Goal: Answer question/provide support: Share knowledge or assist other users

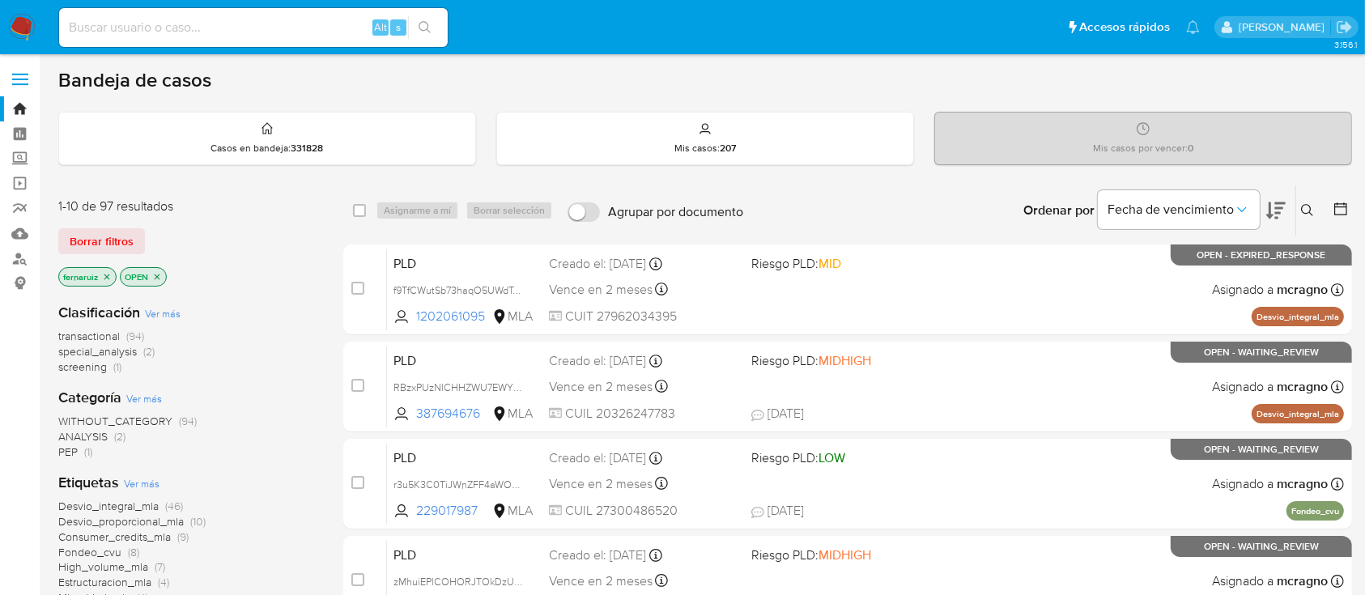
click at [26, 29] on img at bounding box center [22, 28] width 28 height 28
click at [155, 274] on icon "close-filter" at bounding box center [156, 277] width 10 height 10
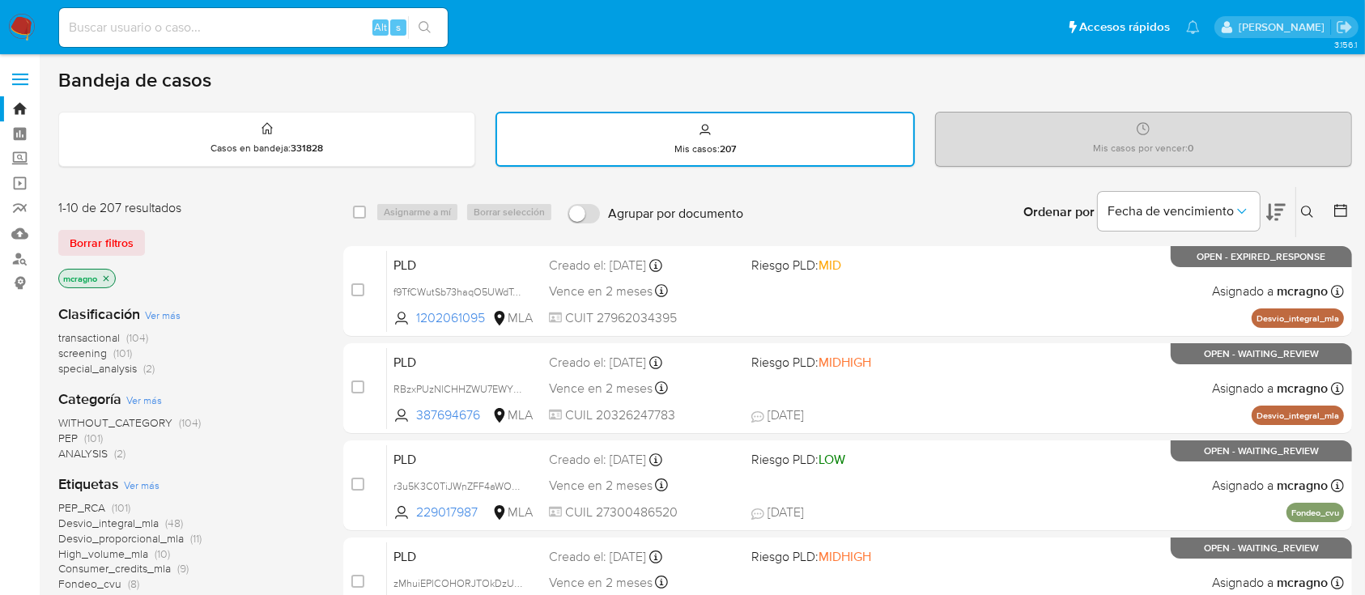
click at [108, 274] on icon "close-filter" at bounding box center [106, 279] width 10 height 10
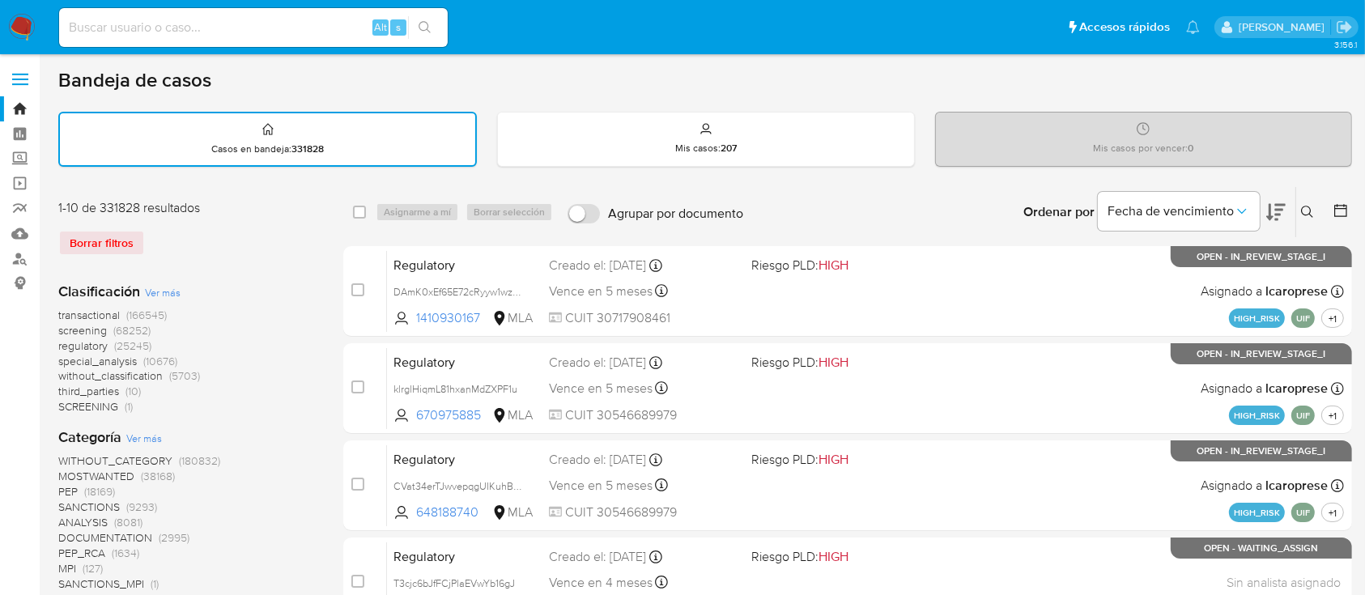
click at [1305, 206] on icon at bounding box center [1307, 212] width 12 height 12
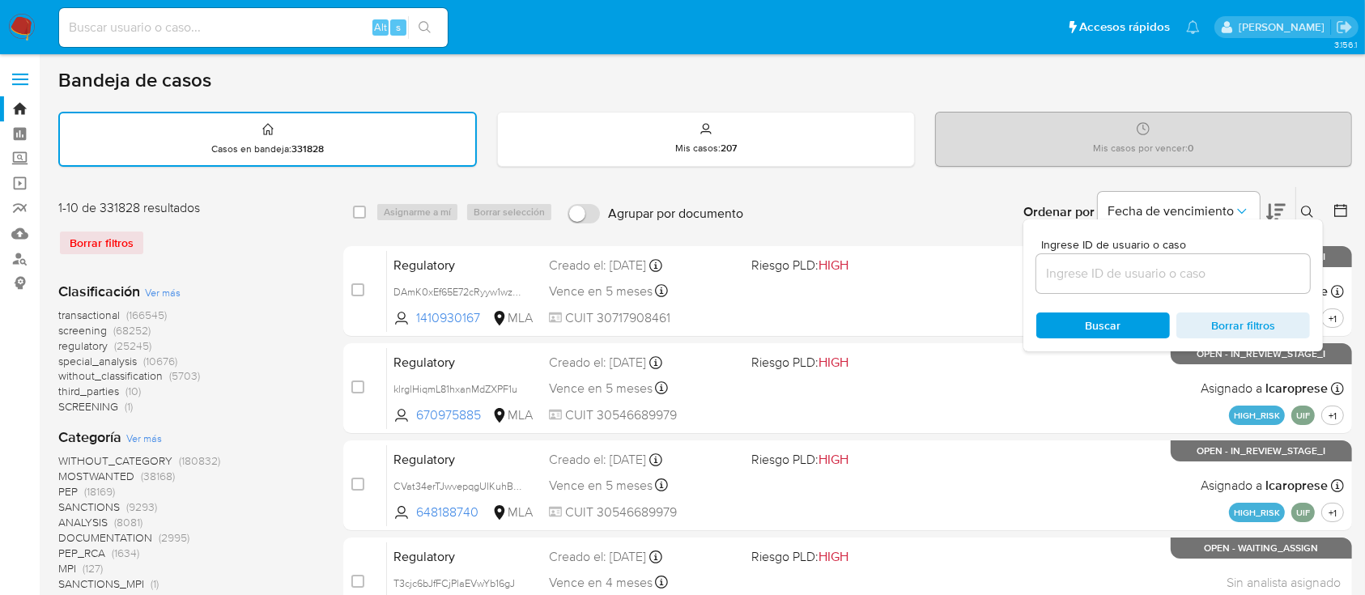
click at [1177, 273] on input at bounding box center [1173, 273] width 274 height 21
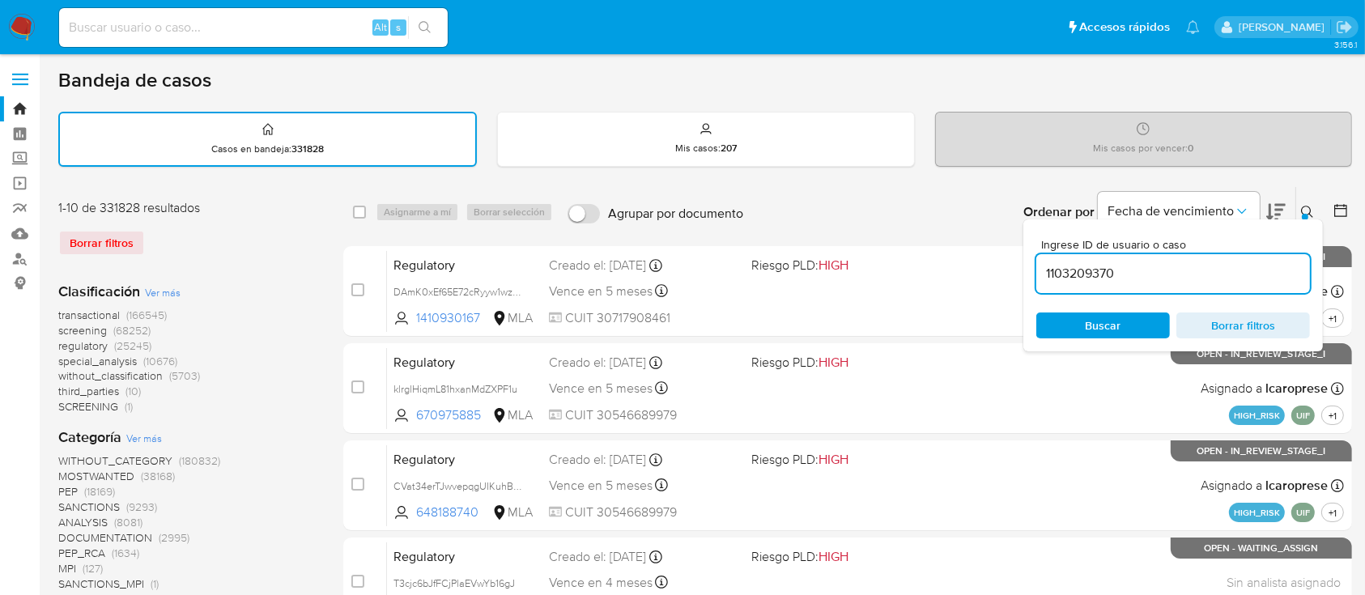
type input "1103209370"
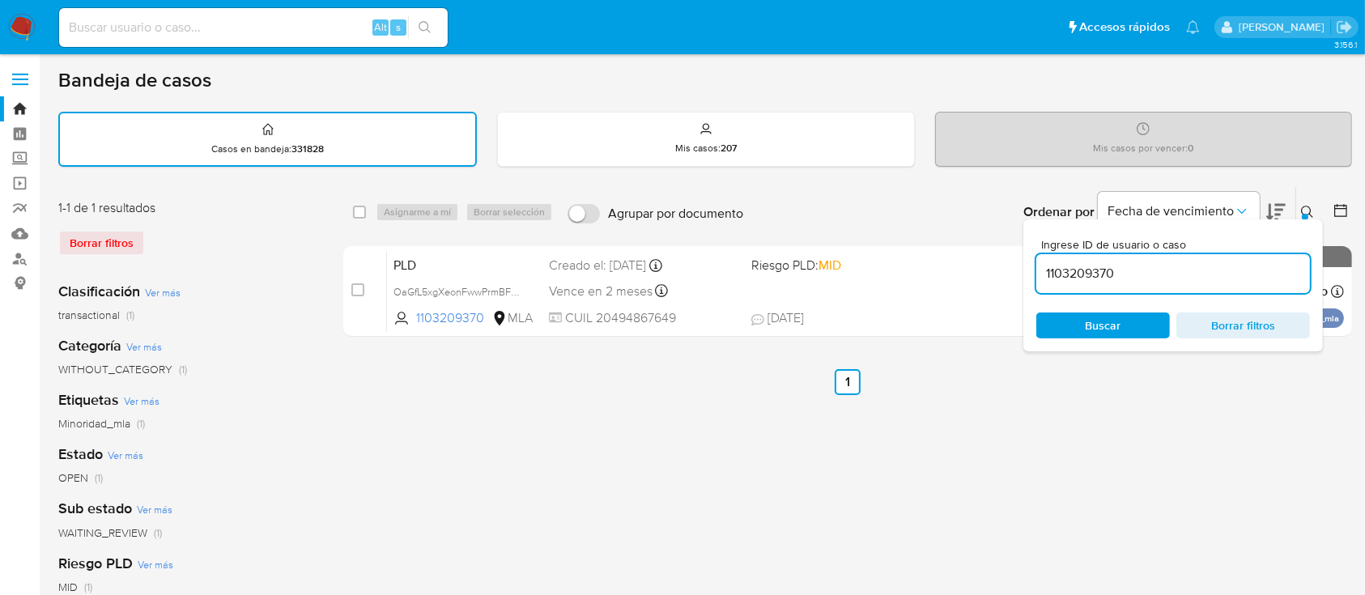
click at [1305, 209] on icon at bounding box center [1307, 212] width 13 height 13
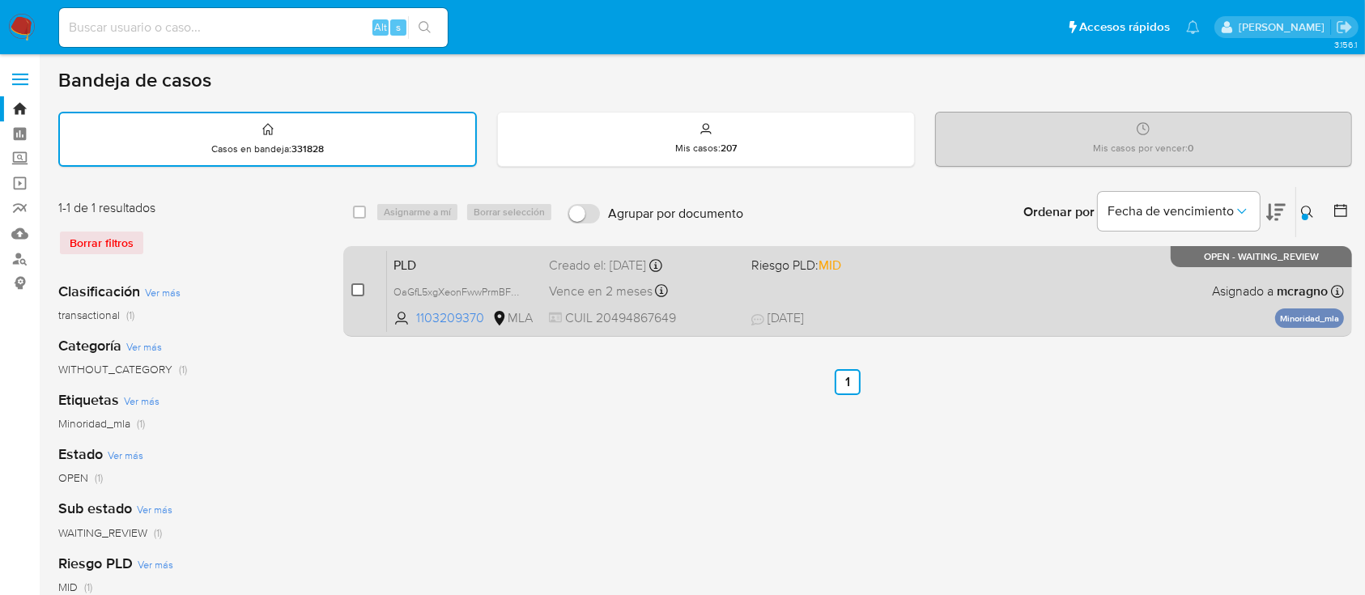
click at [352, 283] on input "checkbox" at bounding box center [357, 289] width 13 height 13
checkbox input "true"
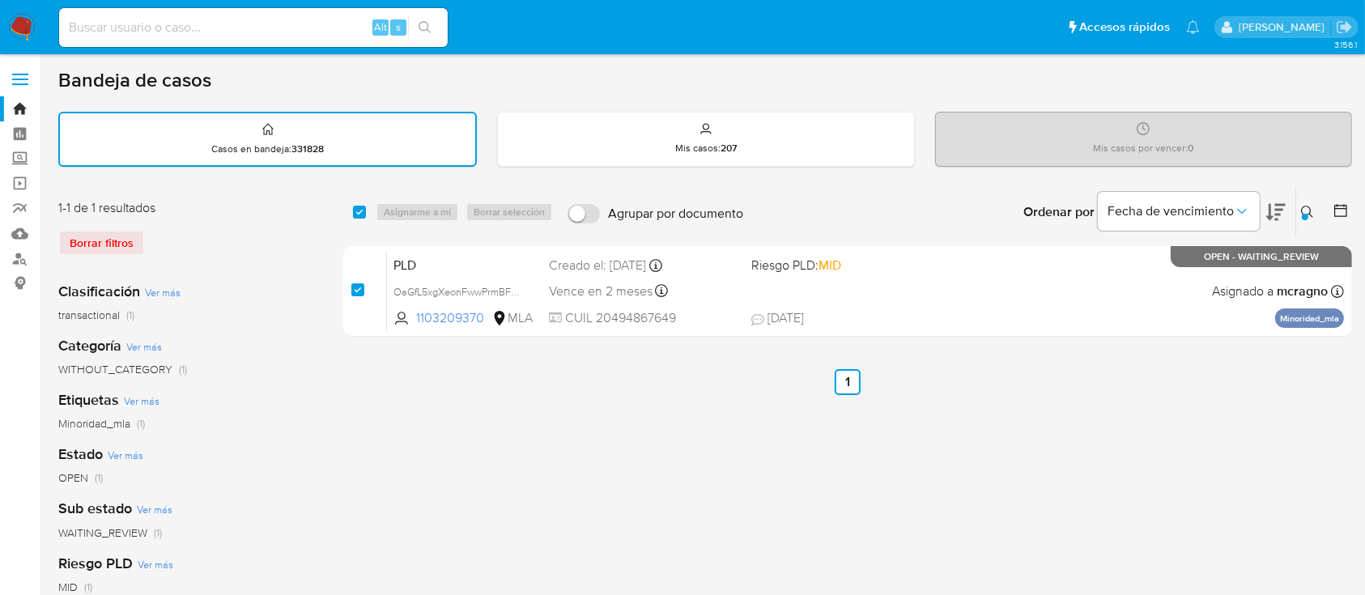
checkbox input "true"
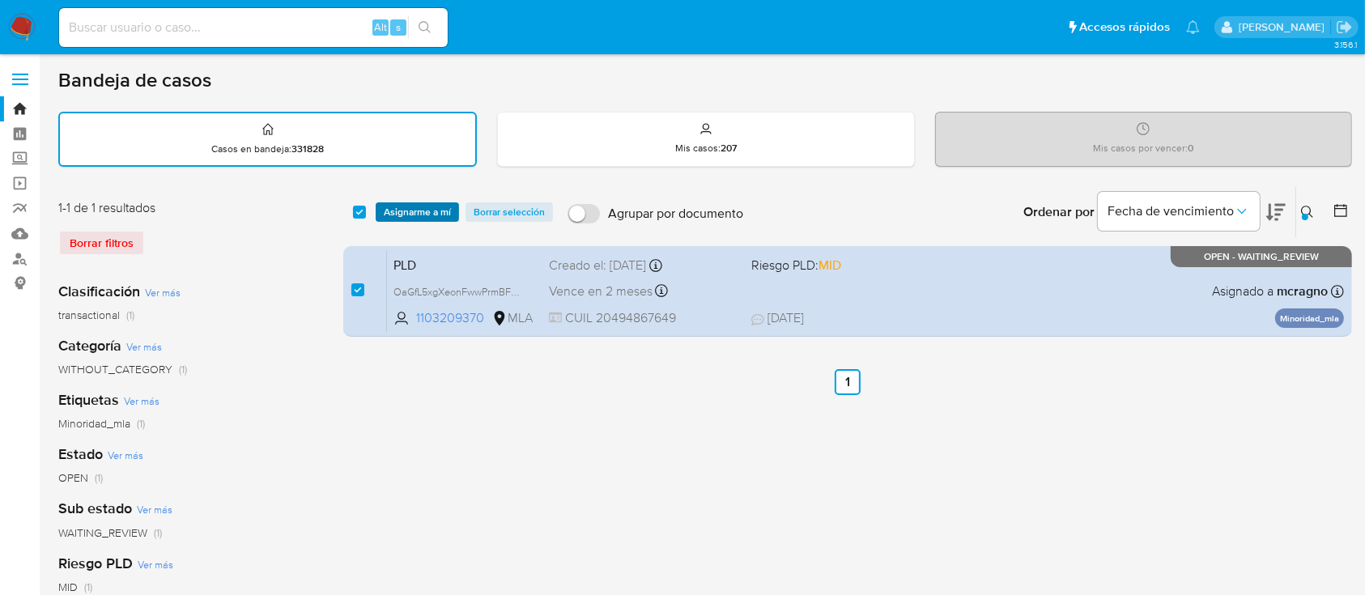
click at [431, 210] on span "Asignarme a mí" at bounding box center [417, 212] width 67 height 16
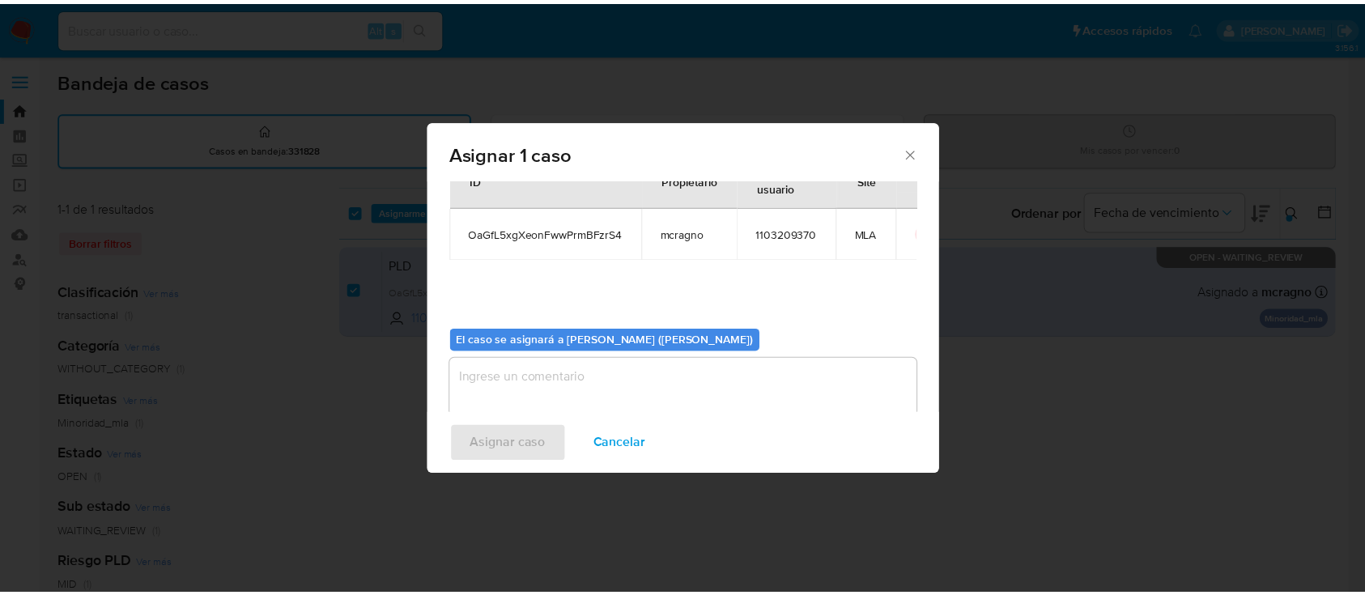
scroll to position [83, 0]
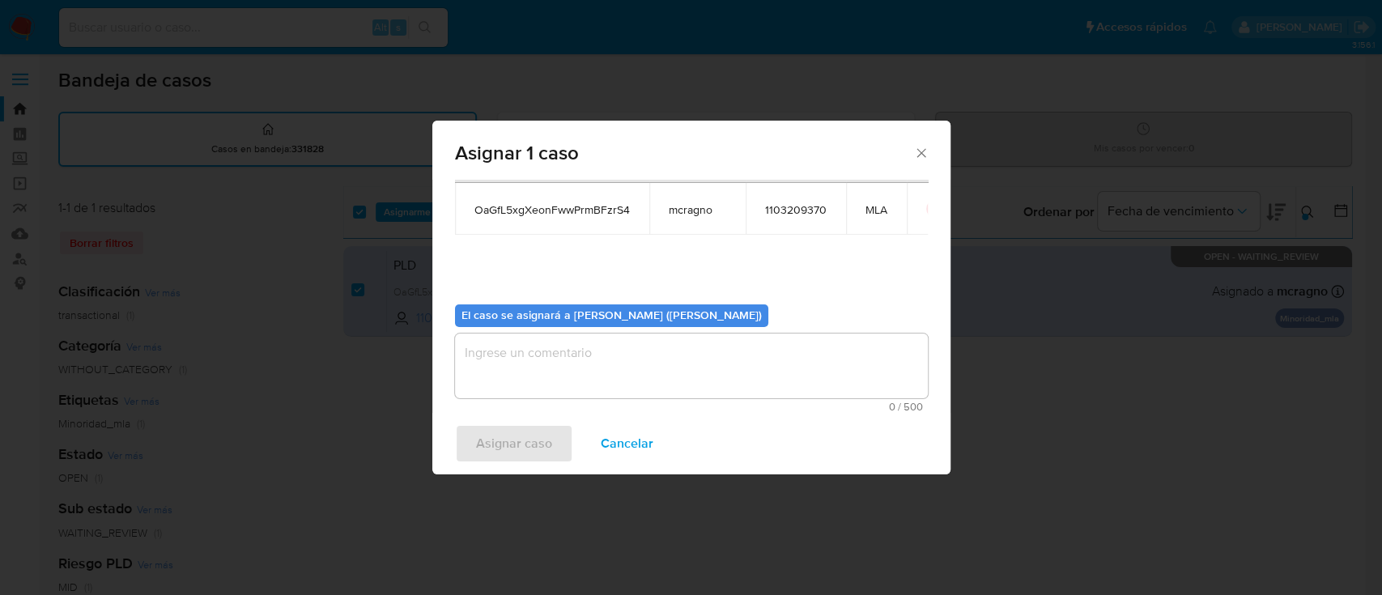
click at [602, 353] on textarea "assign-modal" at bounding box center [691, 365] width 473 height 65
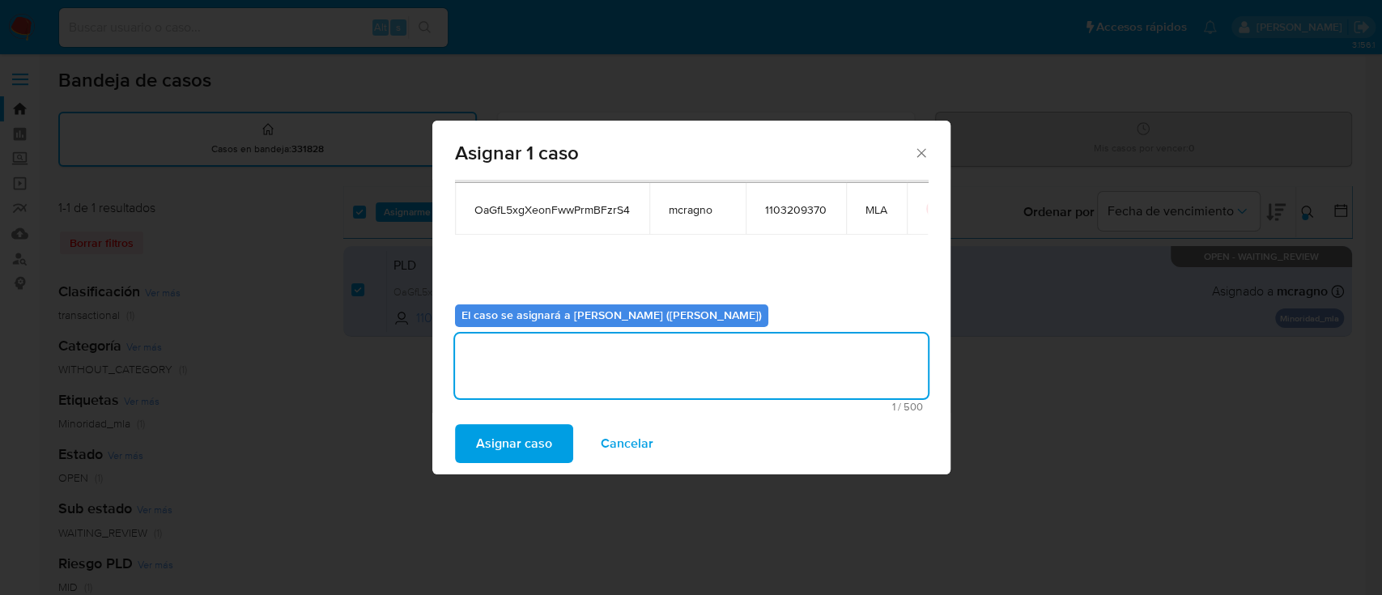
click at [507, 423] on div "Asignar caso Cancelar" at bounding box center [691, 444] width 518 height 62
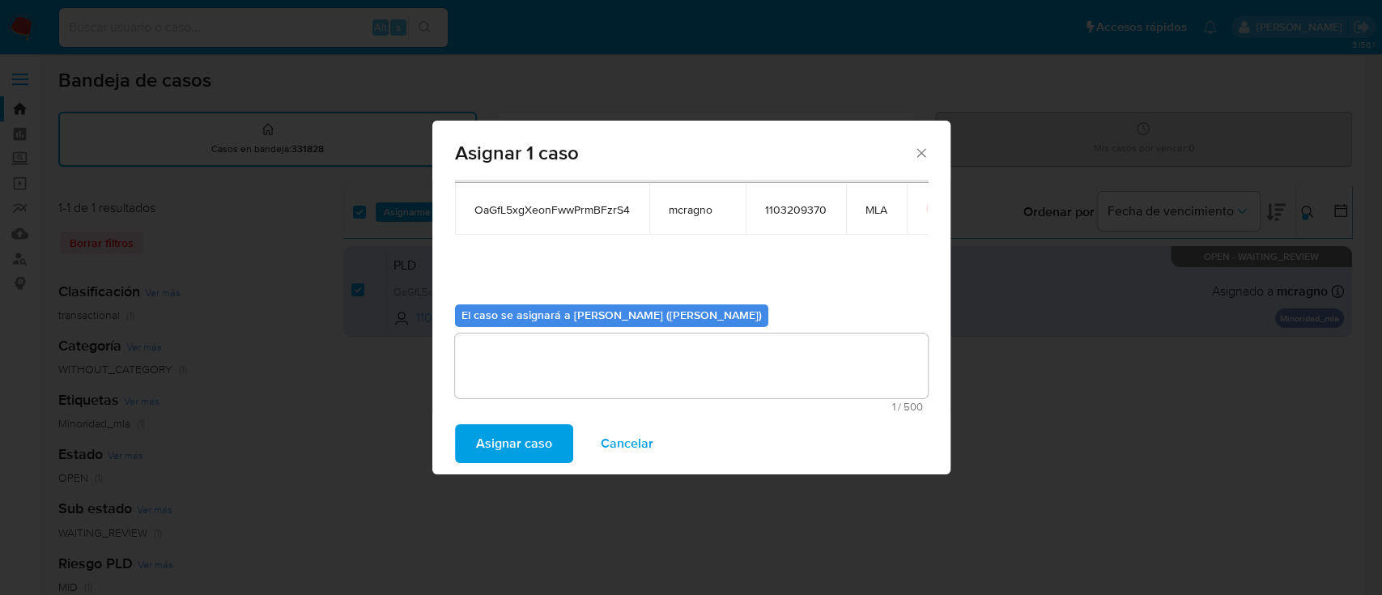
click at [513, 443] on span "Asignar caso" at bounding box center [514, 444] width 76 height 36
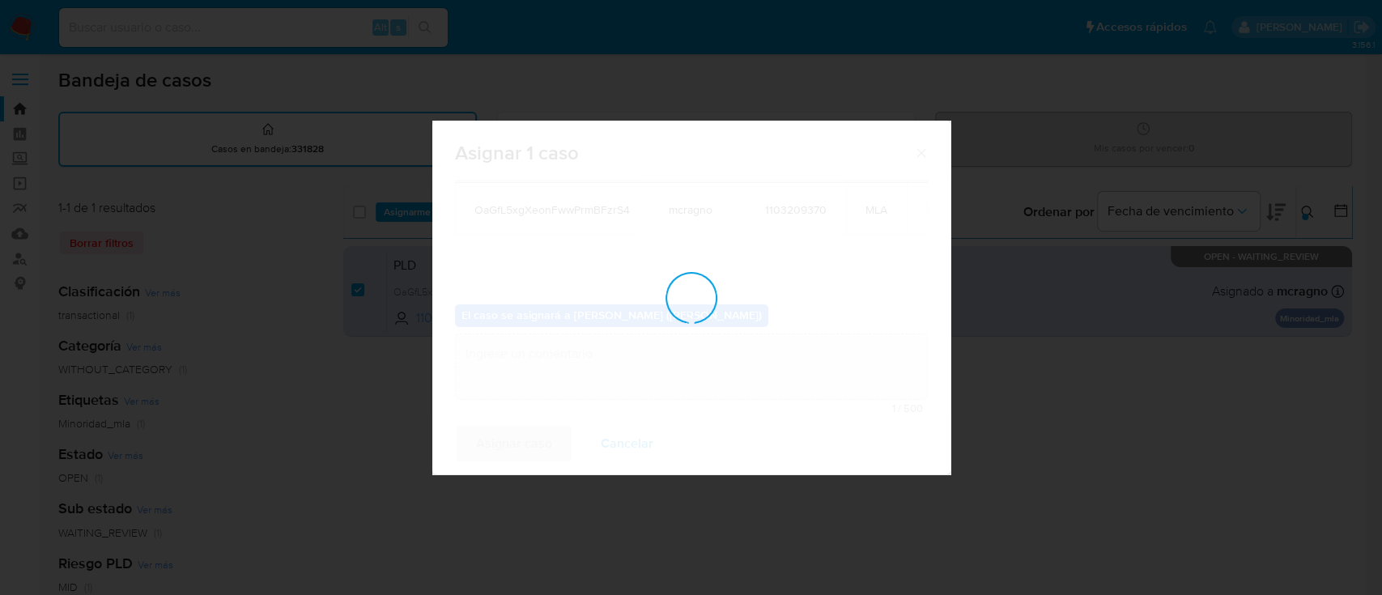
checkbox input "false"
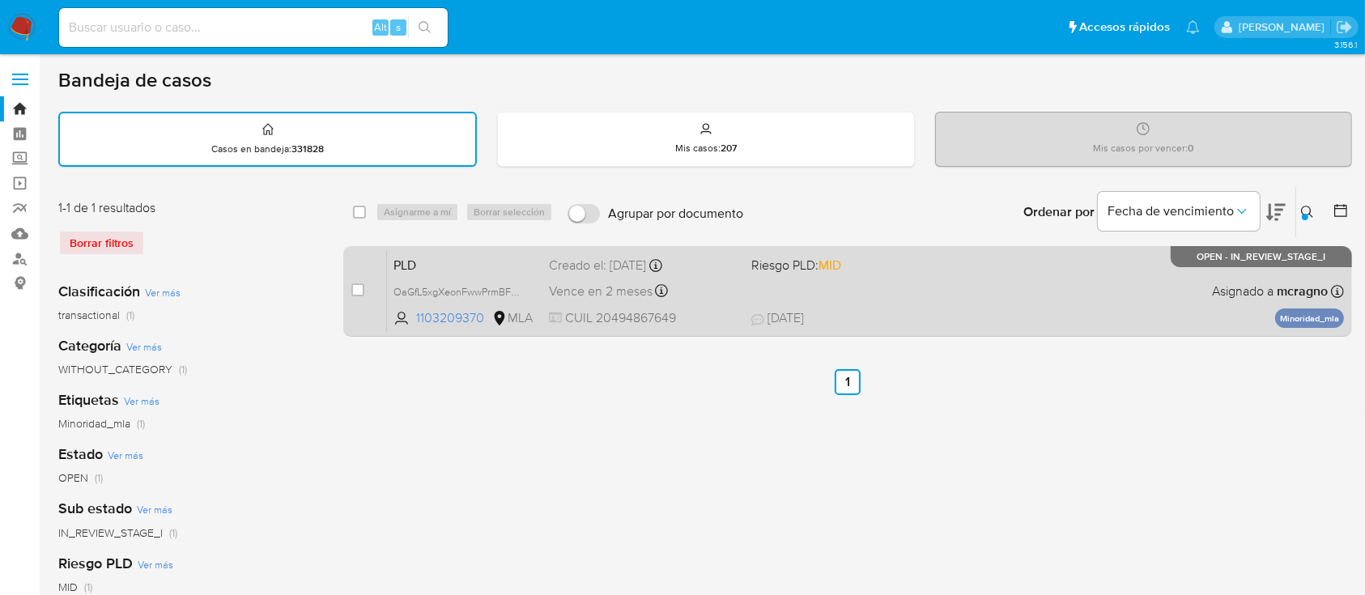
click at [975, 328] on div "PLD OaGfL5xgXeonFwwPrmBFzrS4 1103209370 MLA Riesgo PLD: MID Creado el: 12/08/20…" at bounding box center [865, 291] width 957 height 82
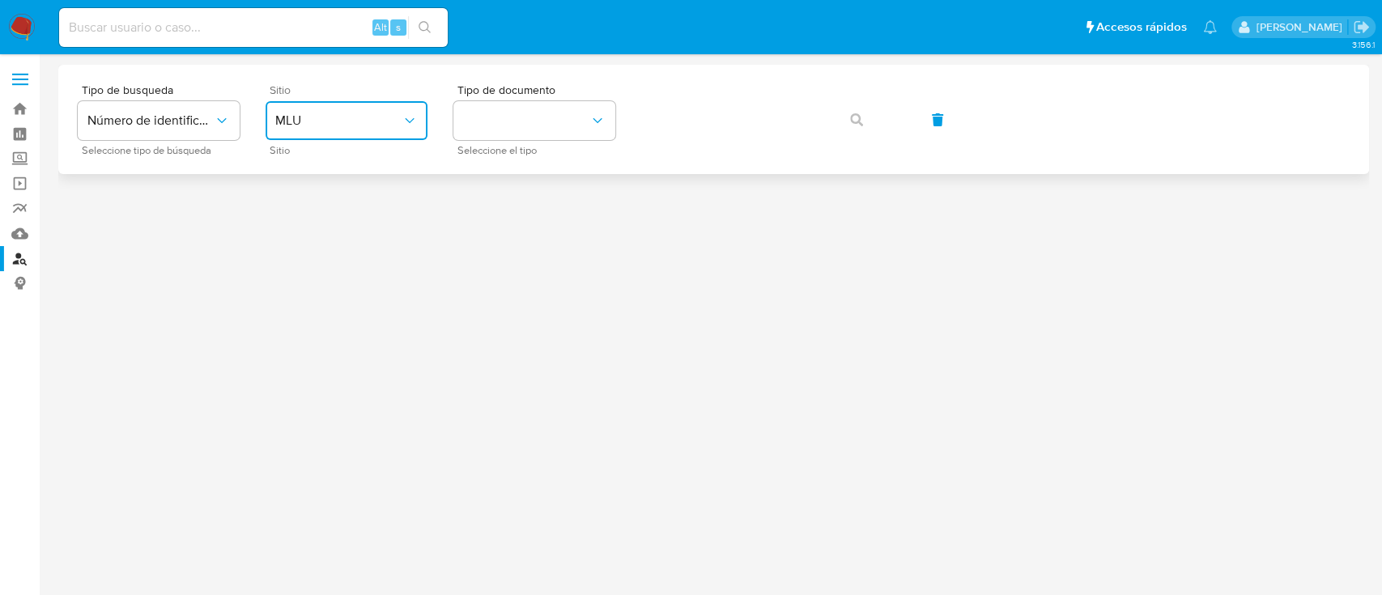
click at [356, 140] on div "Sitio MLU Sitio" at bounding box center [346, 119] width 162 height 70
drag, startPoint x: 344, startPoint y: 126, endPoint x: 353, endPoint y: 139, distance: 15.7
click at [345, 125] on span "MLU" at bounding box center [338, 120] width 126 height 16
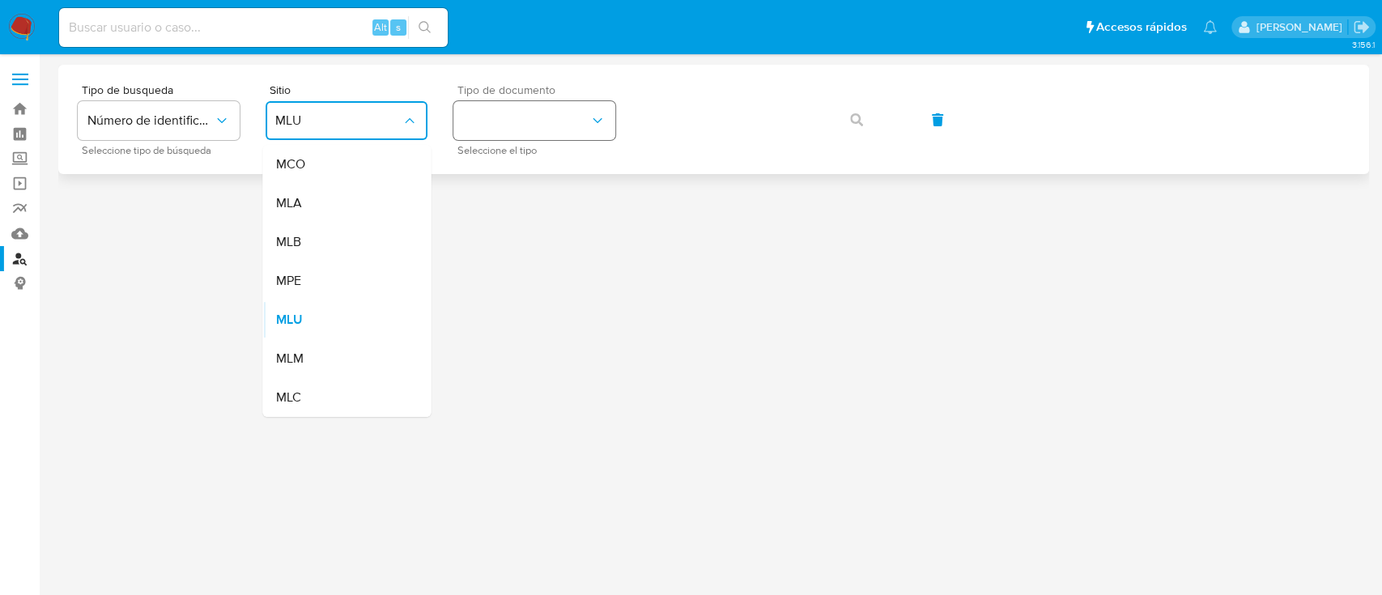
drag, startPoint x: 341, startPoint y: 202, endPoint x: 531, endPoint y: 120, distance: 207.3
click at [342, 203] on div "MLA" at bounding box center [341, 203] width 133 height 39
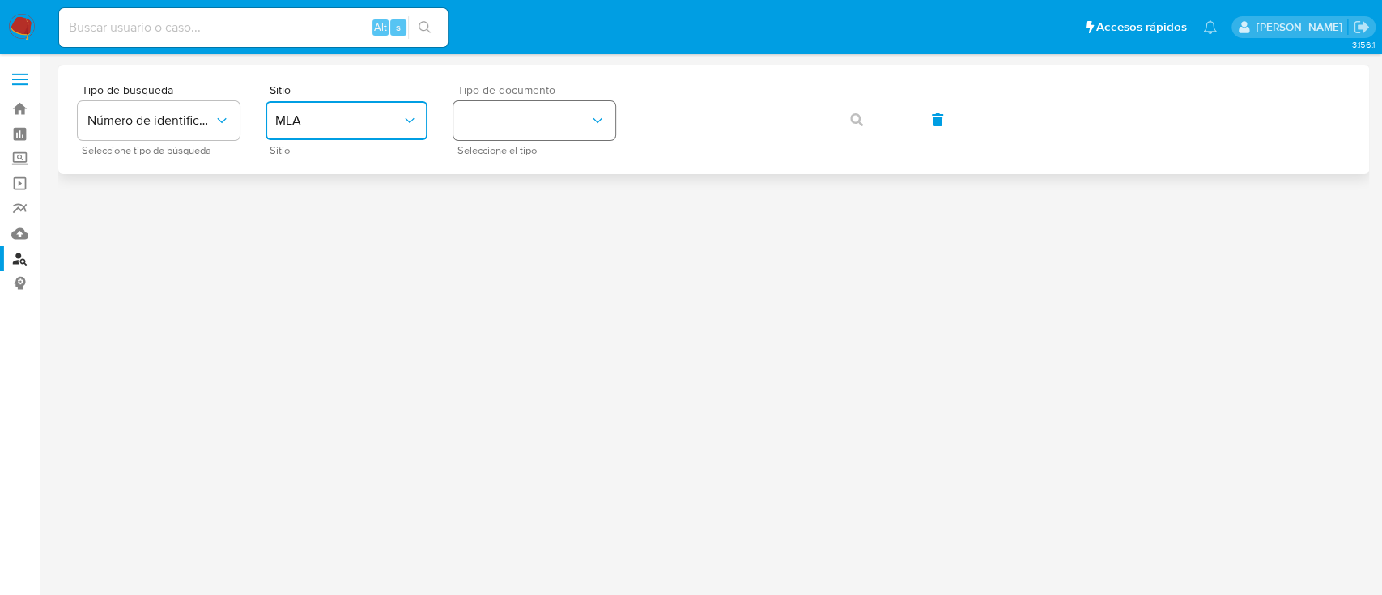
click at [533, 118] on button "identificationType" at bounding box center [534, 120] width 162 height 39
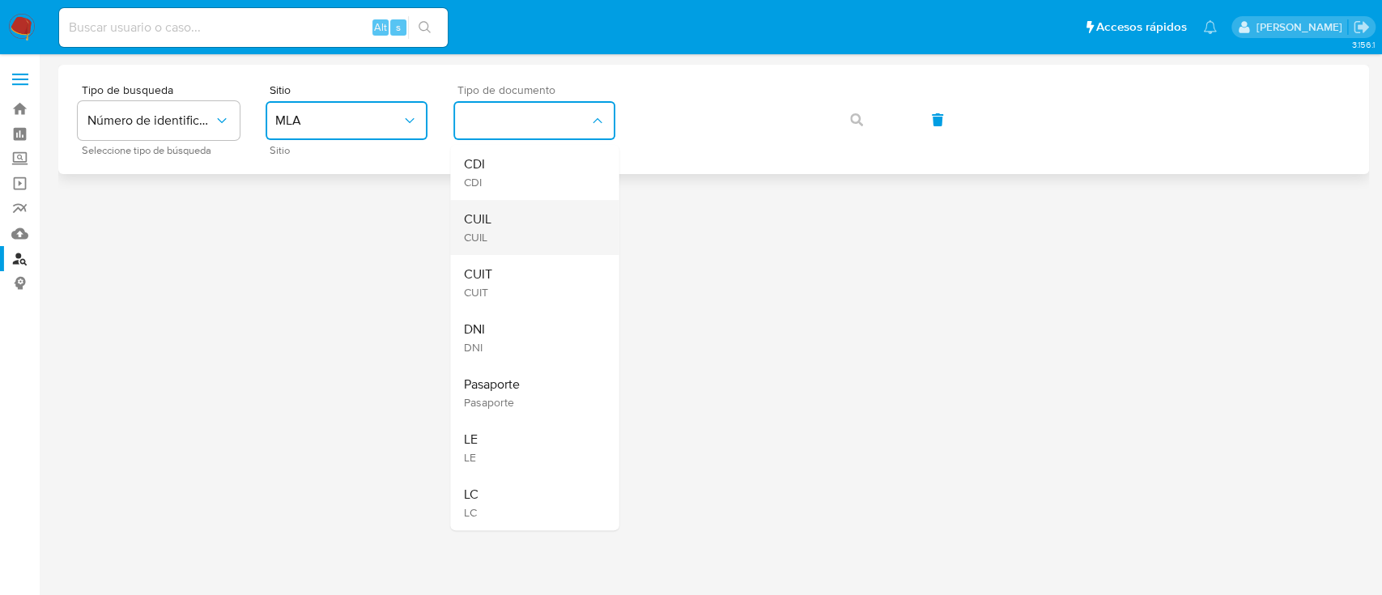
click at [528, 210] on div "CUIL CUIL" at bounding box center [529, 227] width 133 height 55
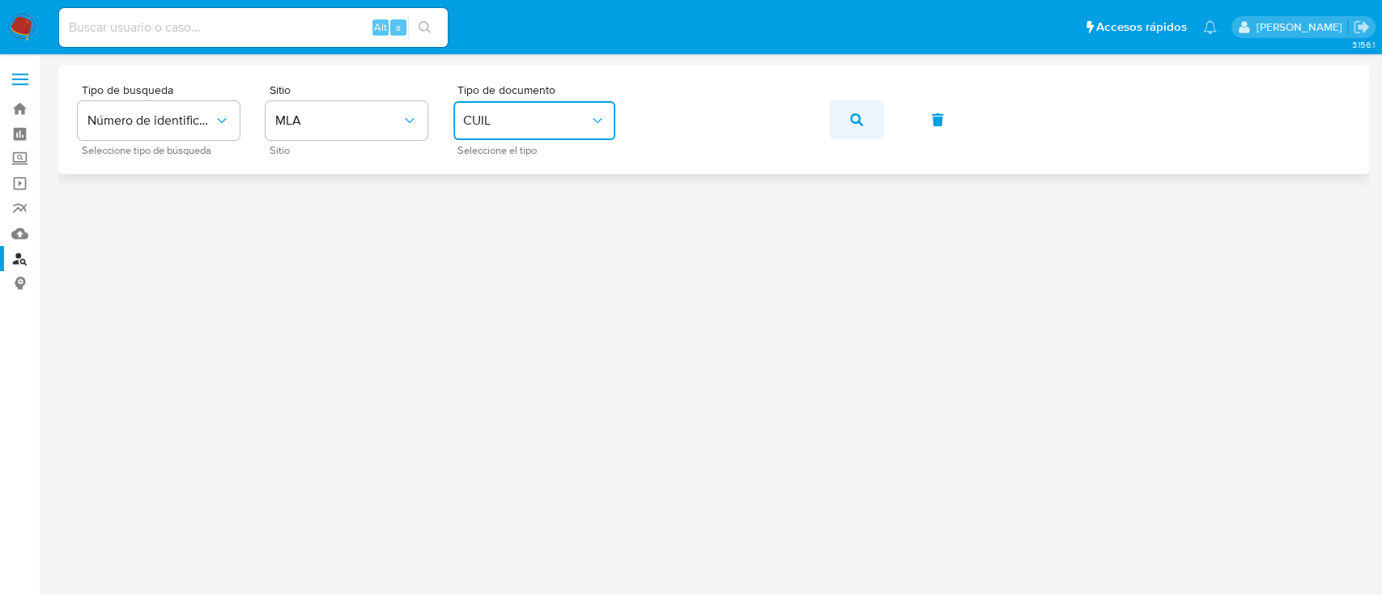
click at [856, 113] on icon "button" at bounding box center [856, 119] width 13 height 13
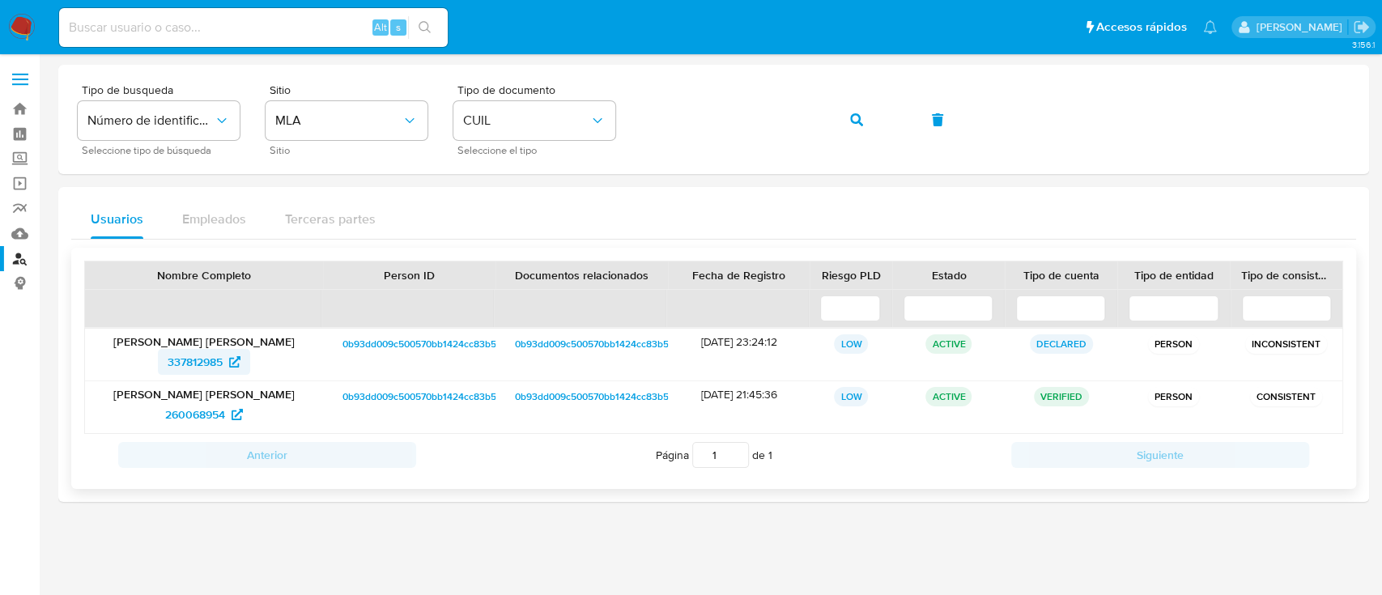
click at [207, 360] on span "337812985" at bounding box center [195, 362] width 55 height 26
click at [876, 117] on button "button" at bounding box center [856, 119] width 55 height 39
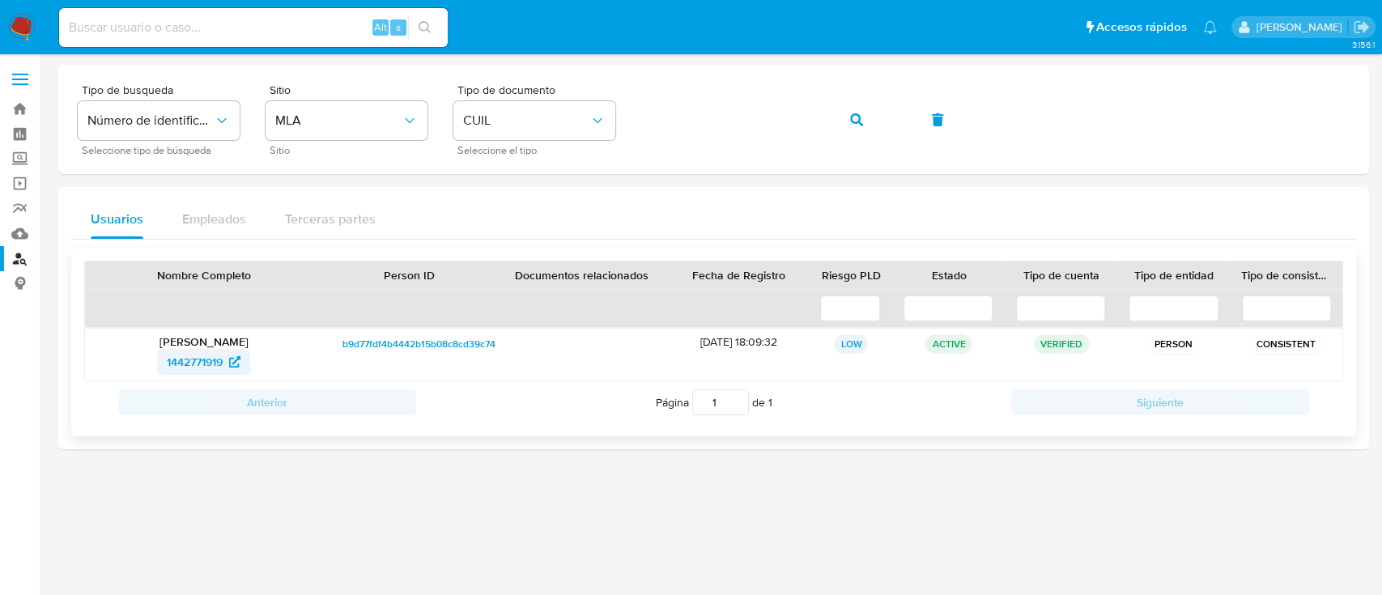
click at [227, 354] on span "1442771919" at bounding box center [204, 362] width 74 height 26
click at [859, 109] on span "button" at bounding box center [856, 120] width 13 height 36
click at [201, 360] on span "1096196866" at bounding box center [194, 362] width 61 height 26
drag, startPoint x: 855, startPoint y: 117, endPoint x: 796, endPoint y: 168, distance: 78.0
click at [856, 117] on icon "button" at bounding box center [856, 119] width 13 height 13
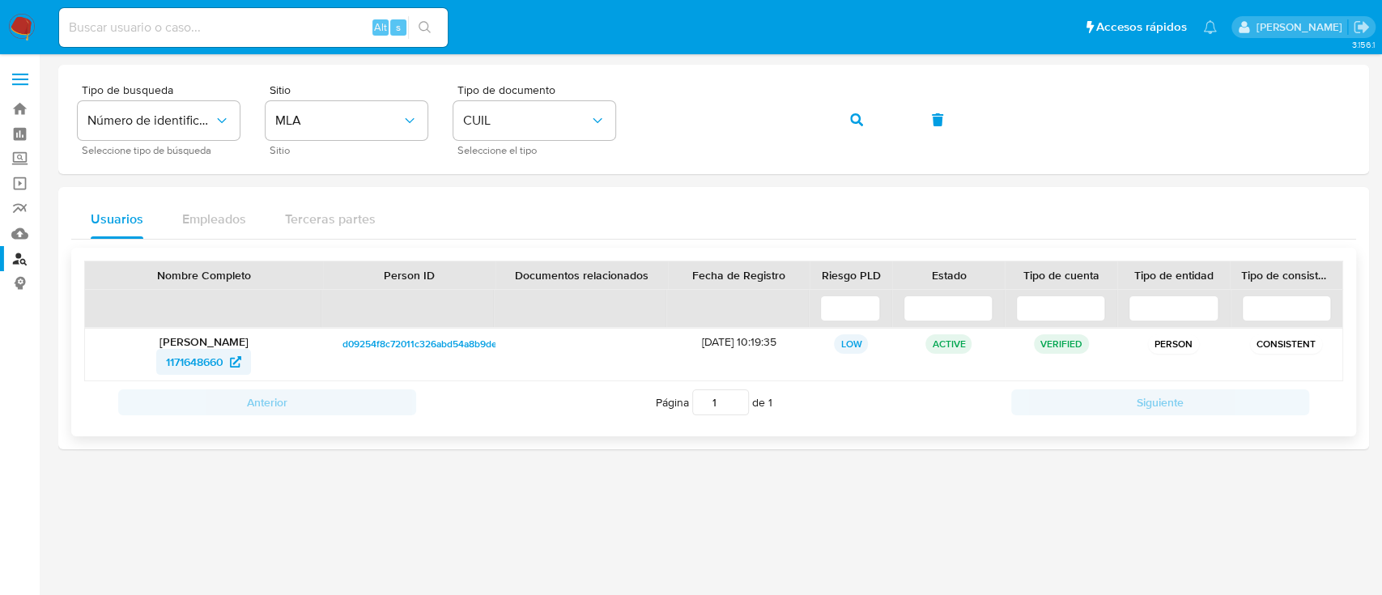
click at [193, 358] on span "1171648660" at bounding box center [194, 362] width 57 height 26
drag, startPoint x: 868, startPoint y: 106, endPoint x: 759, endPoint y: 180, distance: 131.1
click at [868, 107] on button "button" at bounding box center [856, 119] width 55 height 39
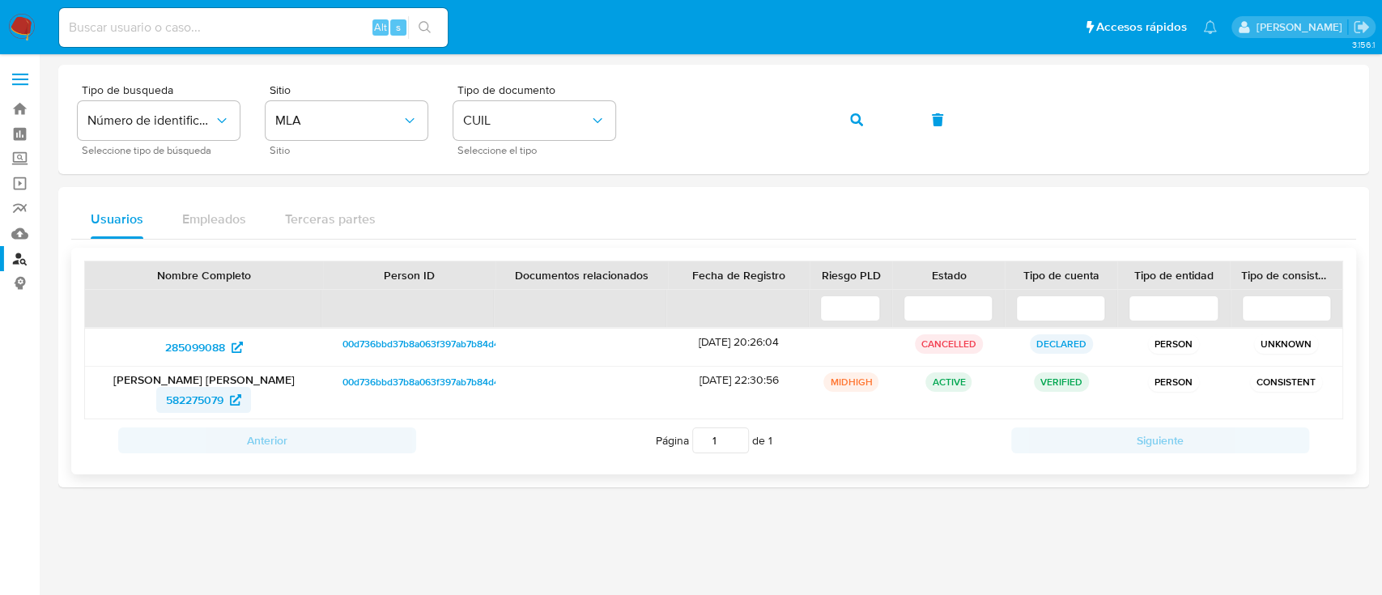
click at [194, 389] on span "582275079" at bounding box center [194, 400] width 57 height 26
click at [847, 117] on button "button" at bounding box center [856, 119] width 55 height 39
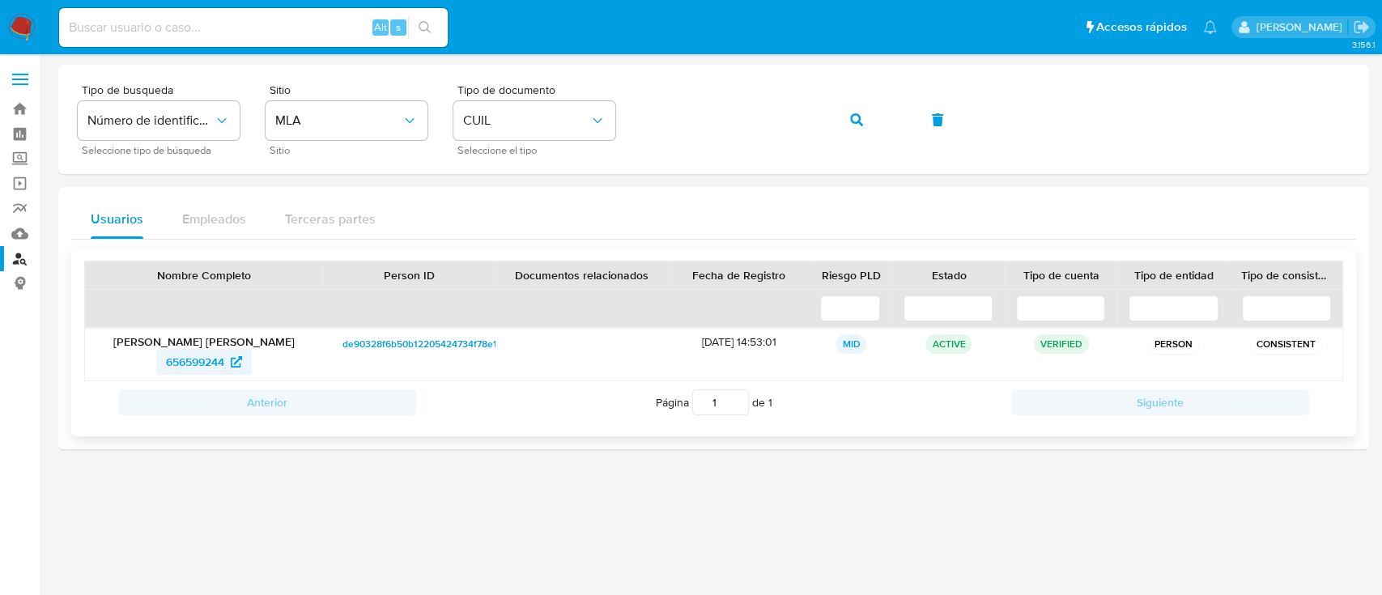
click at [205, 359] on span "656599244" at bounding box center [195, 362] width 58 height 26
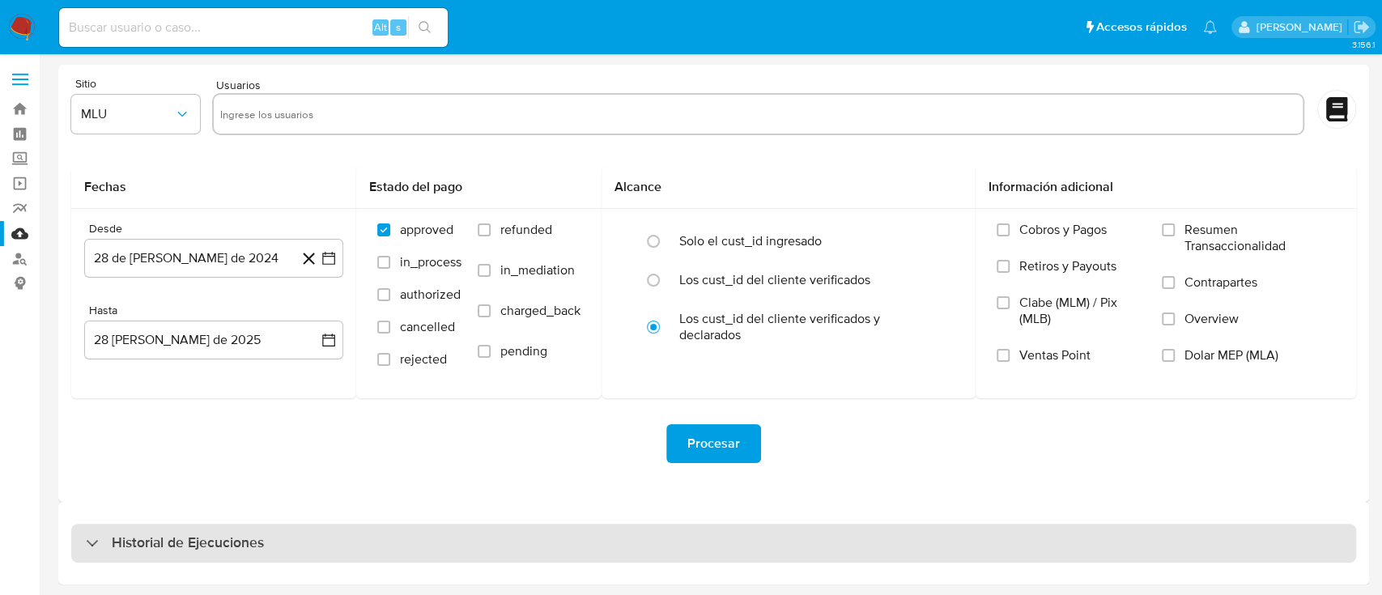
click at [201, 547] on h3 "Historial de Ejecuciones" at bounding box center [188, 542] width 152 height 19
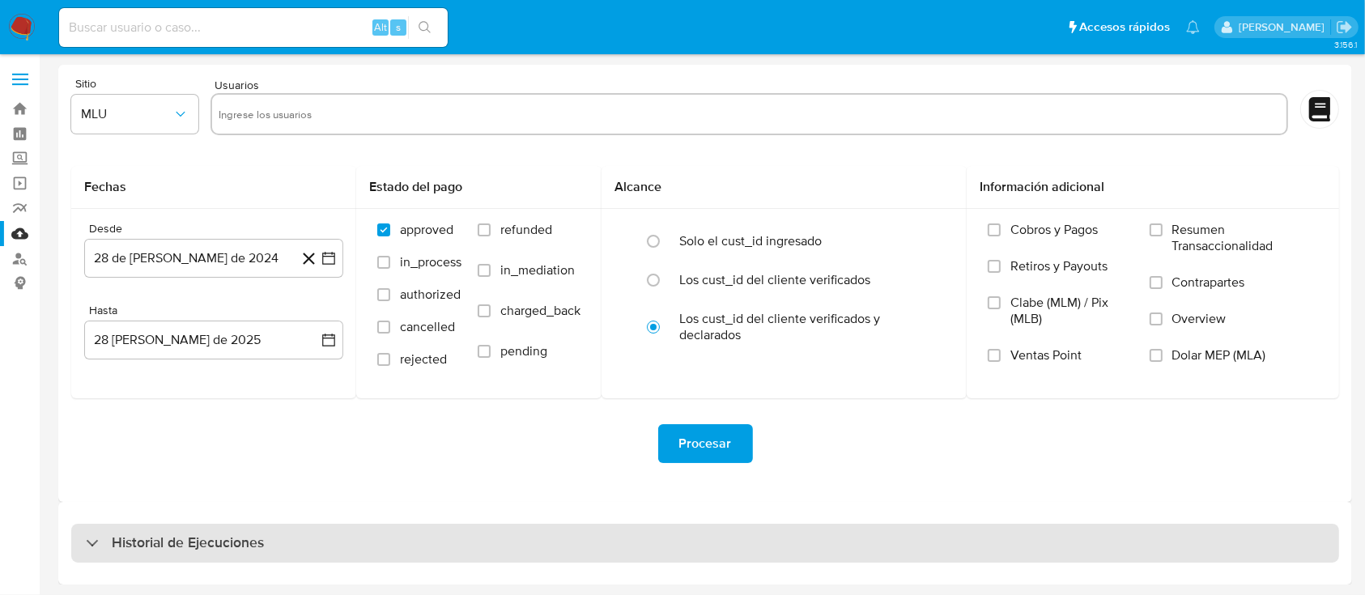
select select "10"
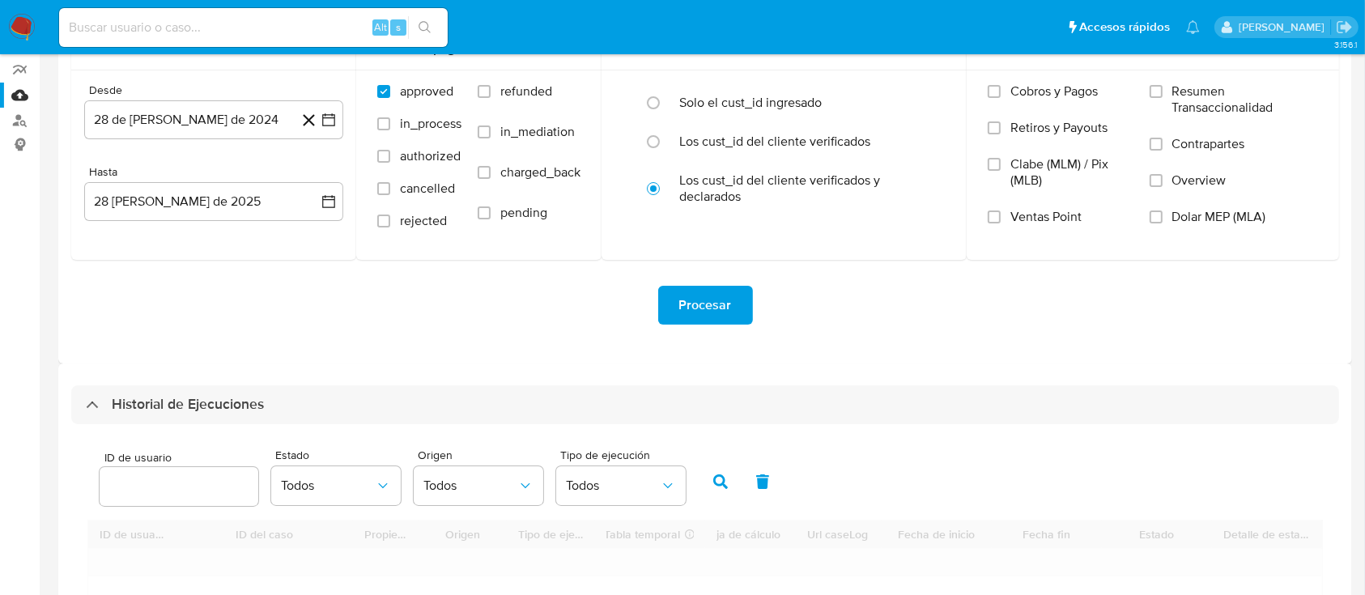
scroll to position [215, 0]
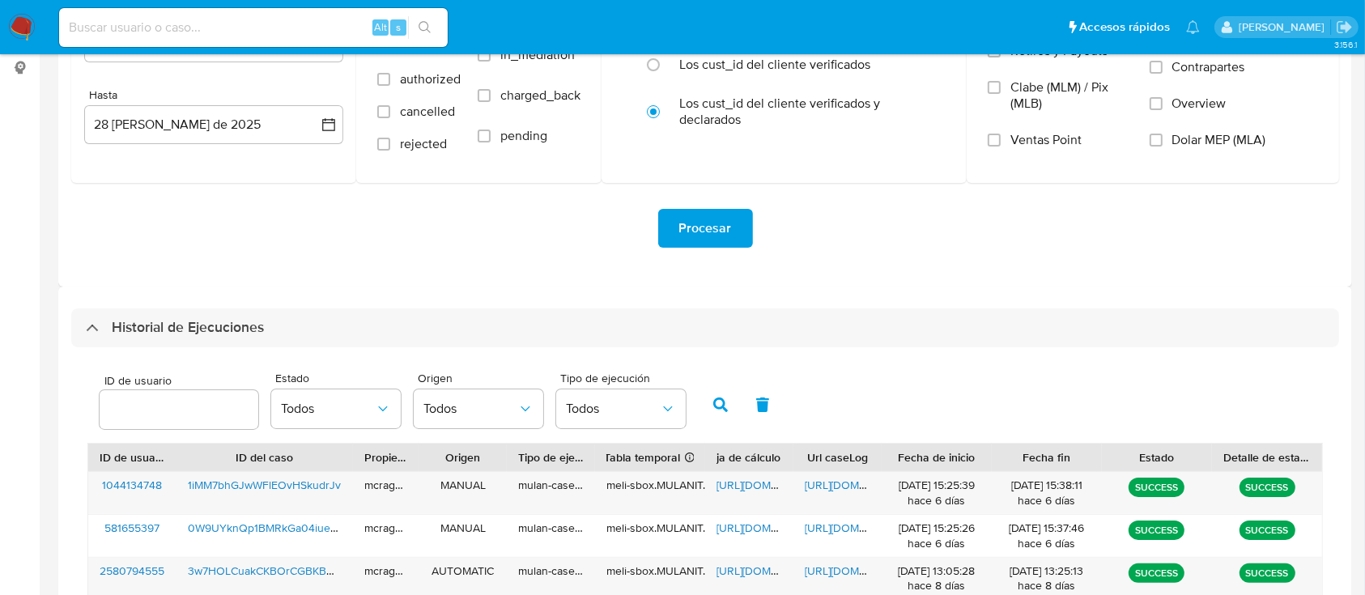
click at [173, 414] on input "number" at bounding box center [179, 409] width 159 height 21
type input "1103209370"
click at [719, 405] on icon "button" at bounding box center [720, 404] width 15 height 15
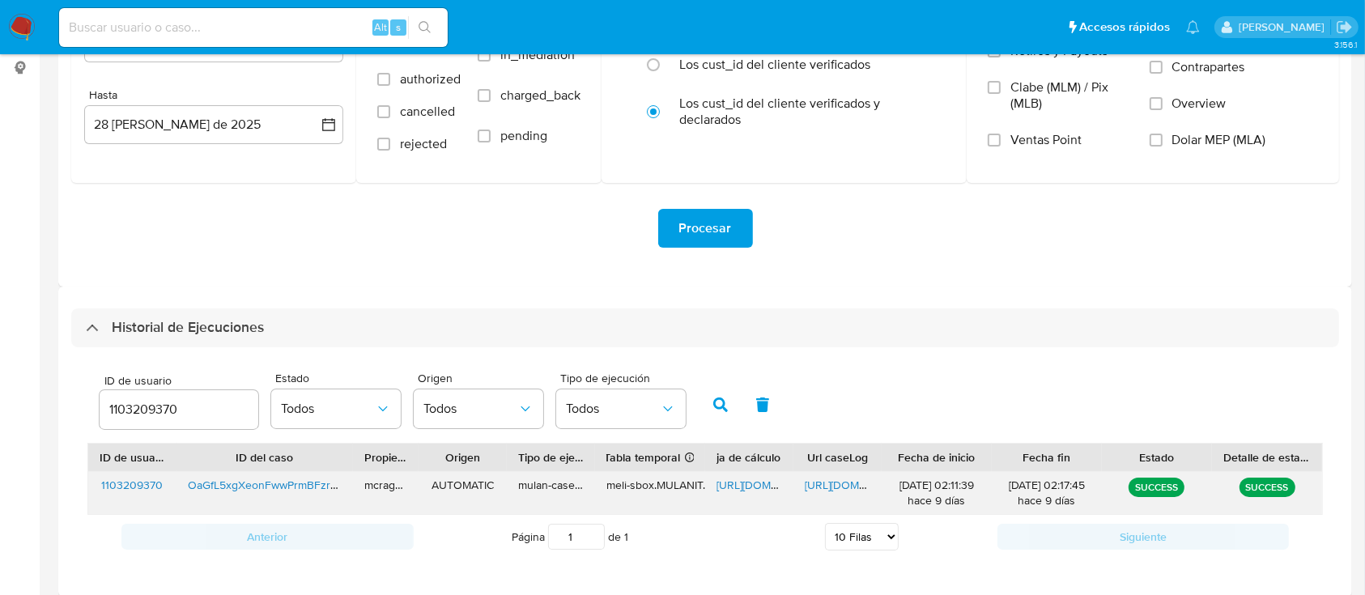
click at [749, 482] on span "https://docs.google.com/spreadsheets/d/12xBZATqi3bWICurnKweYPEb6OpmWJcfPzWeTe8W…" at bounding box center [772, 485] width 112 height 16
click at [849, 488] on span "https://docs.google.com/document/d/10lawlXkhLrB3aJ0B4mEDsqA_z3O0nqzN6iuuhLERz08…" at bounding box center [860, 485] width 112 height 16
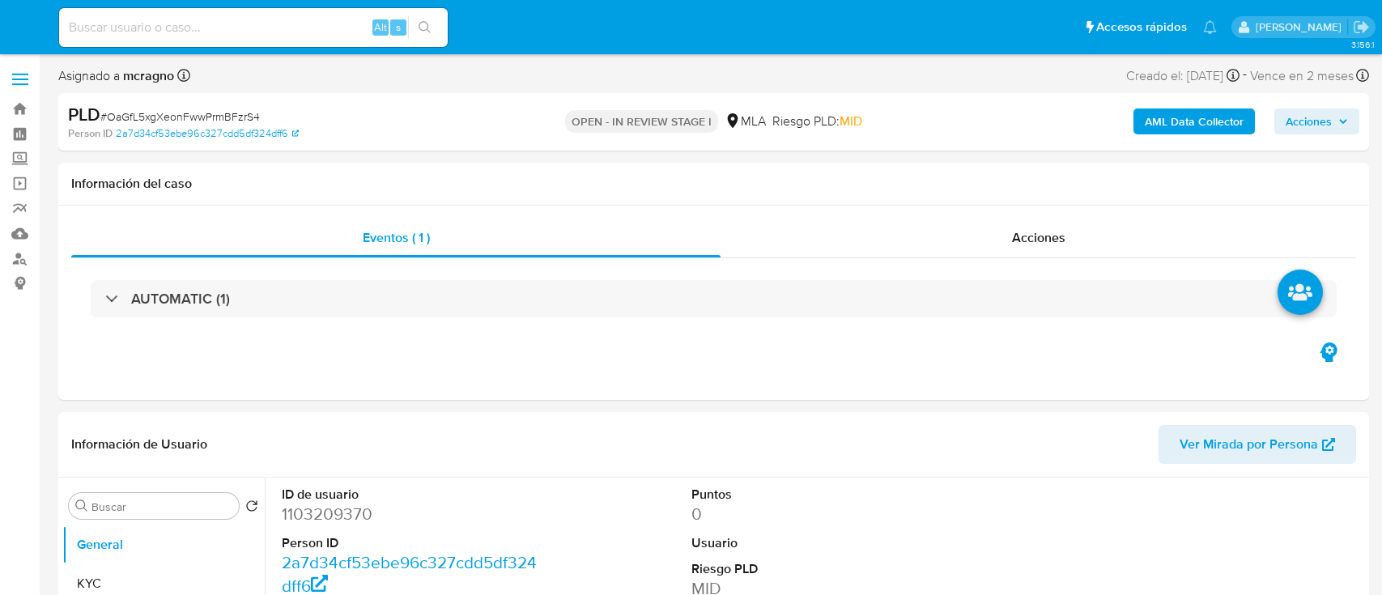
select select "10"
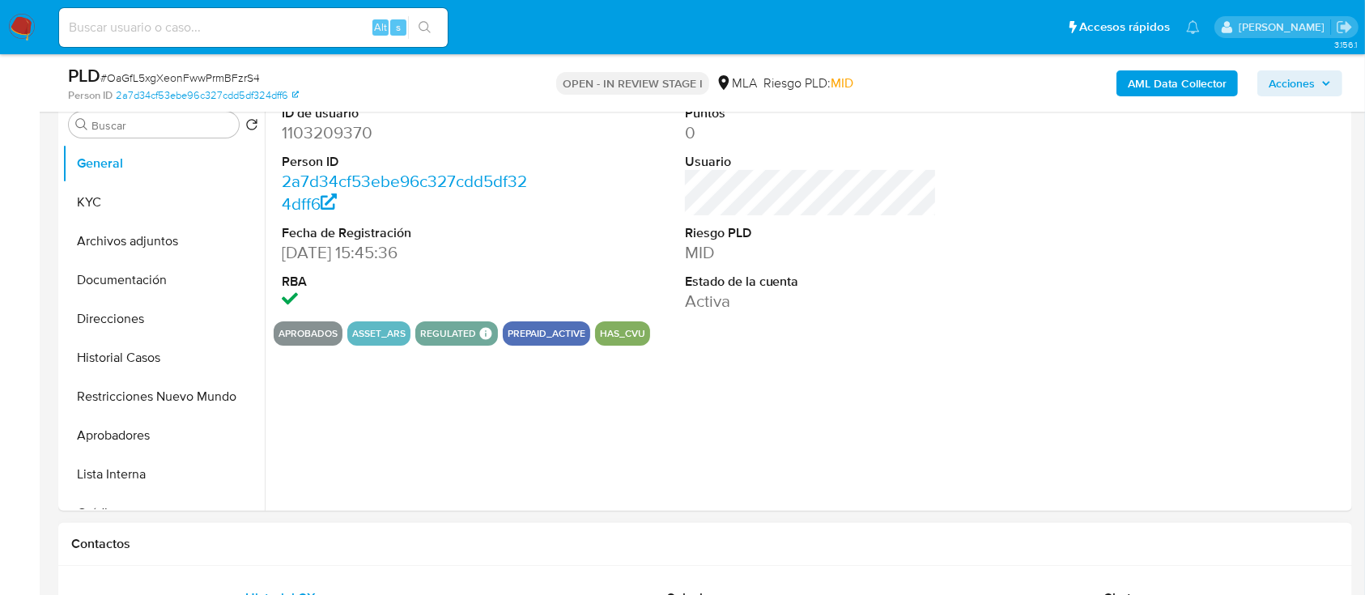
scroll to position [647, 0]
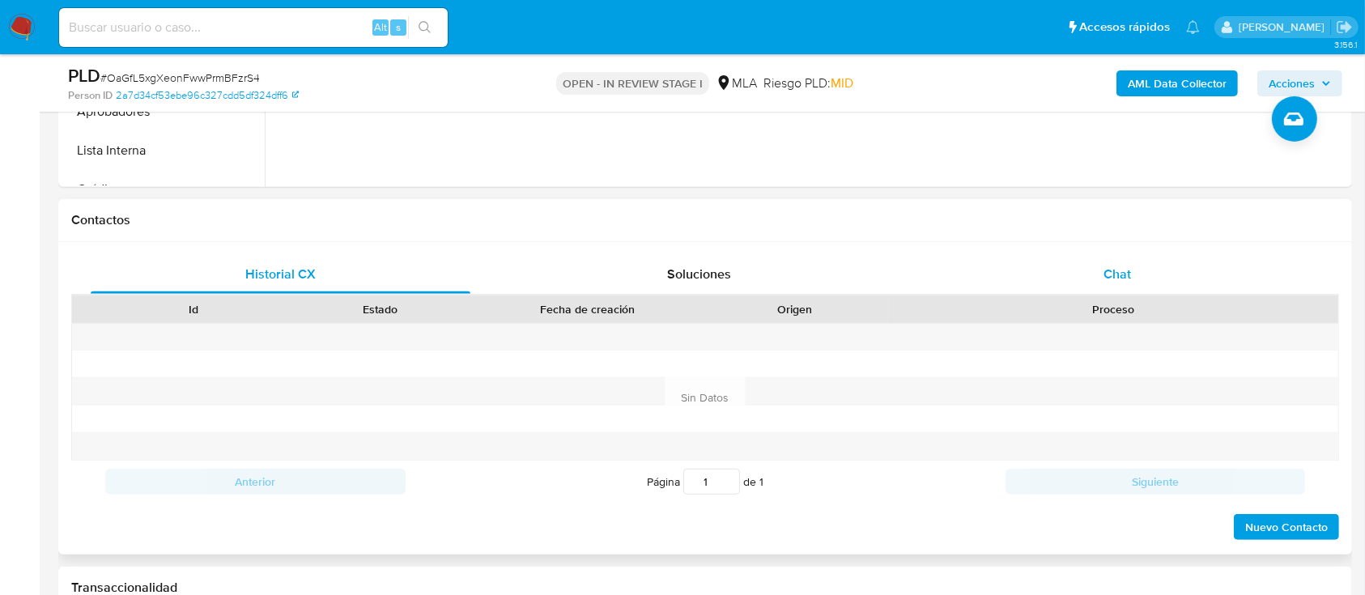
click at [1124, 280] on span "Chat" at bounding box center [1117, 274] width 28 height 19
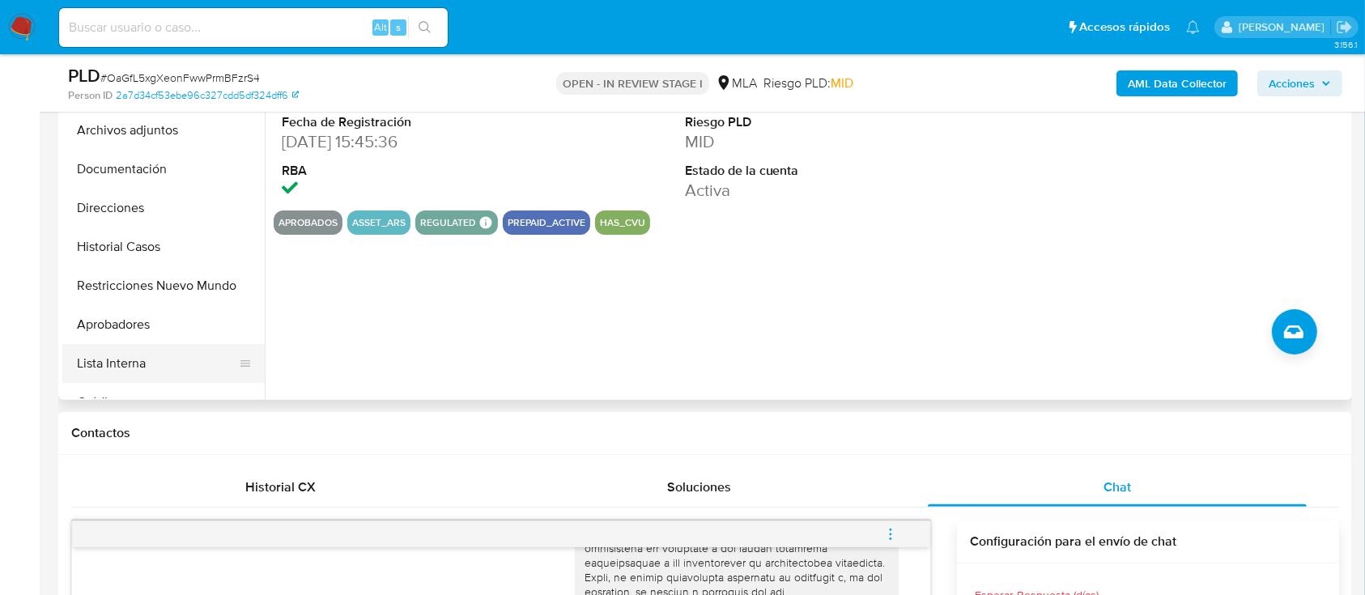
scroll to position [431, 0]
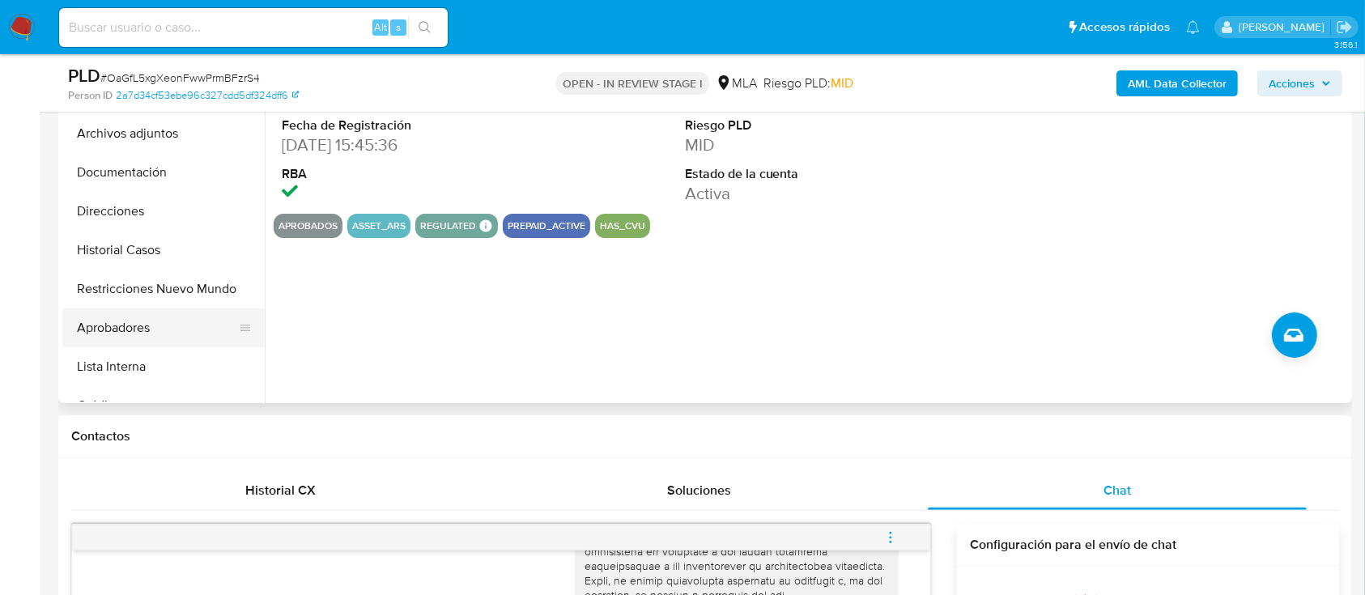
click at [146, 329] on button "Aprobadores" at bounding box center [156, 327] width 189 height 39
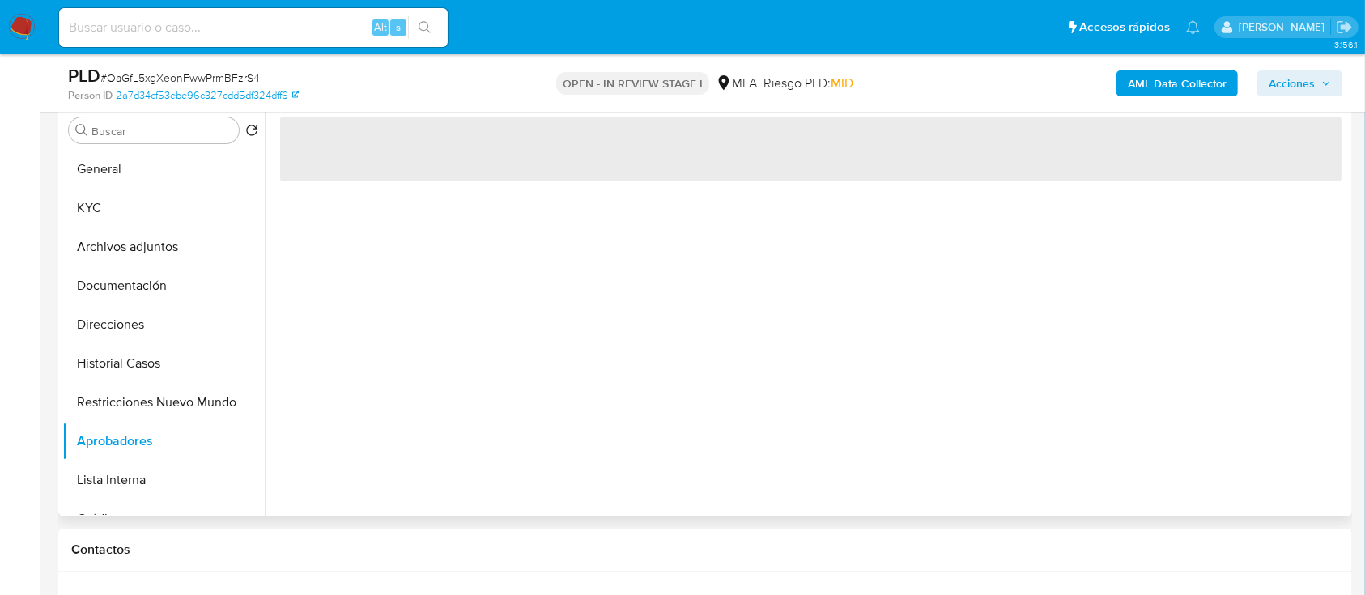
scroll to position [215, 0]
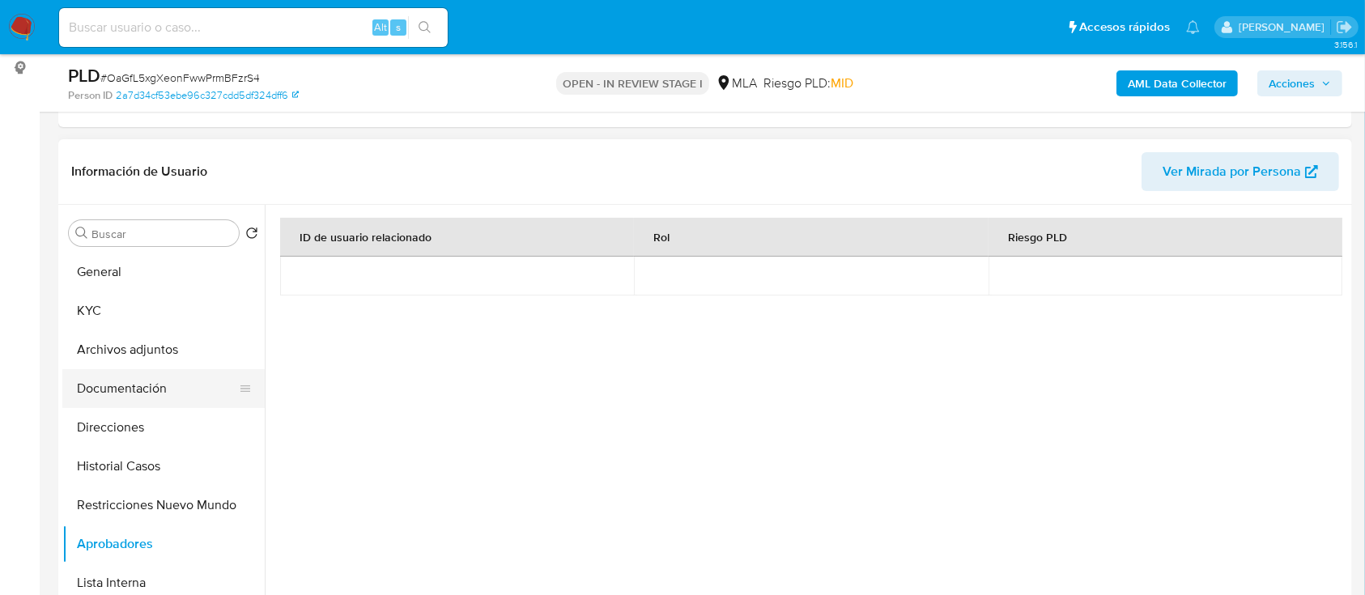
click at [174, 394] on button "Documentación" at bounding box center [156, 388] width 189 height 39
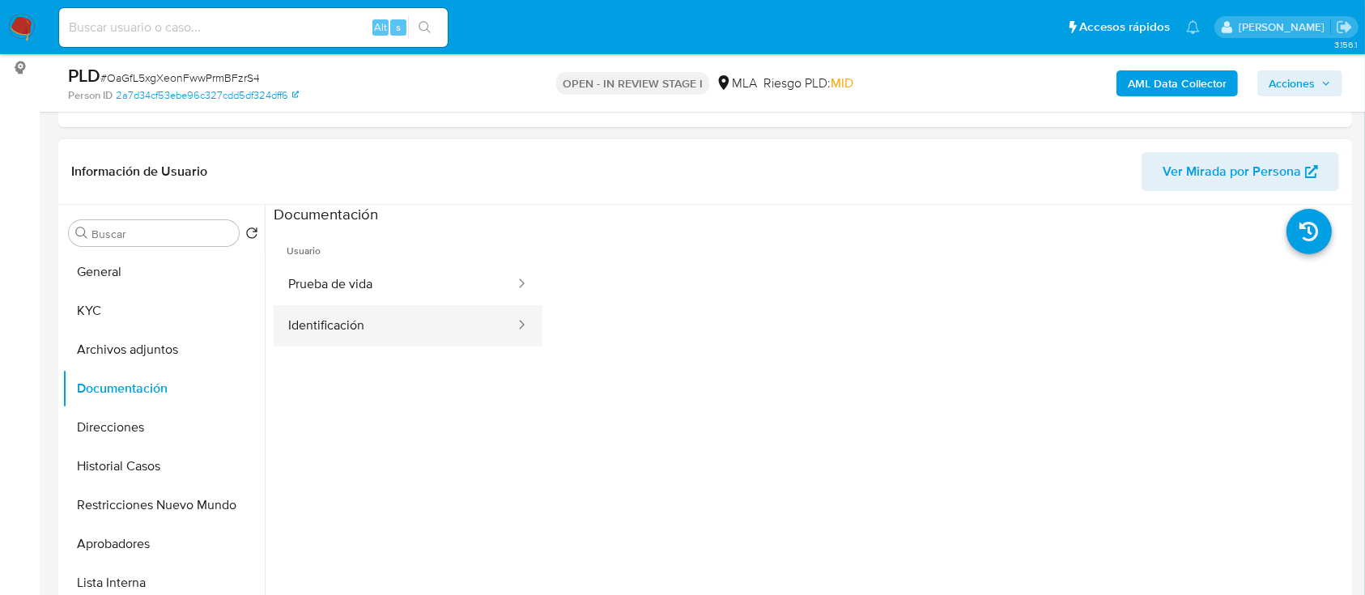
click at [427, 330] on button "Identificación" at bounding box center [395, 325] width 243 height 41
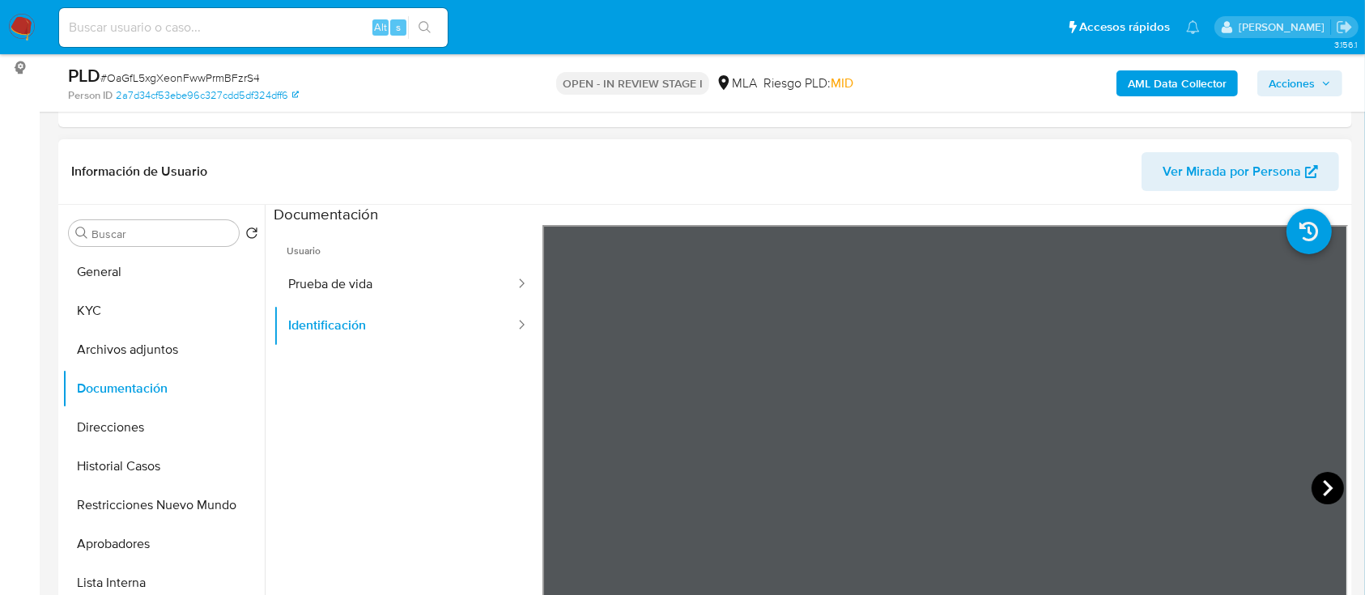
click at [1322, 478] on icon at bounding box center [1327, 488] width 32 height 32
click at [168, 305] on button "KYC" at bounding box center [156, 310] width 189 height 39
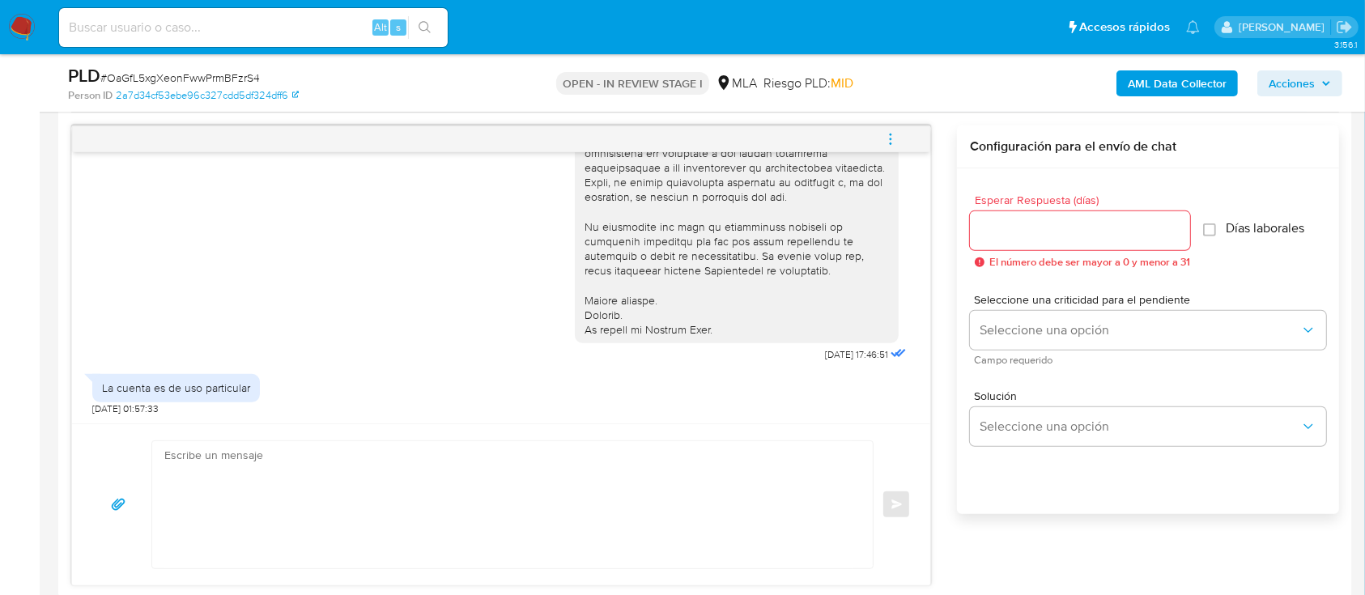
scroll to position [863, 0]
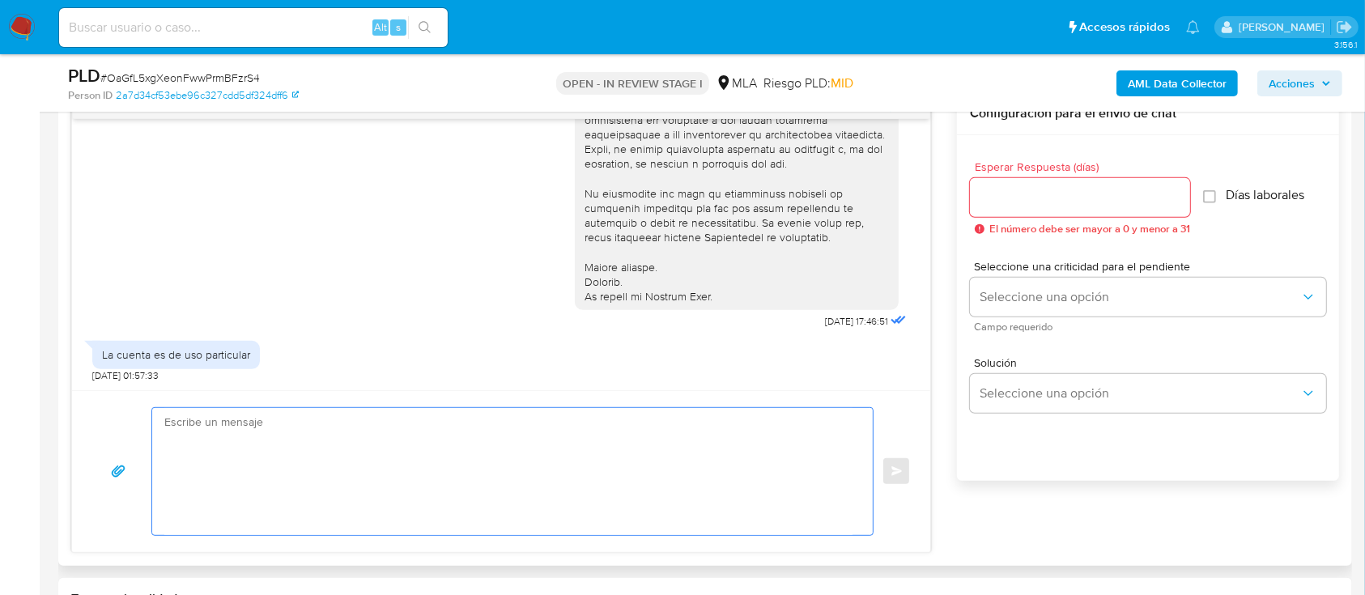
click at [342, 442] on textarea at bounding box center [508, 471] width 688 height 127
paste textarea "Hola Thiago Nicolás Figueroa Garcia, Muchas gracias por tu respuesta, no obstan…"
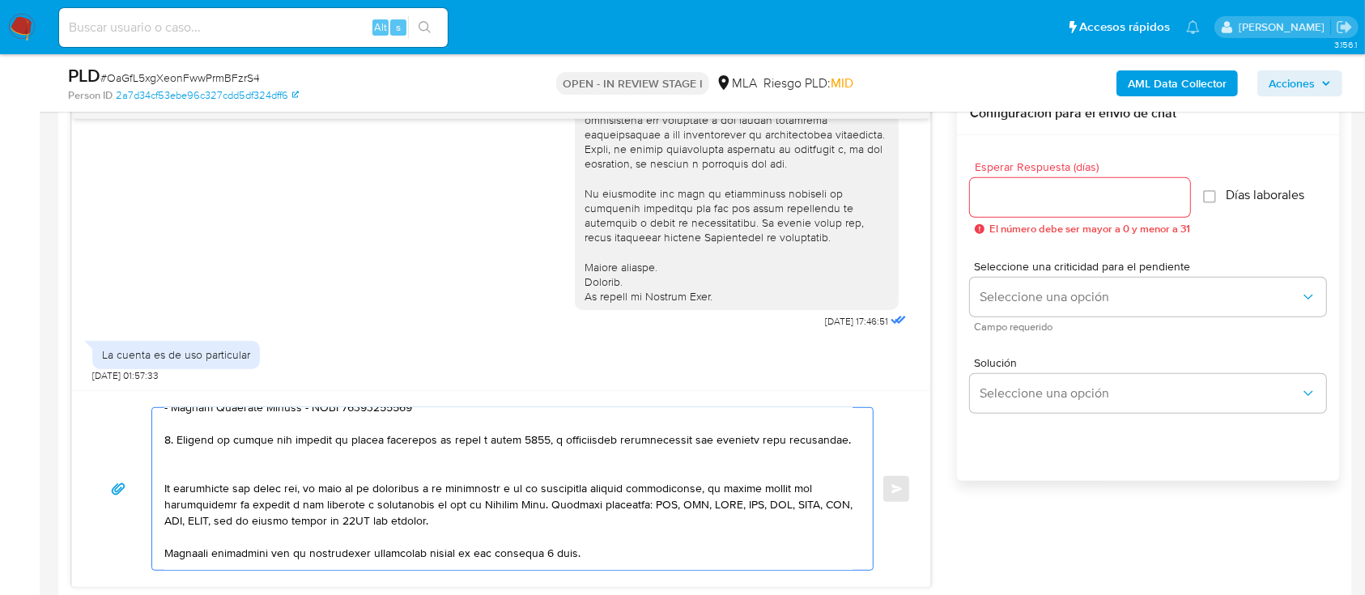
scroll to position [215, 0]
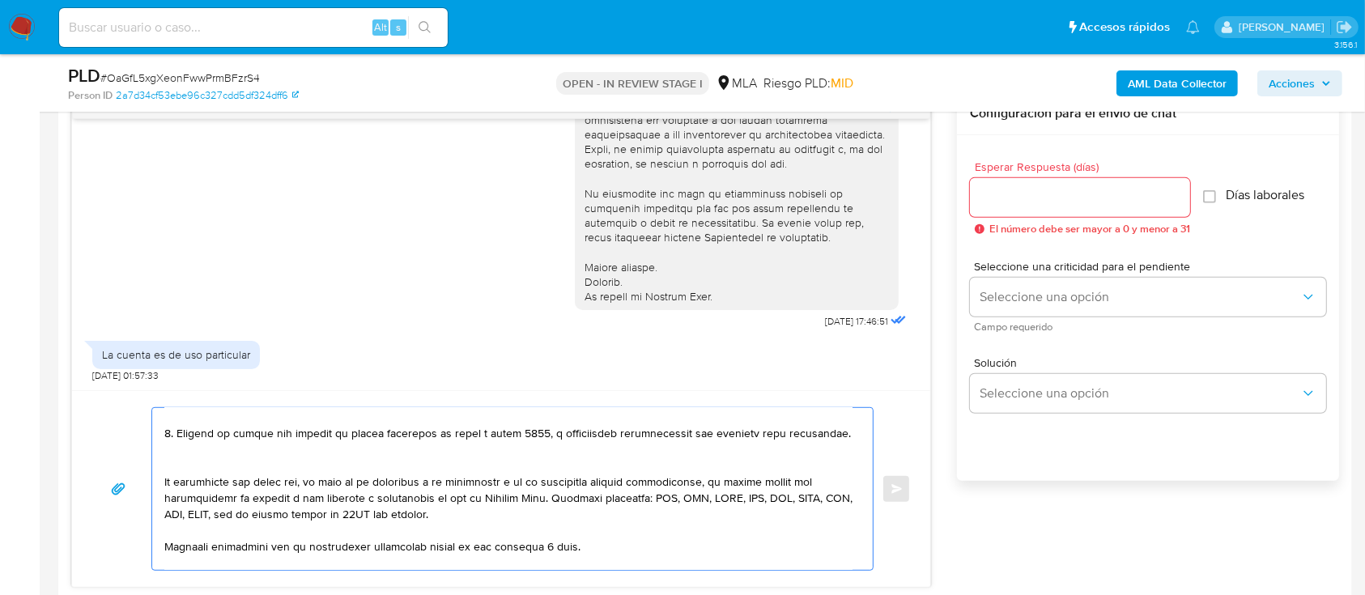
click at [285, 473] on textarea at bounding box center [508, 489] width 688 height 162
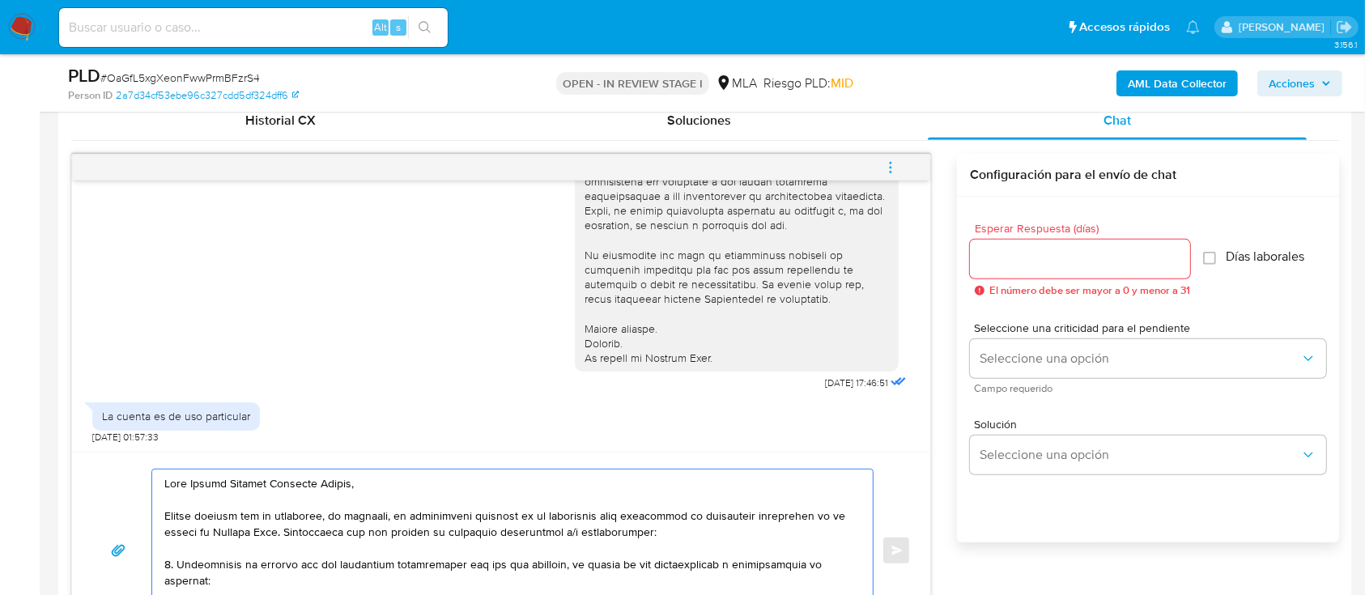
scroll to position [755, 0]
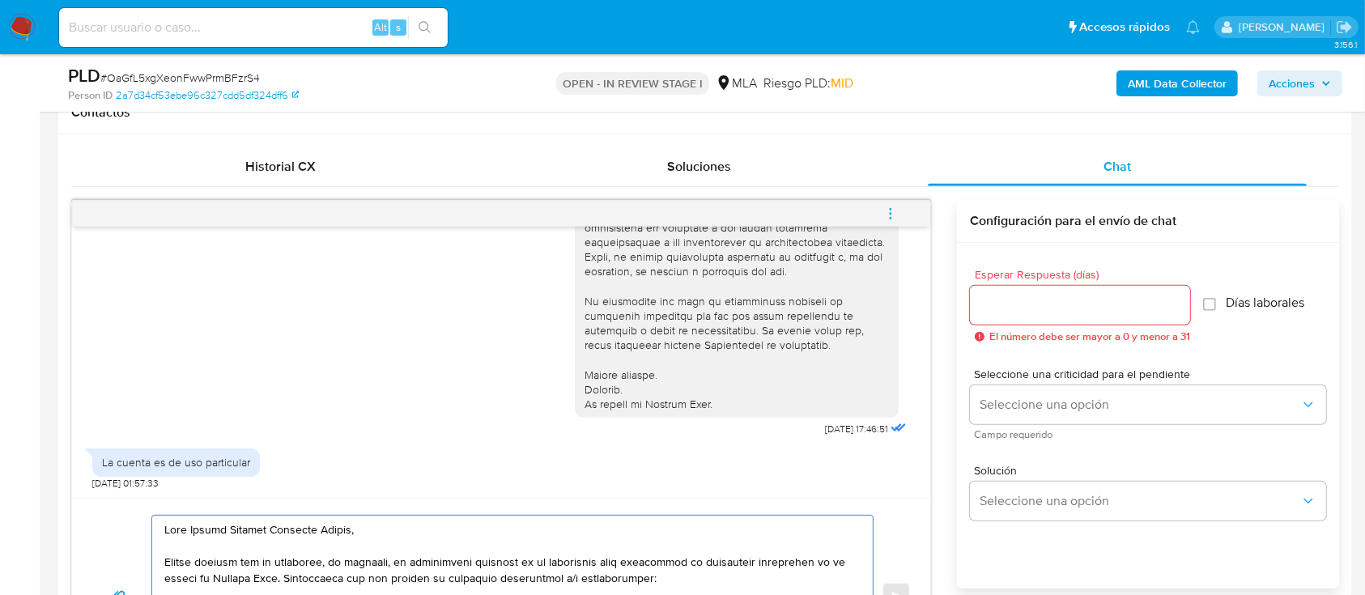
type textarea "Hola Thiago Nicolás Figueroa Garcia, Muchas gracias por tu respuesta, no obstan…"
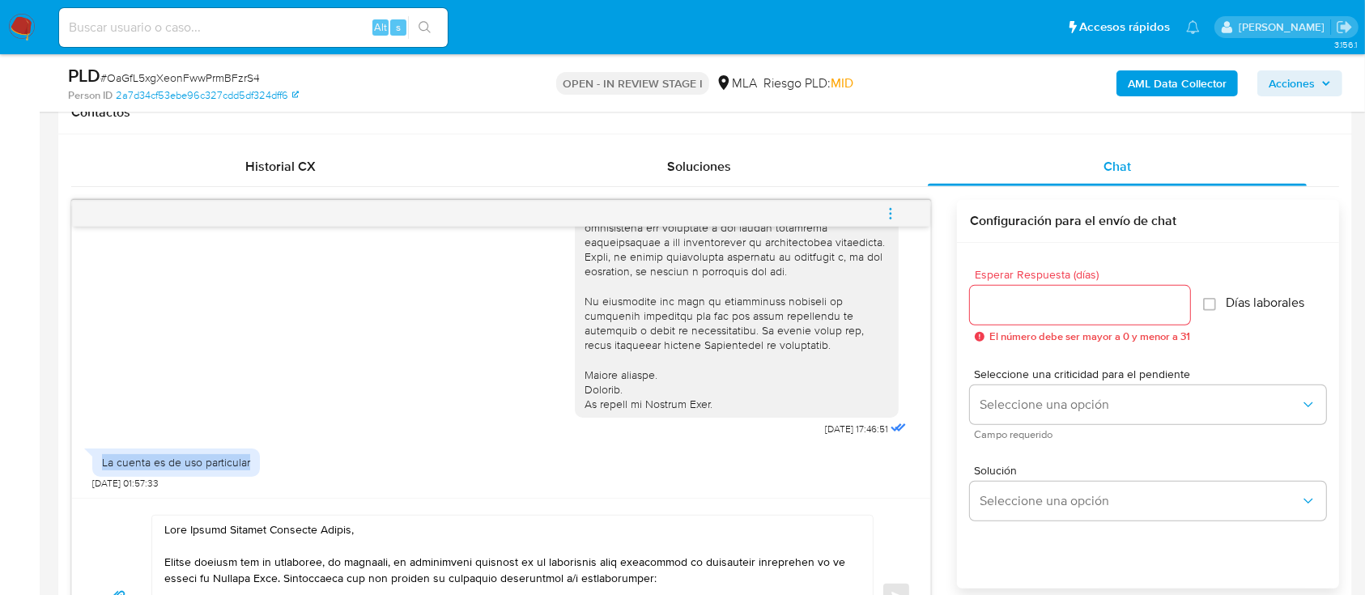
drag, startPoint x: 99, startPoint y: 465, endPoint x: 289, endPoint y: 462, distance: 190.2
click at [289, 462] on div "La cuenta es de uso particular 20/08/2025 01:57:33" at bounding box center [500, 464] width 817 height 49
copy div "La cuenta es de uso particular"
click at [842, 152] on div "Soluciones" at bounding box center [699, 166] width 380 height 39
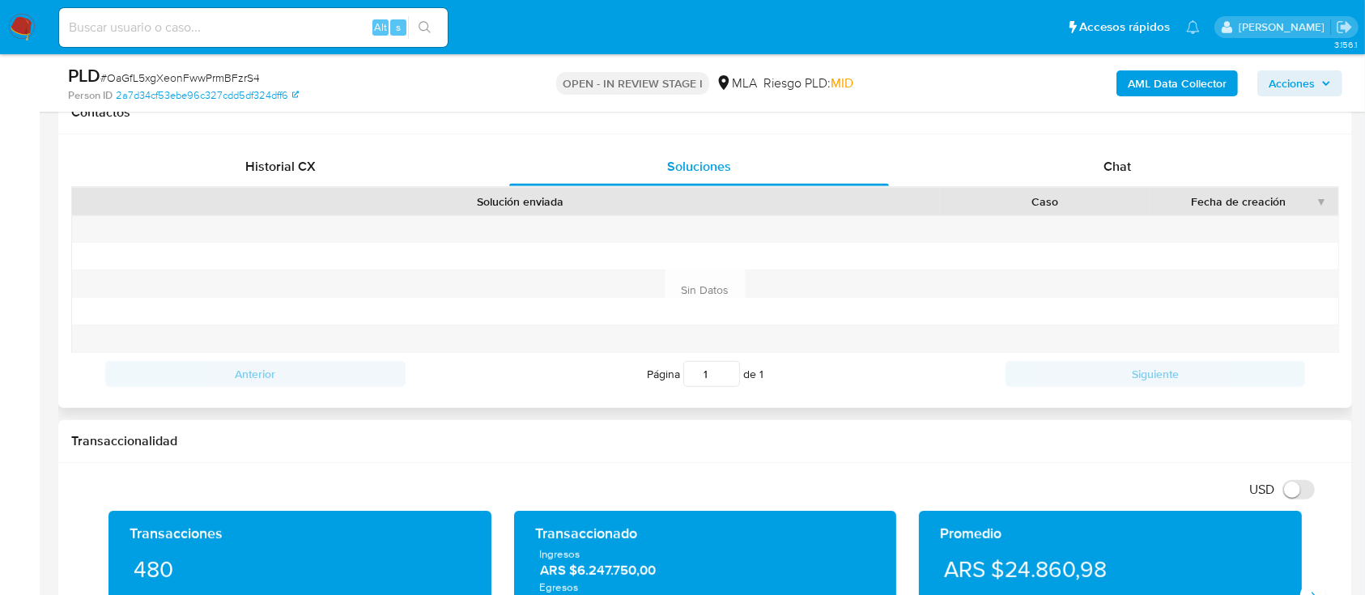
click at [1086, 156] on div "Chat" at bounding box center [1117, 166] width 380 height 39
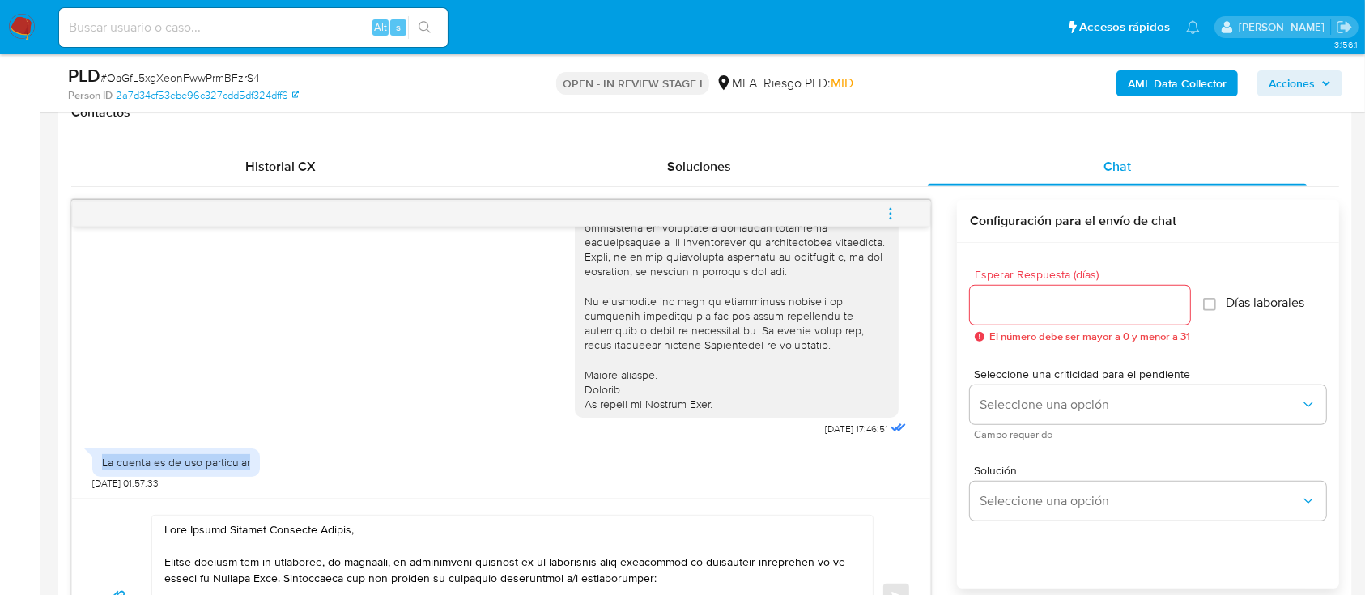
click at [1028, 308] on input "Esperar Respuesta (días)" at bounding box center [1080, 305] width 220 height 21
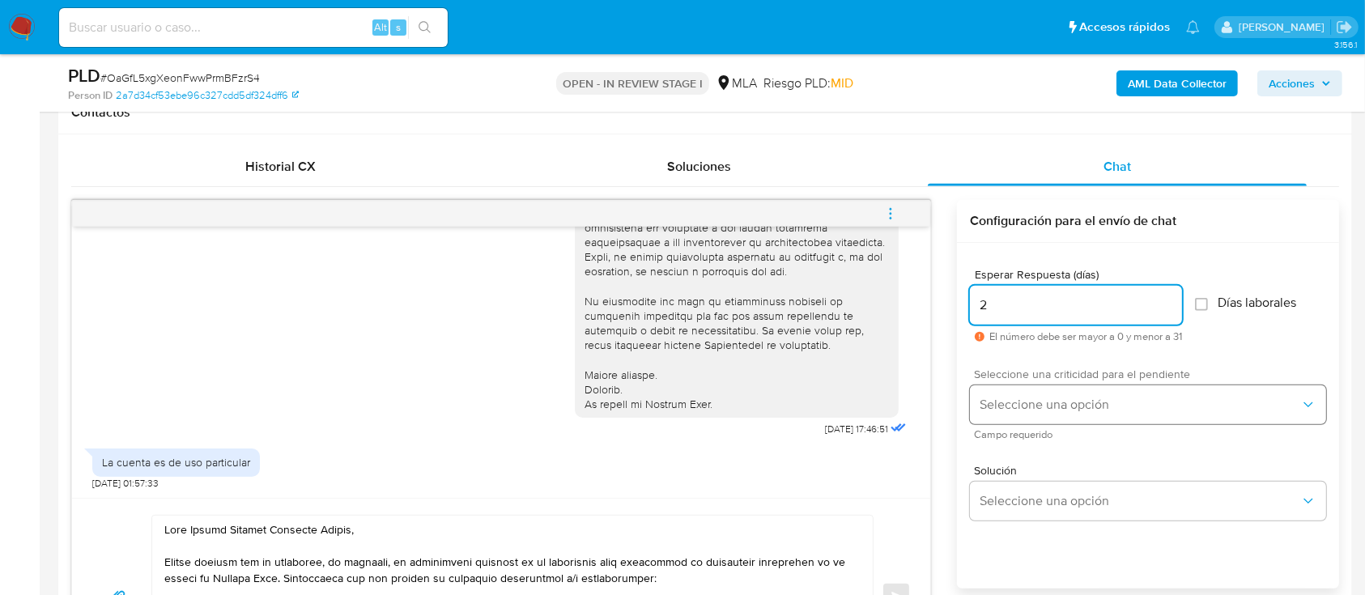
type input "2"
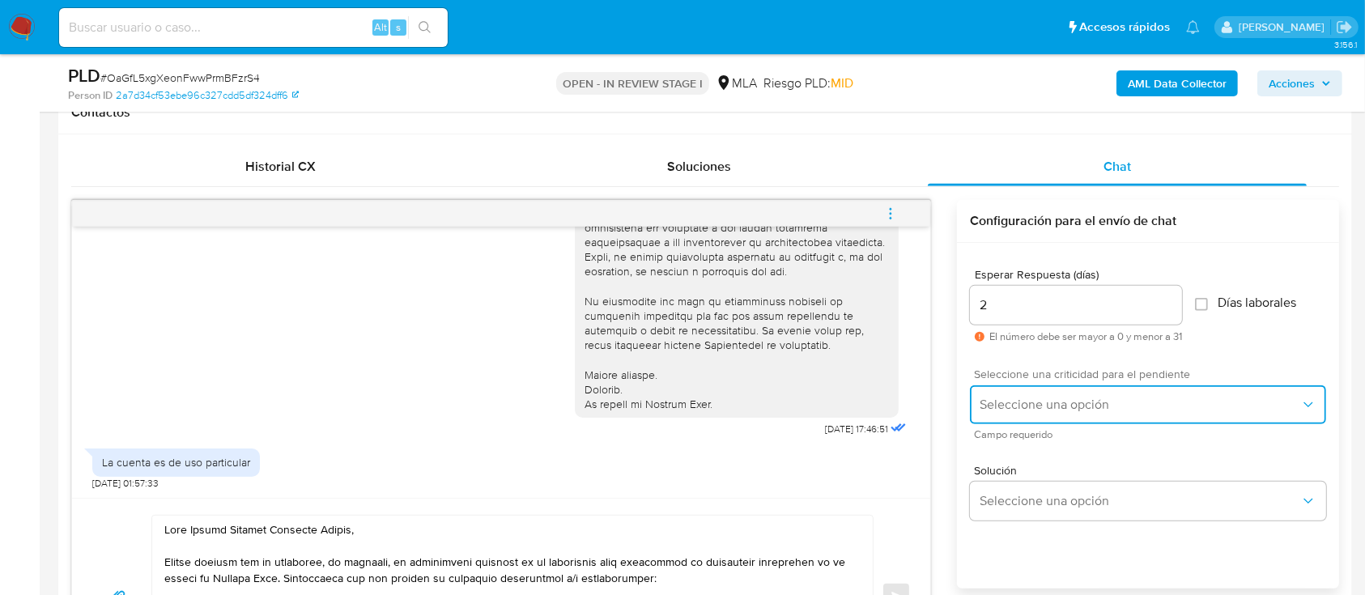
click at [997, 410] on span "Seleccione una opción" at bounding box center [1139, 405] width 320 height 16
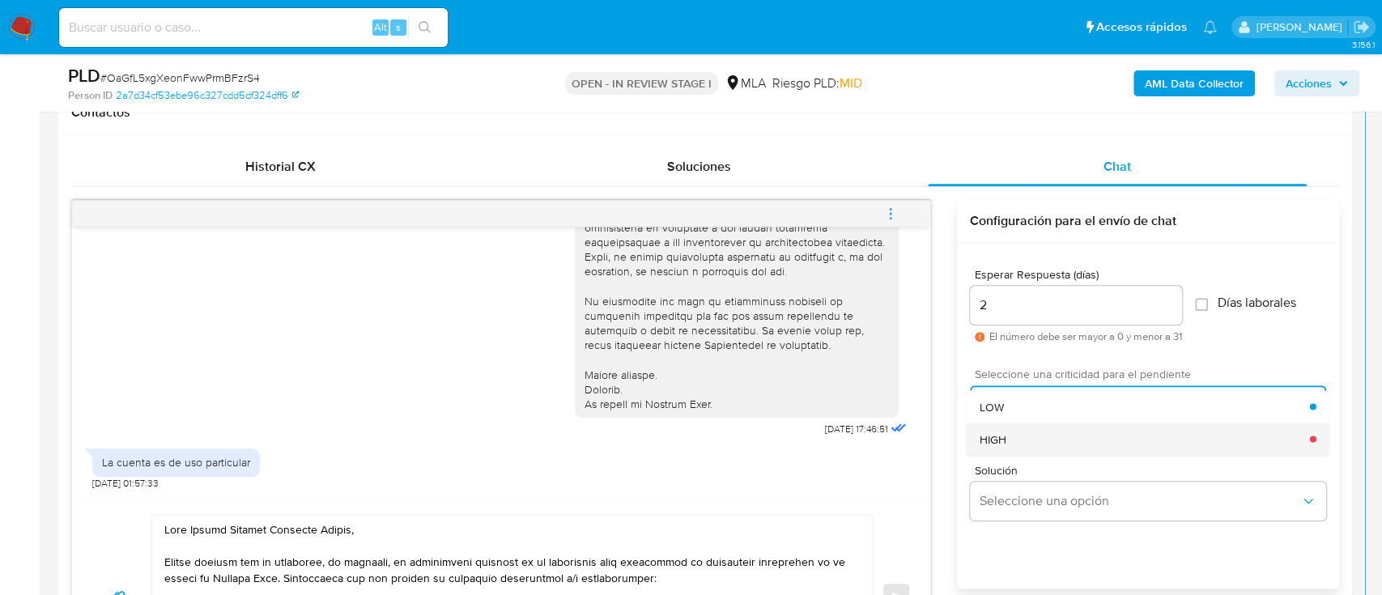
click at [993, 440] on span "HIGH" at bounding box center [992, 438] width 27 height 15
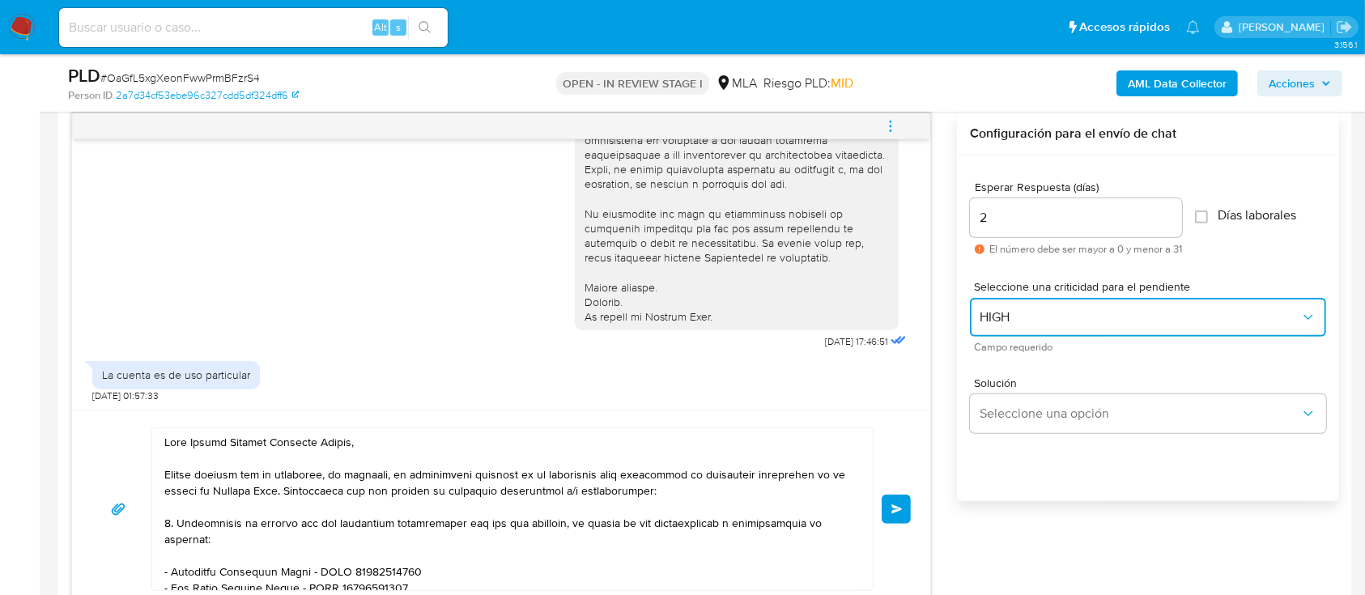
scroll to position [863, 0]
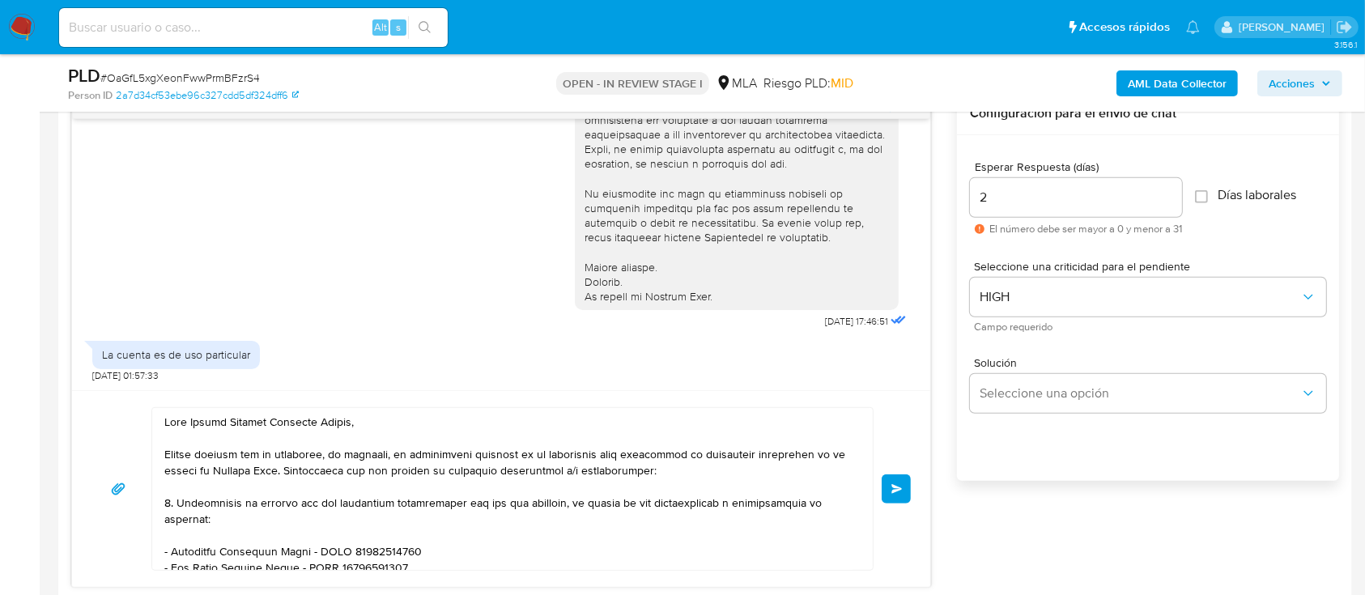
click at [902, 494] on button "Enviar" at bounding box center [895, 488] width 29 height 29
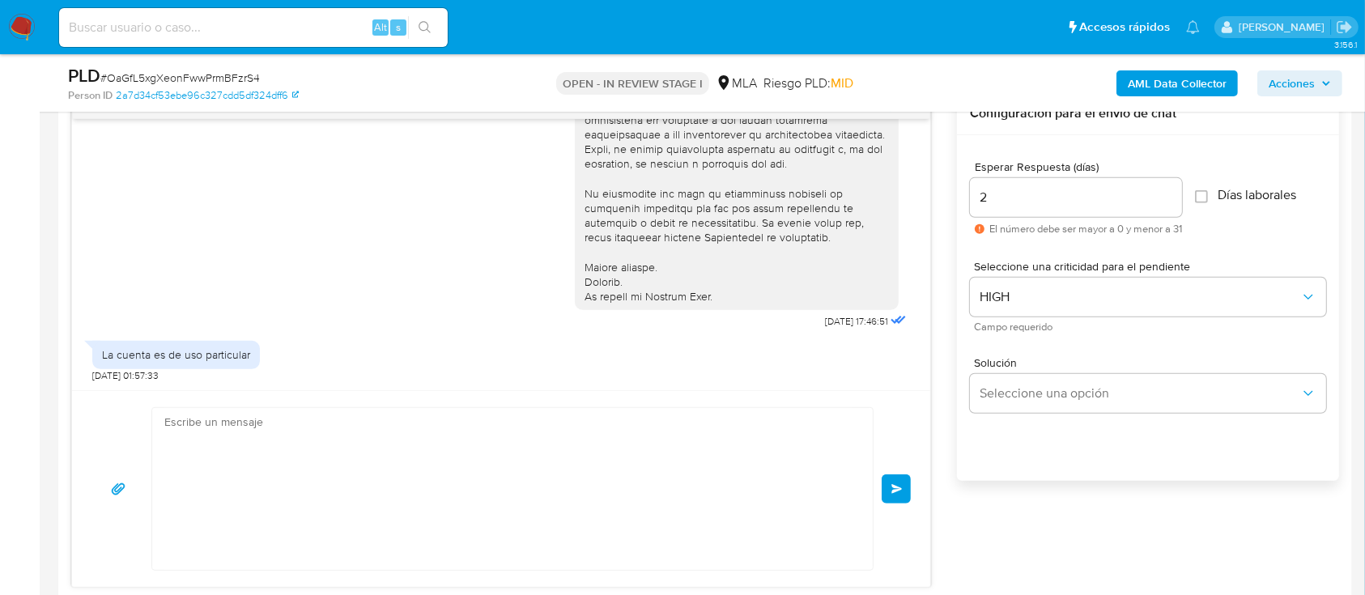
scroll to position [1094, 0]
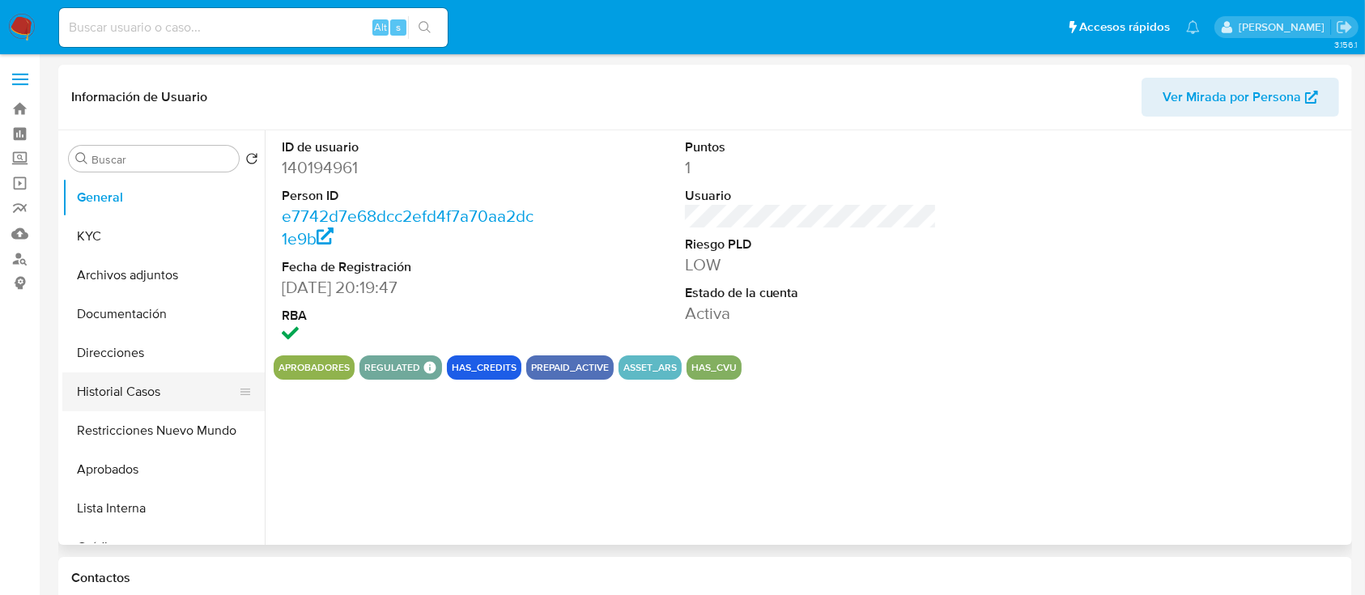
select select "10"
click at [153, 391] on button "Historial Casos" at bounding box center [156, 391] width 189 height 39
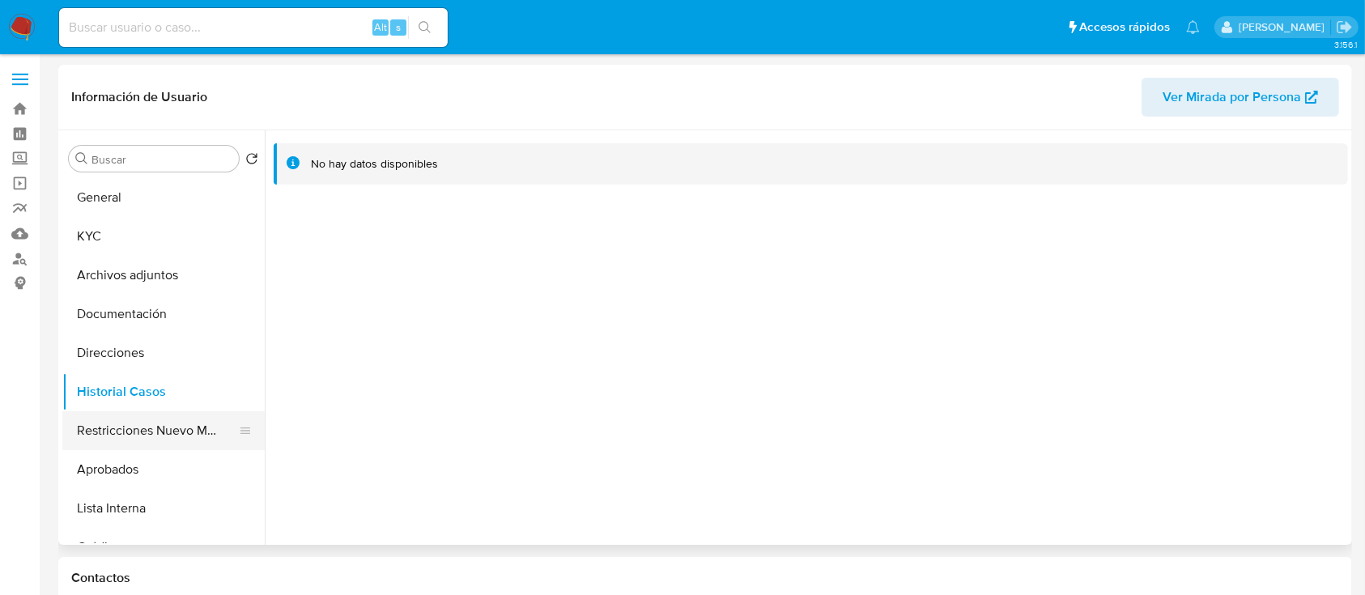
click at [154, 425] on button "Restricciones Nuevo Mundo" at bounding box center [156, 430] width 189 height 39
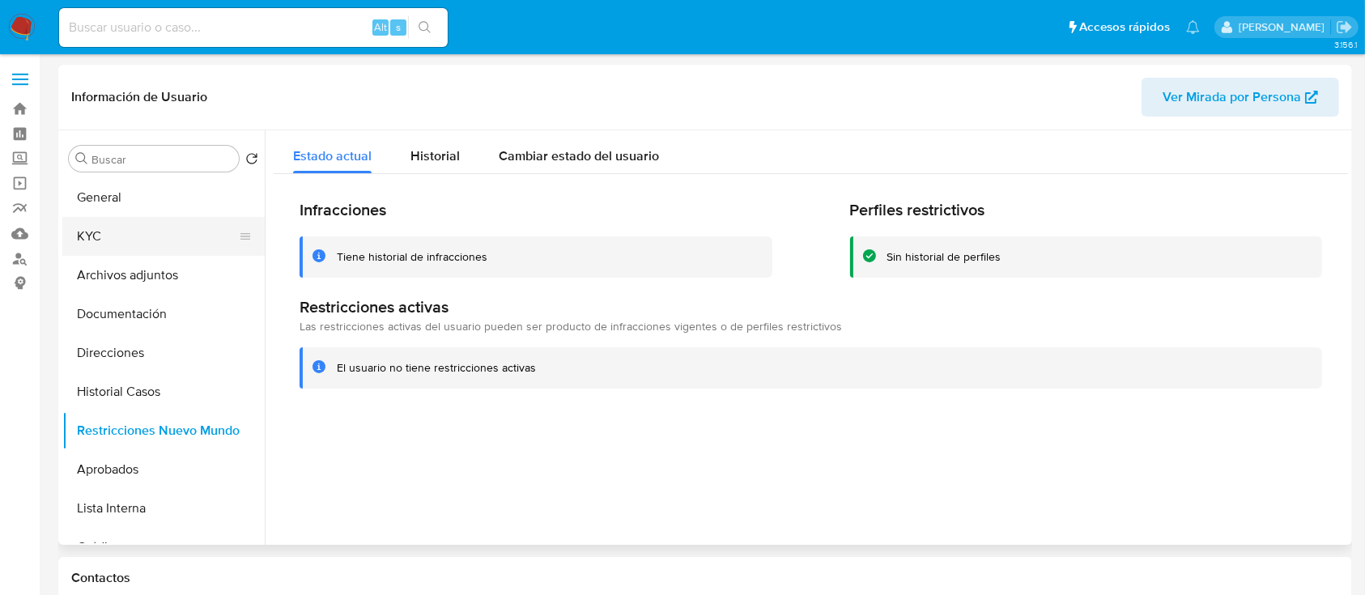
click at [155, 249] on button "KYC" at bounding box center [156, 236] width 189 height 39
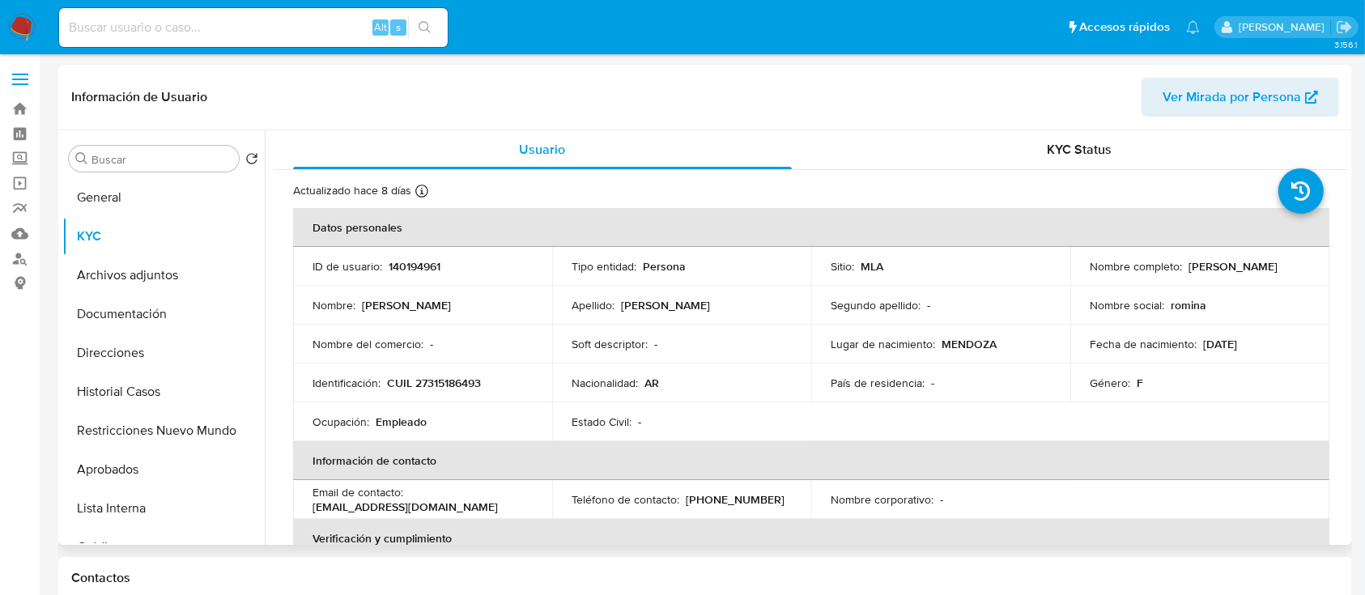
drag, startPoint x: 1184, startPoint y: 264, endPoint x: 1299, endPoint y: 282, distance: 116.3
click at [1299, 282] on td "Nombre completo : Romina Valeria Garcia" at bounding box center [1199, 266] width 259 height 39
copy p "Romina Valeria Garcia"
click at [621, 236] on th "Datos personales" at bounding box center [811, 227] width 1036 height 39
drag, startPoint x: 386, startPoint y: 378, endPoint x: 499, endPoint y: 385, distance: 112.7
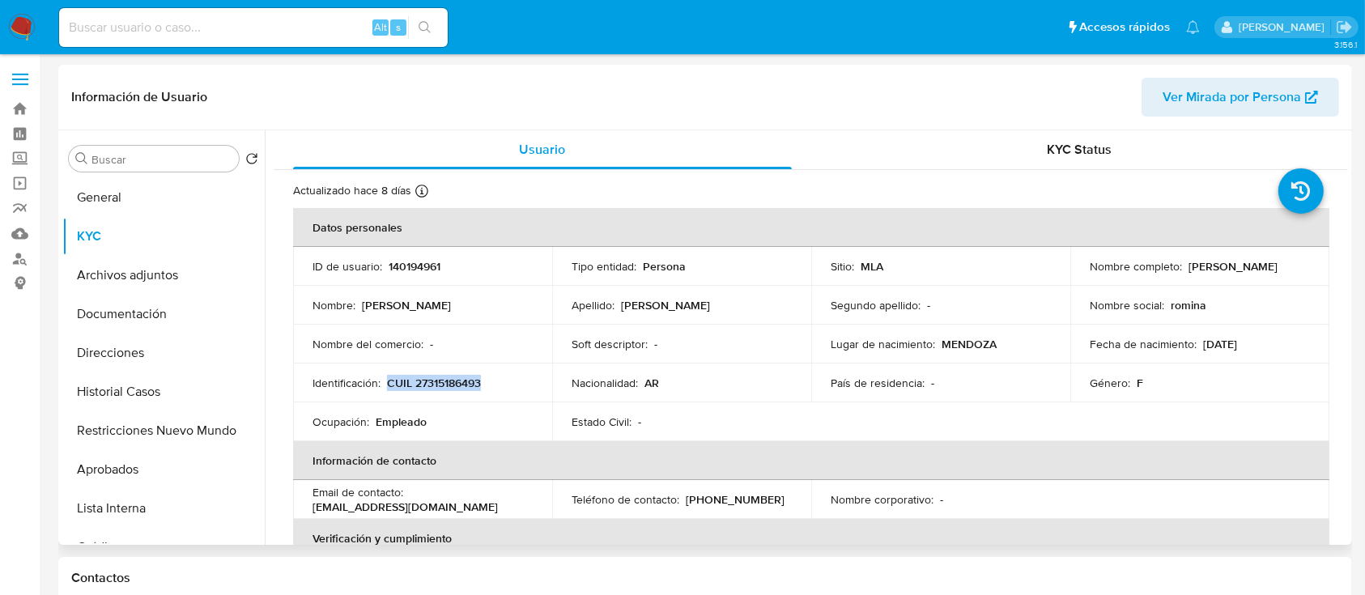
click at [499, 385] on div "Identificación : CUIL 27315186493" at bounding box center [422, 383] width 220 height 15
copy p "CUIL 27315186493"
click at [690, 250] on td "Tipo entidad : Persona" at bounding box center [681, 266] width 259 height 39
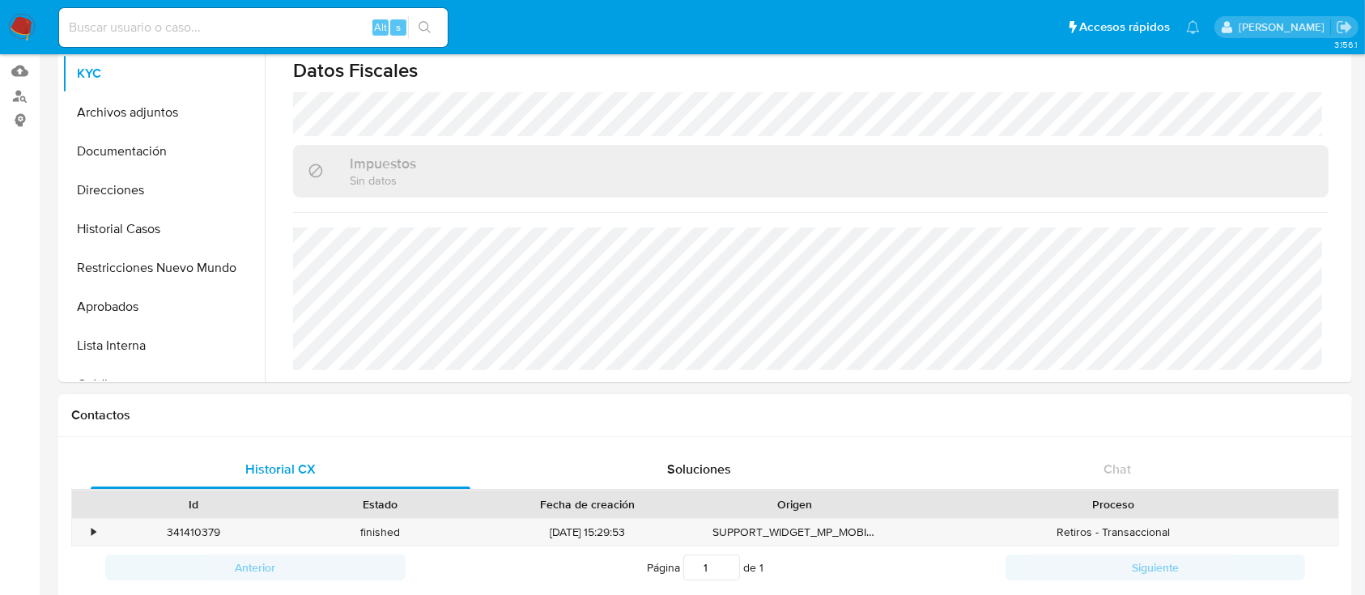
scroll to position [431, 0]
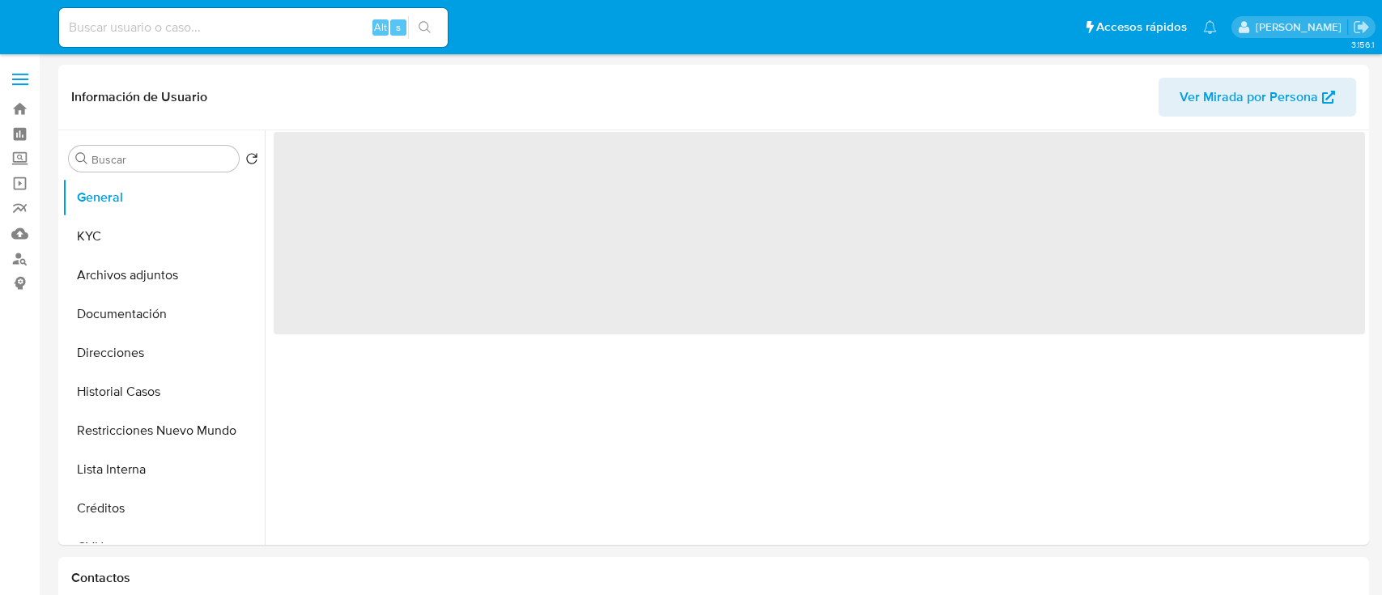
select select "10"
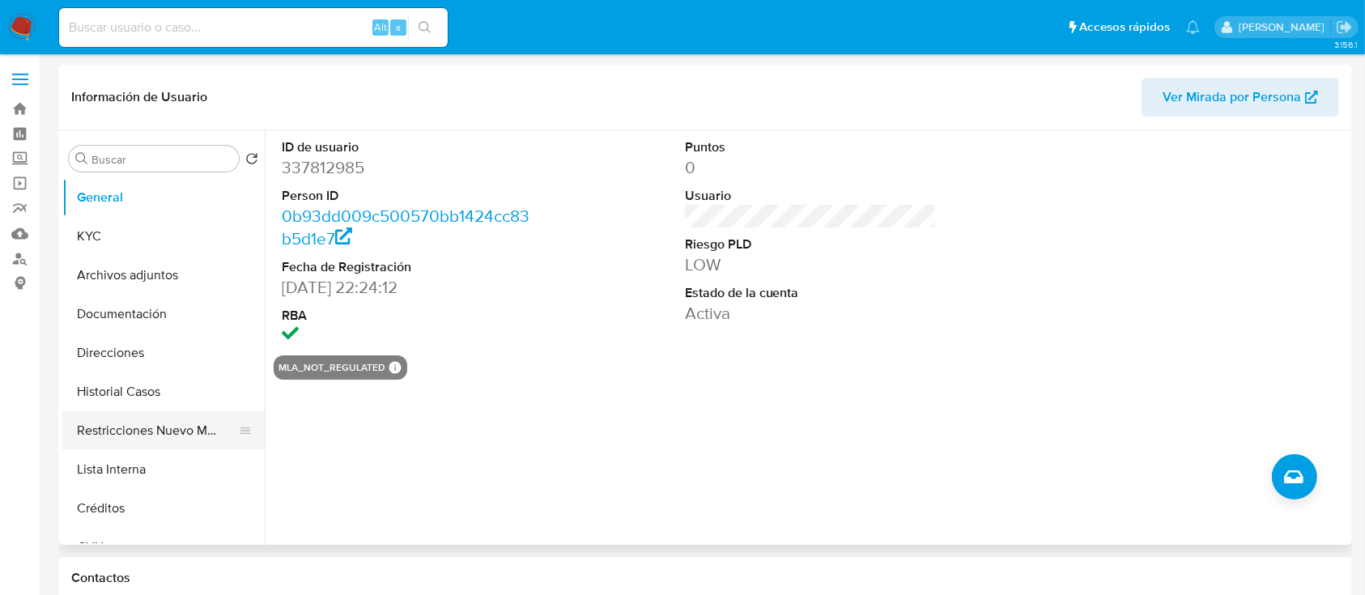
click at [170, 417] on button "Restricciones Nuevo Mundo" at bounding box center [156, 430] width 189 height 39
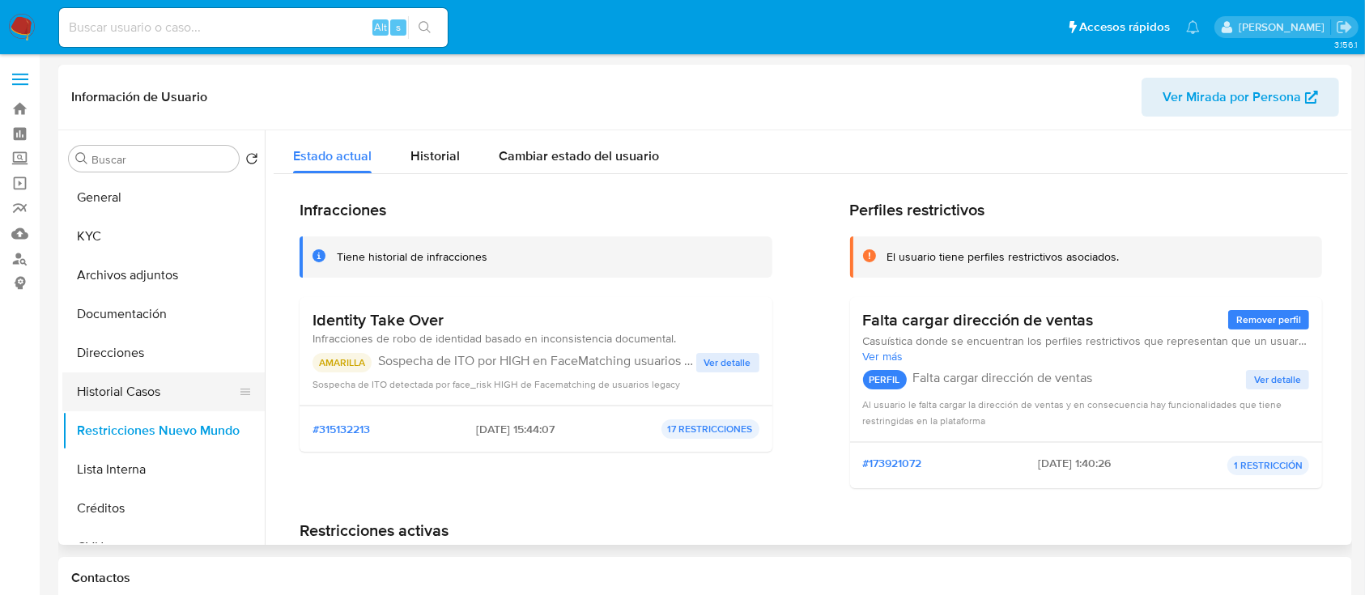
click at [173, 395] on button "Historial Casos" at bounding box center [156, 391] width 189 height 39
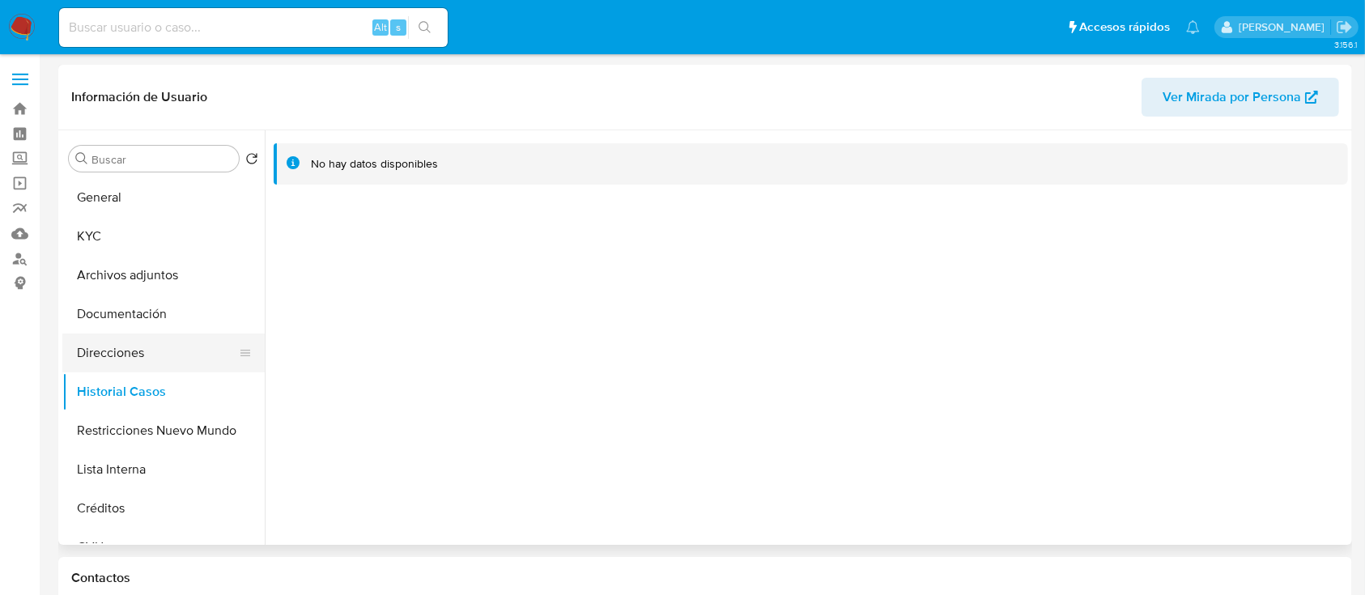
drag, startPoint x: 147, startPoint y: 434, endPoint x: 161, endPoint y: 359, distance: 75.7
click at [147, 433] on button "Restricciones Nuevo Mundo" at bounding box center [163, 430] width 202 height 39
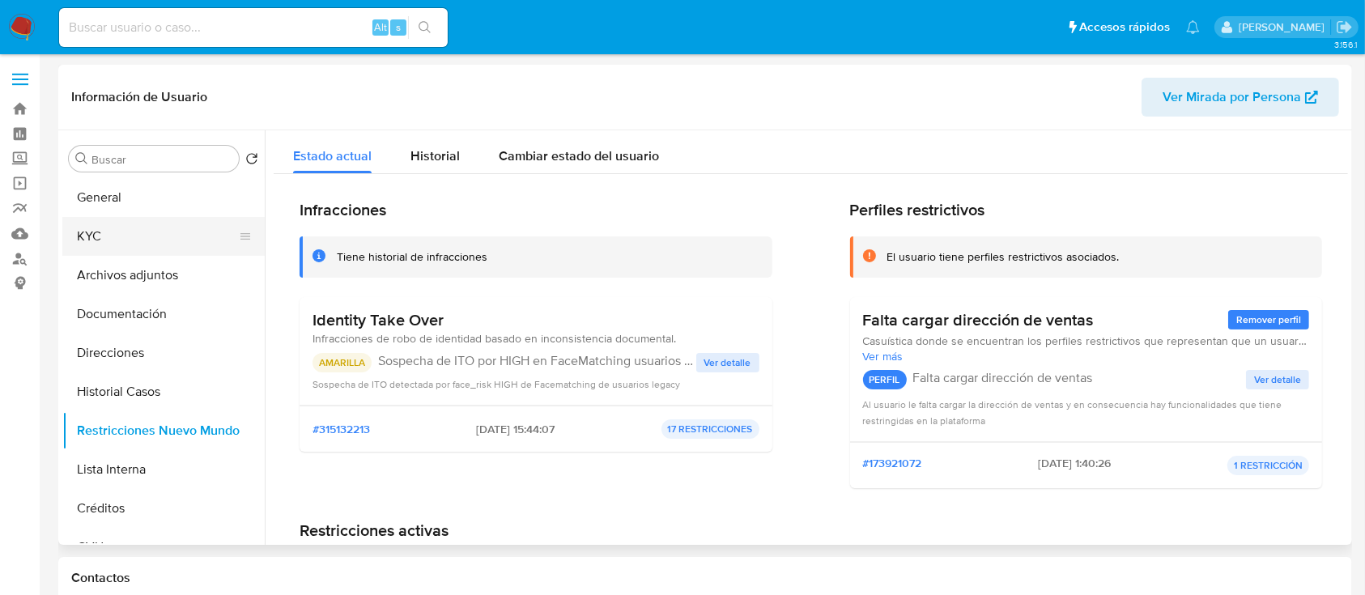
click at [154, 232] on button "KYC" at bounding box center [156, 236] width 189 height 39
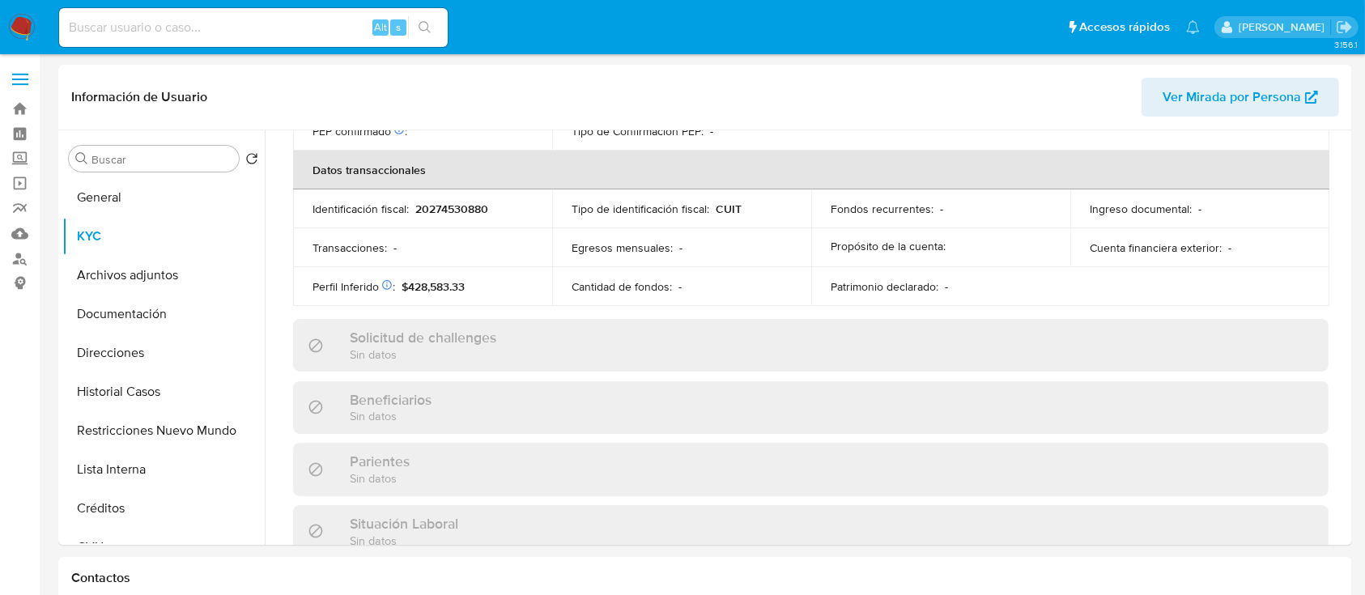
scroll to position [852, 0]
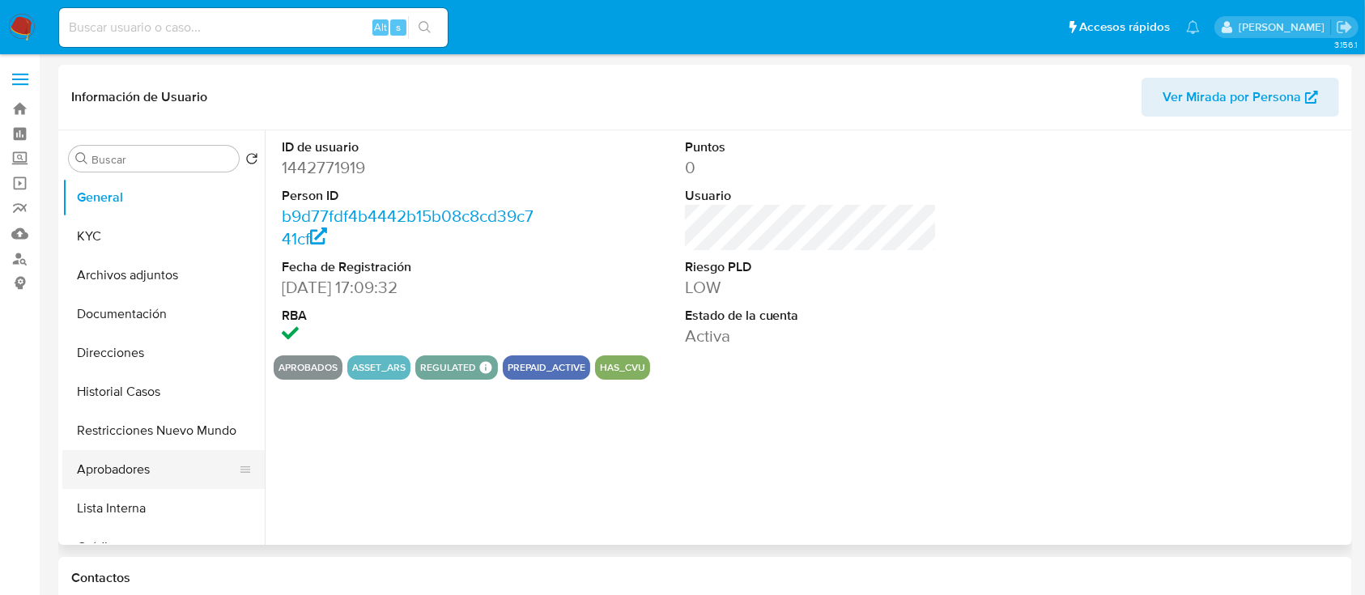
select select "10"
click at [156, 435] on button "Restricciones Nuevo Mundo" at bounding box center [156, 430] width 189 height 39
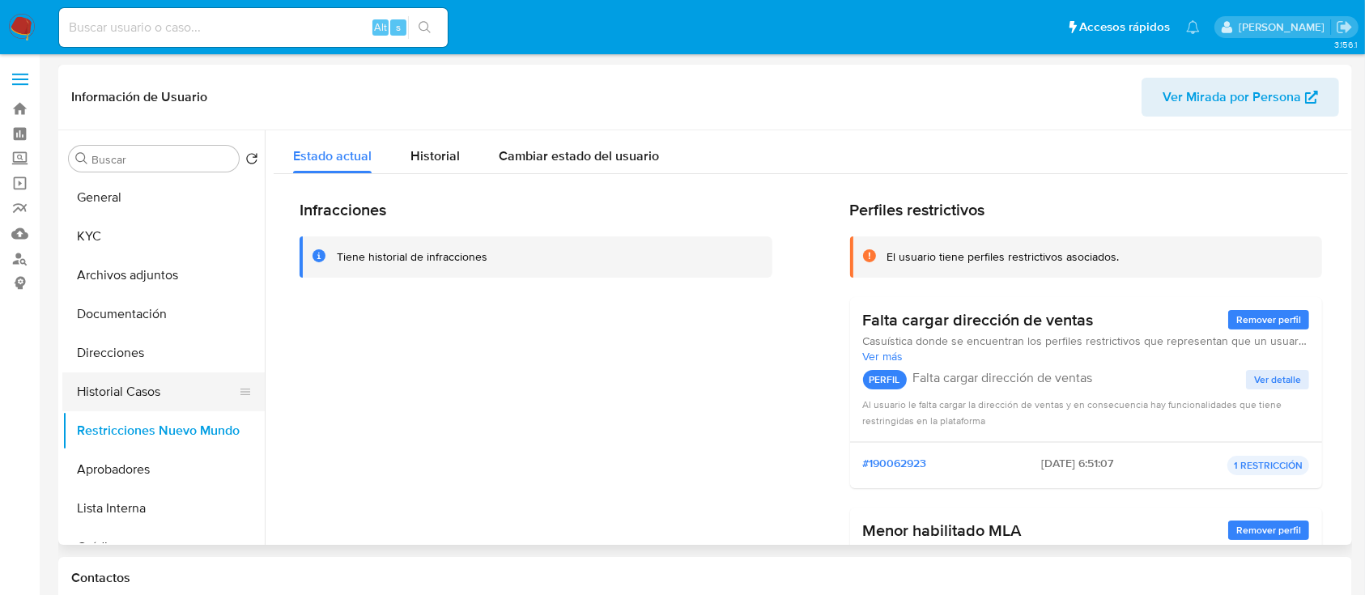
click at [156, 388] on button "Historial Casos" at bounding box center [156, 391] width 189 height 39
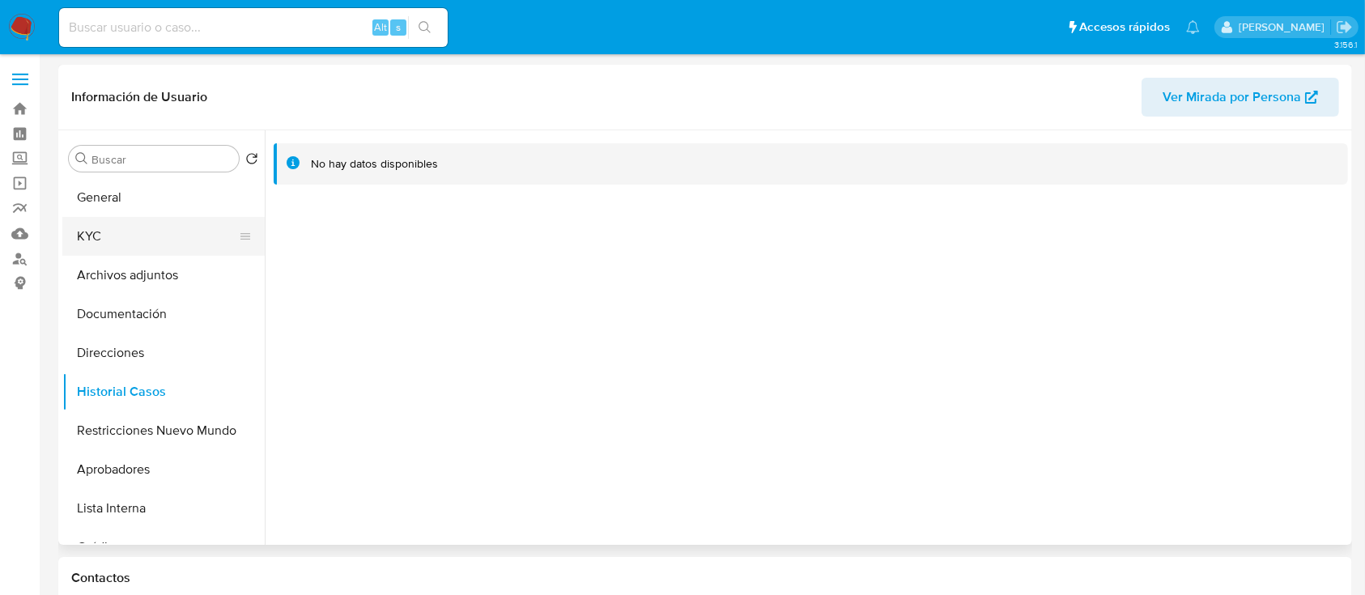
click at [158, 230] on button "KYC" at bounding box center [156, 236] width 189 height 39
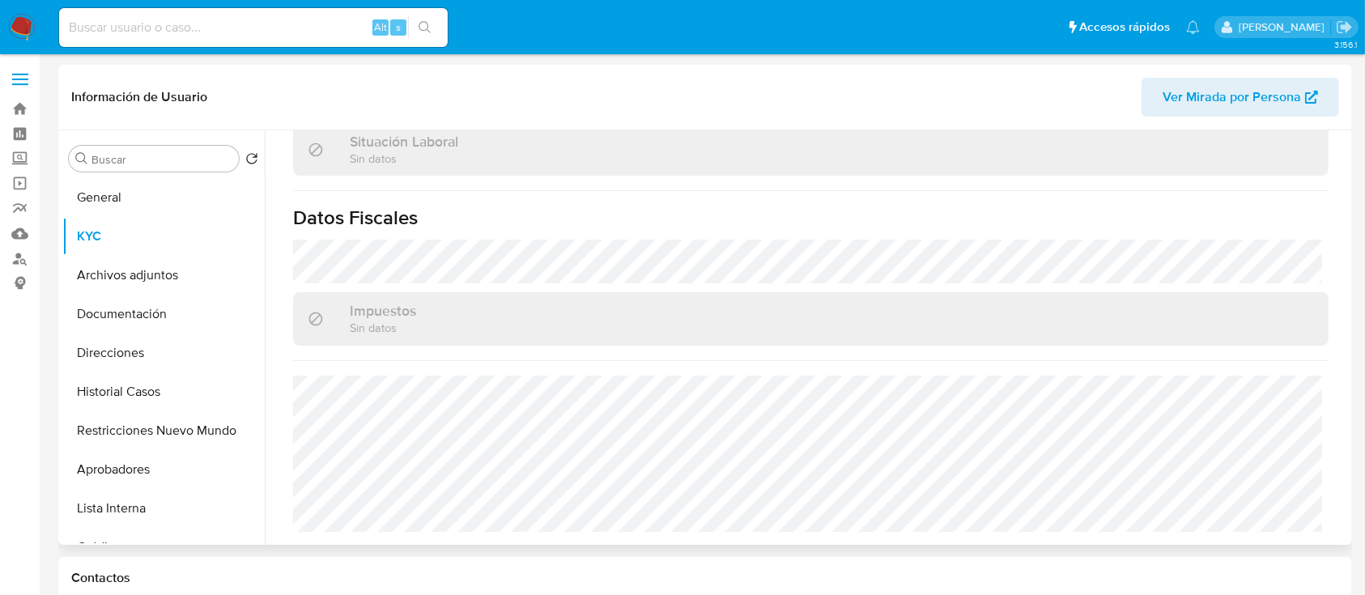
scroll to position [852, 0]
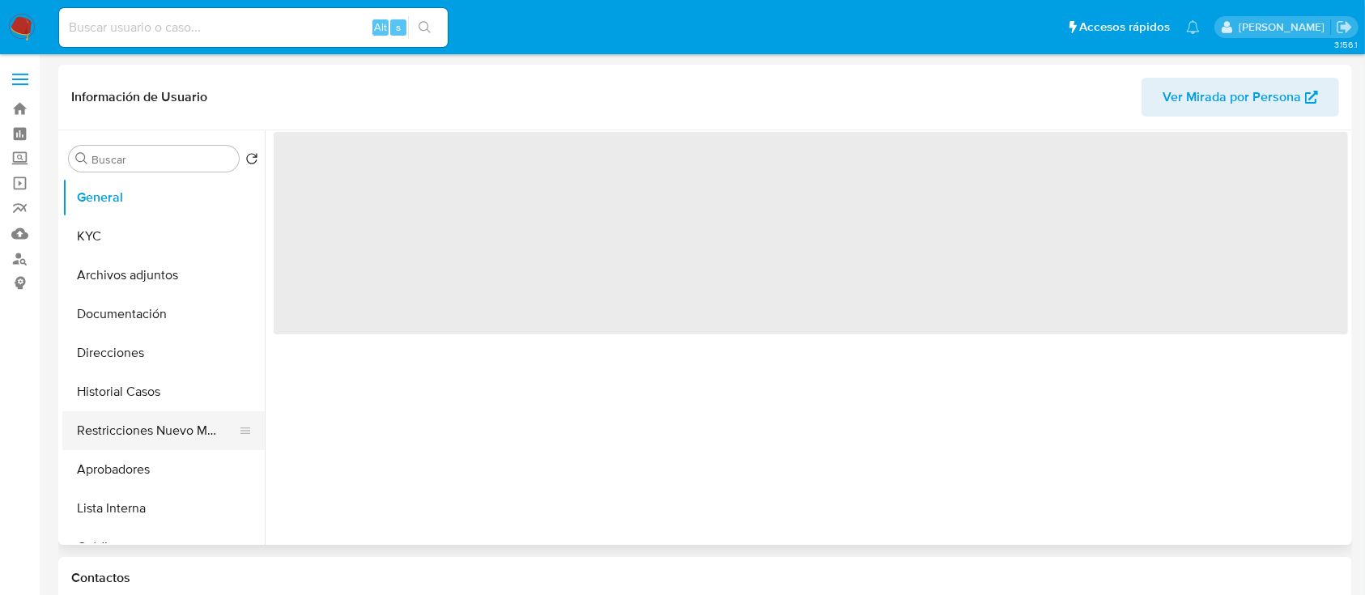
click at [177, 443] on button "Restricciones Nuevo Mundo" at bounding box center [156, 430] width 189 height 39
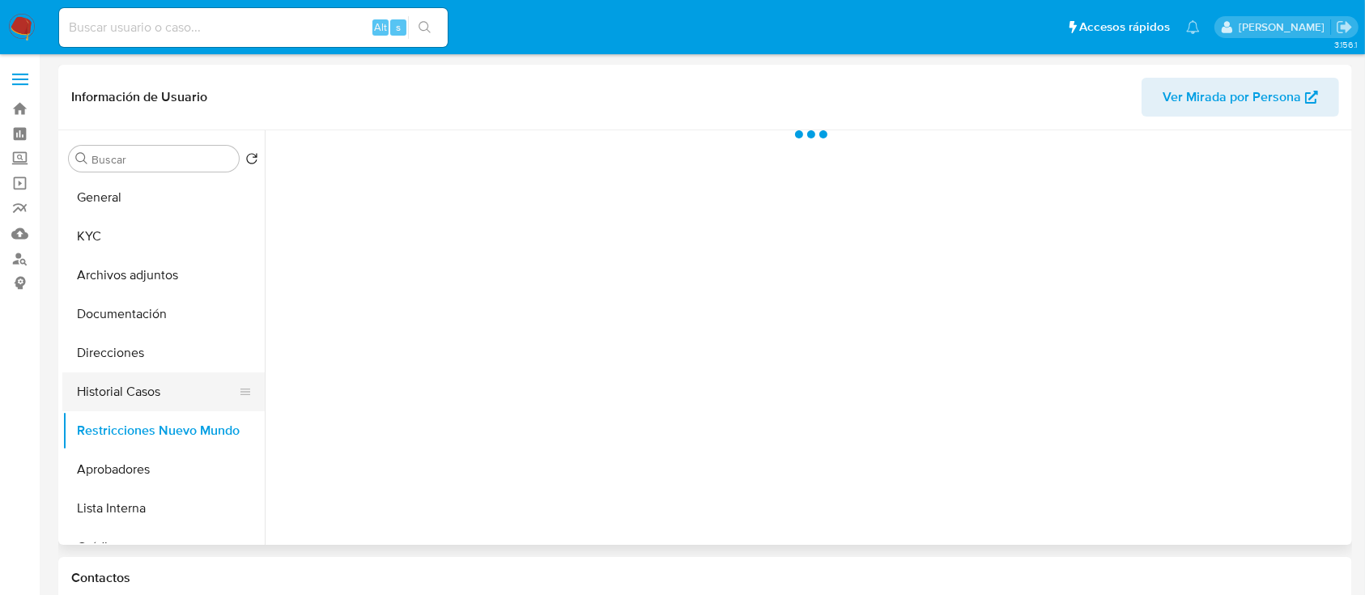
select select "10"
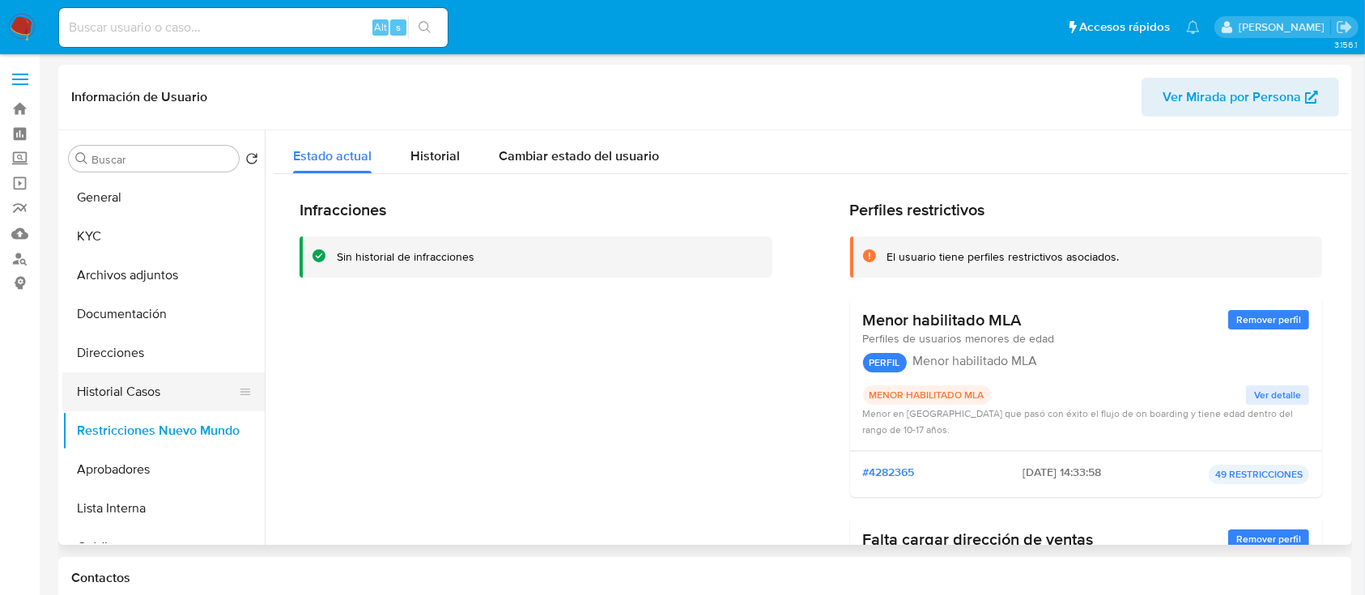
click at [173, 389] on button "Historial Casos" at bounding box center [156, 391] width 189 height 39
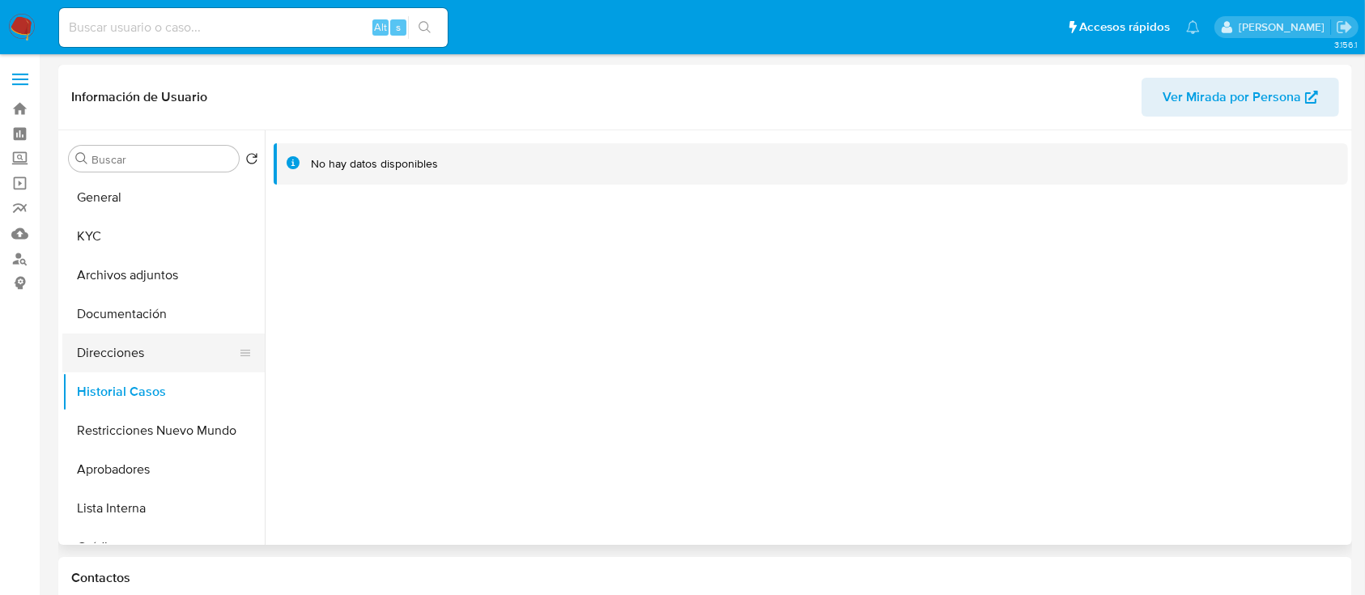
click at [179, 359] on button "Direcciones" at bounding box center [156, 352] width 189 height 39
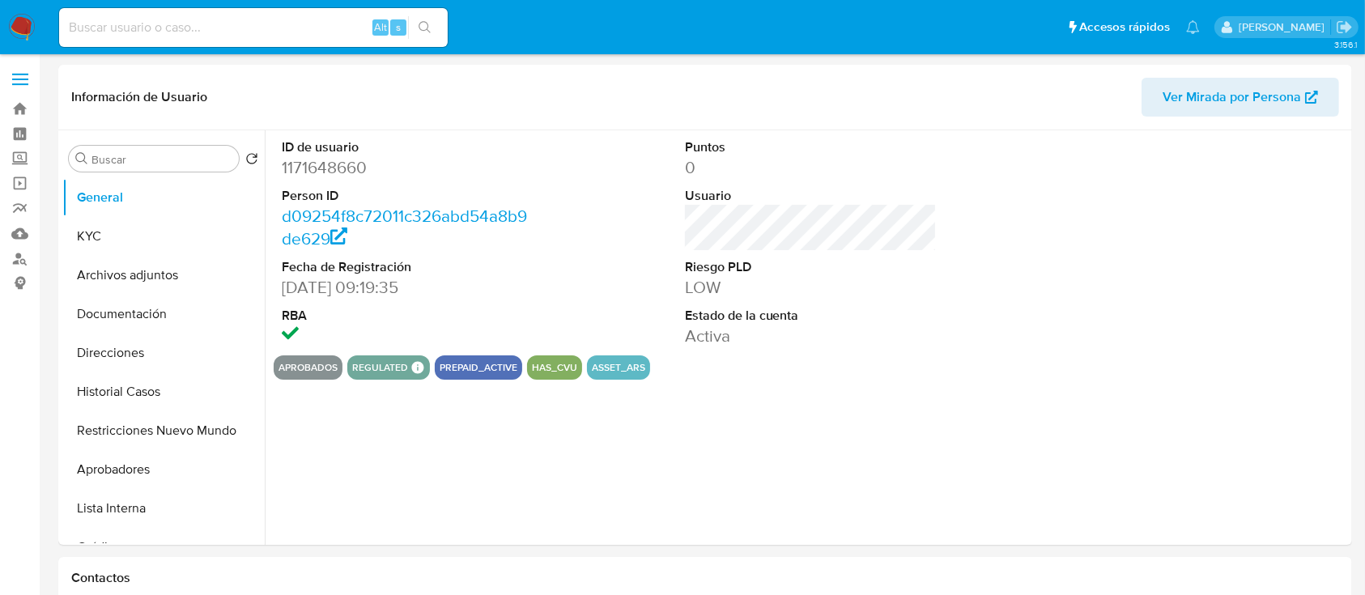
select select "10"
click at [146, 446] on button "Restricciones Nuevo Mundo" at bounding box center [156, 430] width 189 height 39
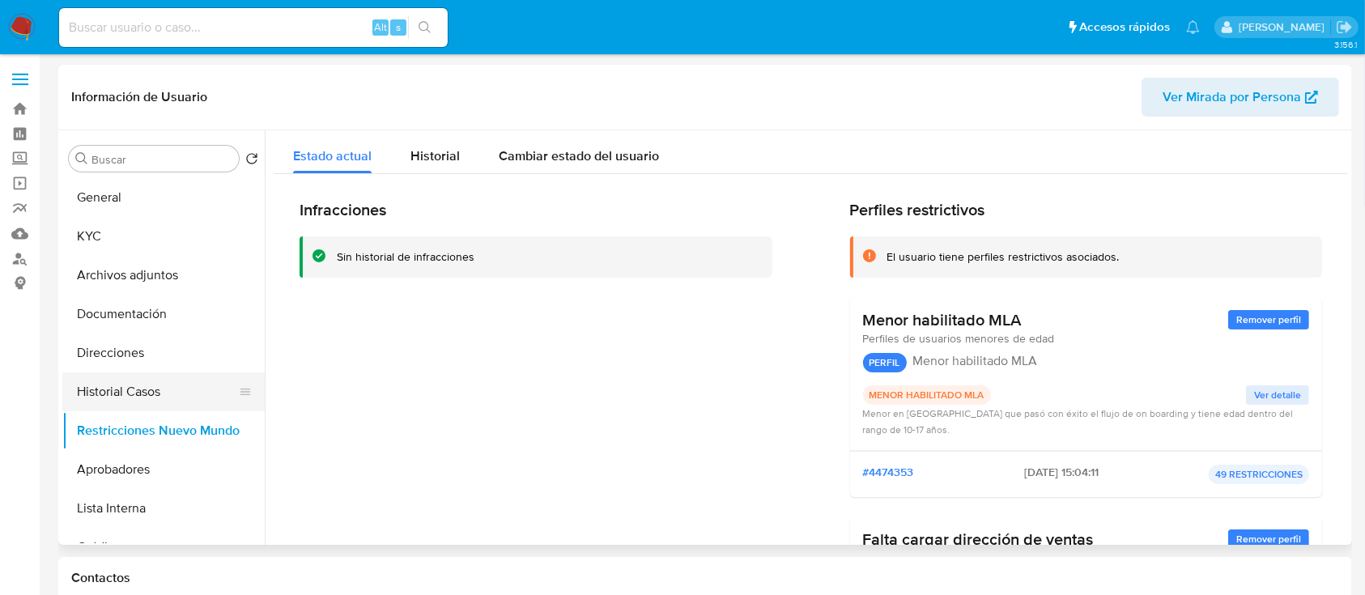
click at [168, 392] on button "Historial Casos" at bounding box center [156, 391] width 189 height 39
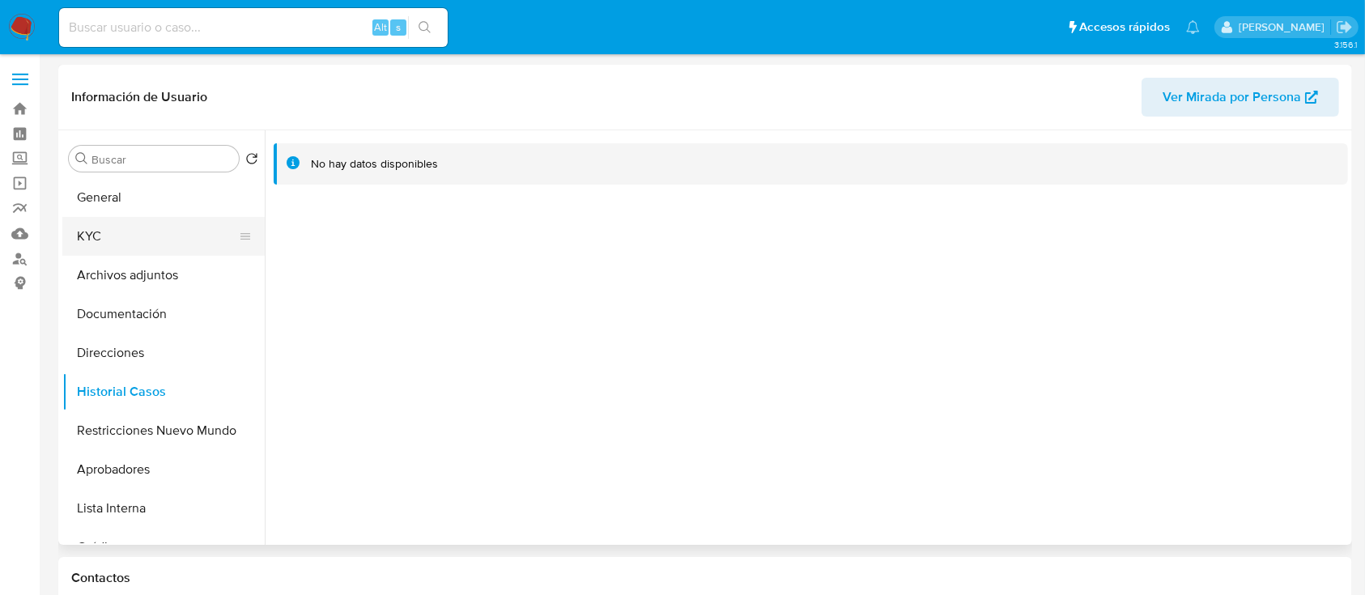
click at [160, 230] on button "KYC" at bounding box center [156, 236] width 189 height 39
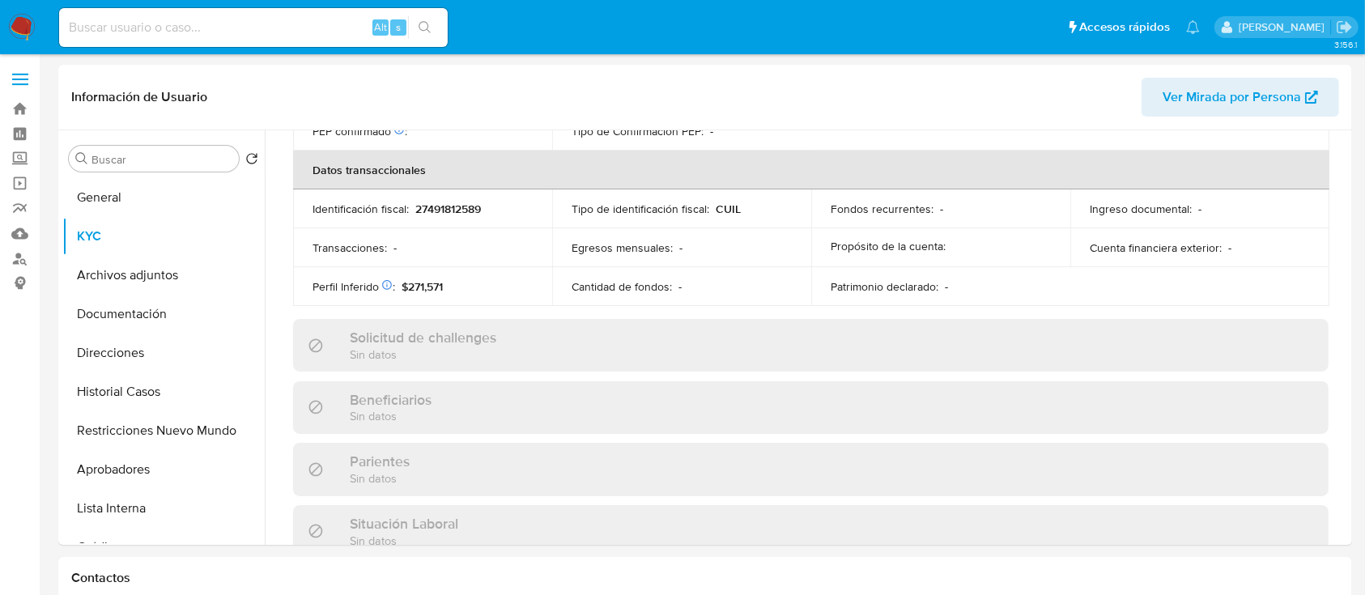
scroll to position [852, 0]
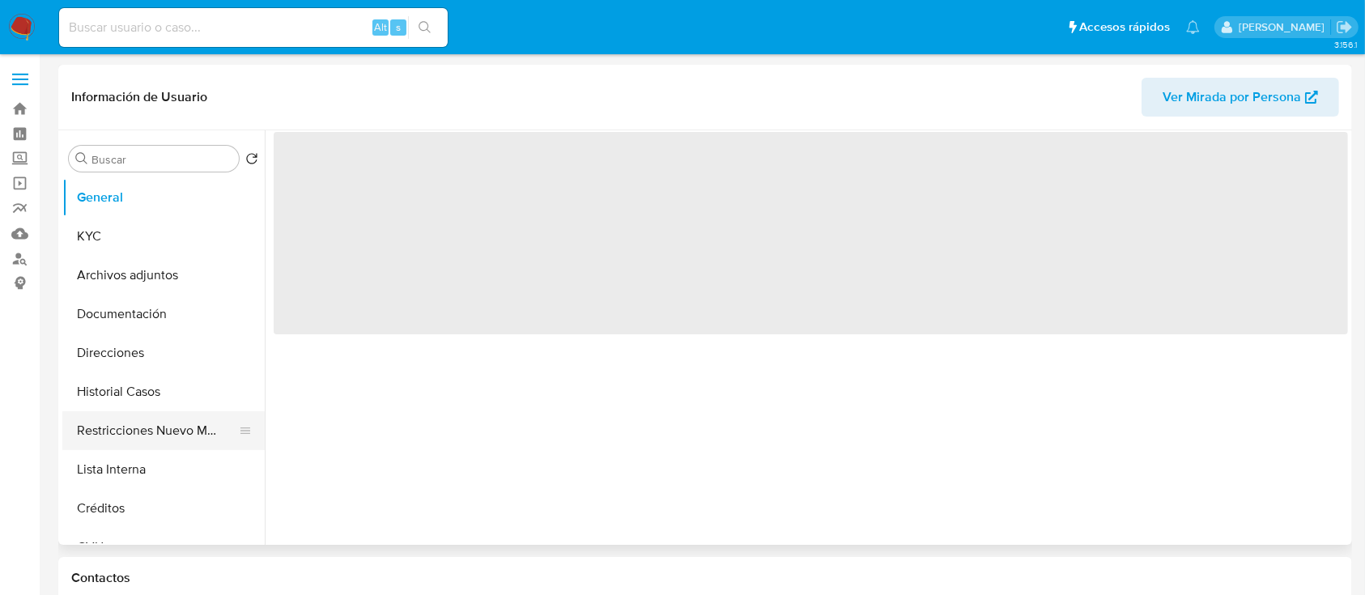
click at [181, 418] on button "Restricciones Nuevo Mundo" at bounding box center [156, 430] width 189 height 39
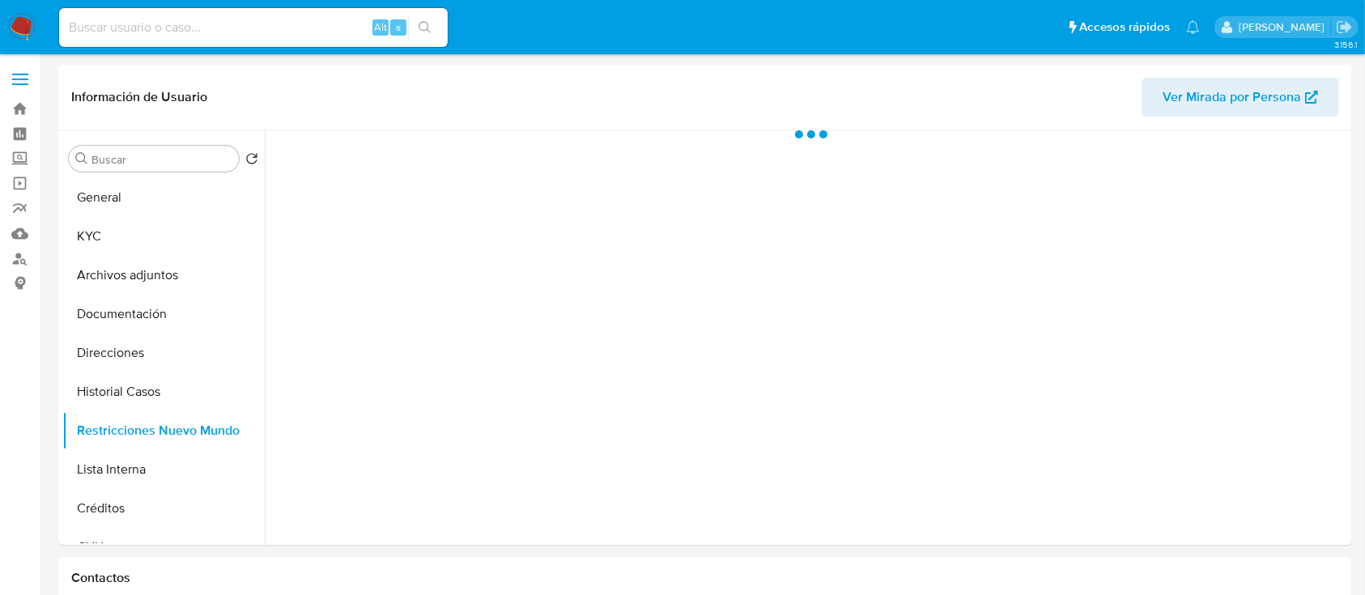
select select "10"
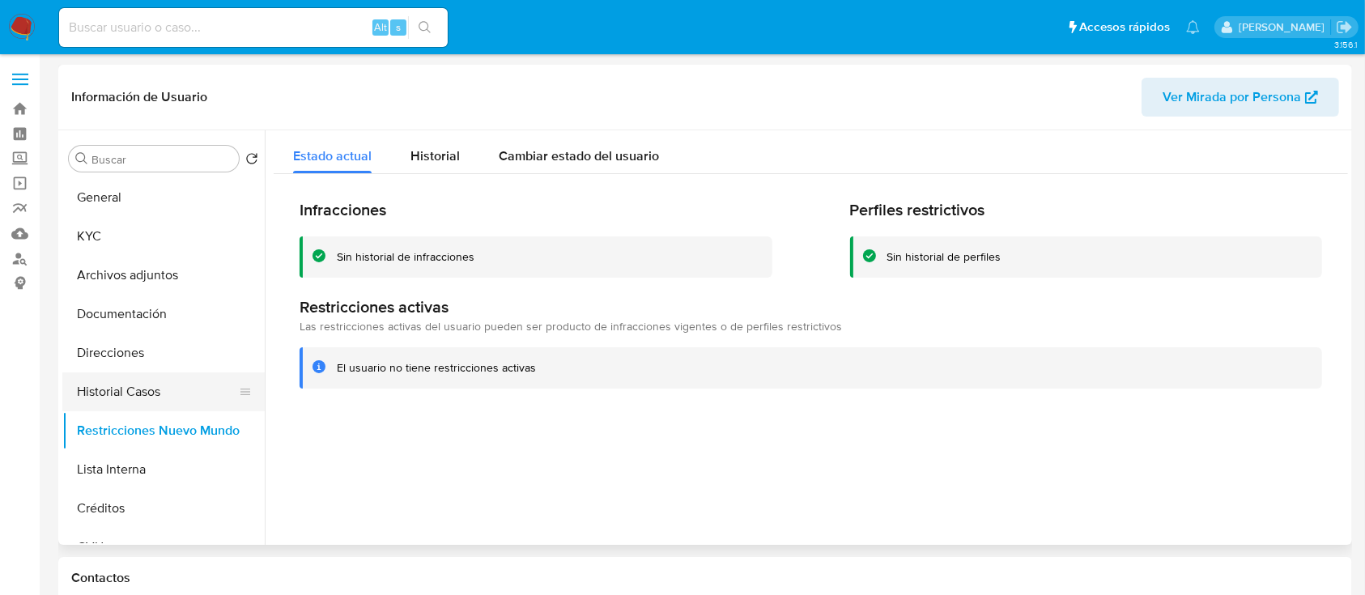
click at [159, 388] on button "Historial Casos" at bounding box center [156, 391] width 189 height 39
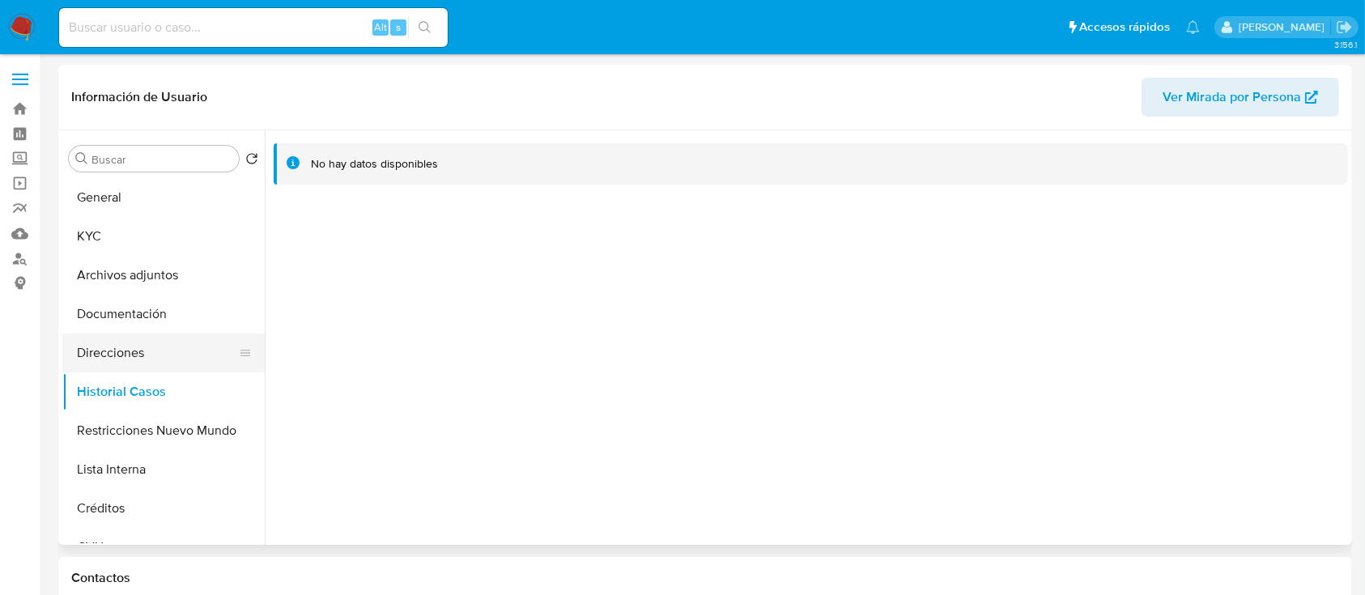
click at [175, 350] on button "Direcciones" at bounding box center [156, 352] width 189 height 39
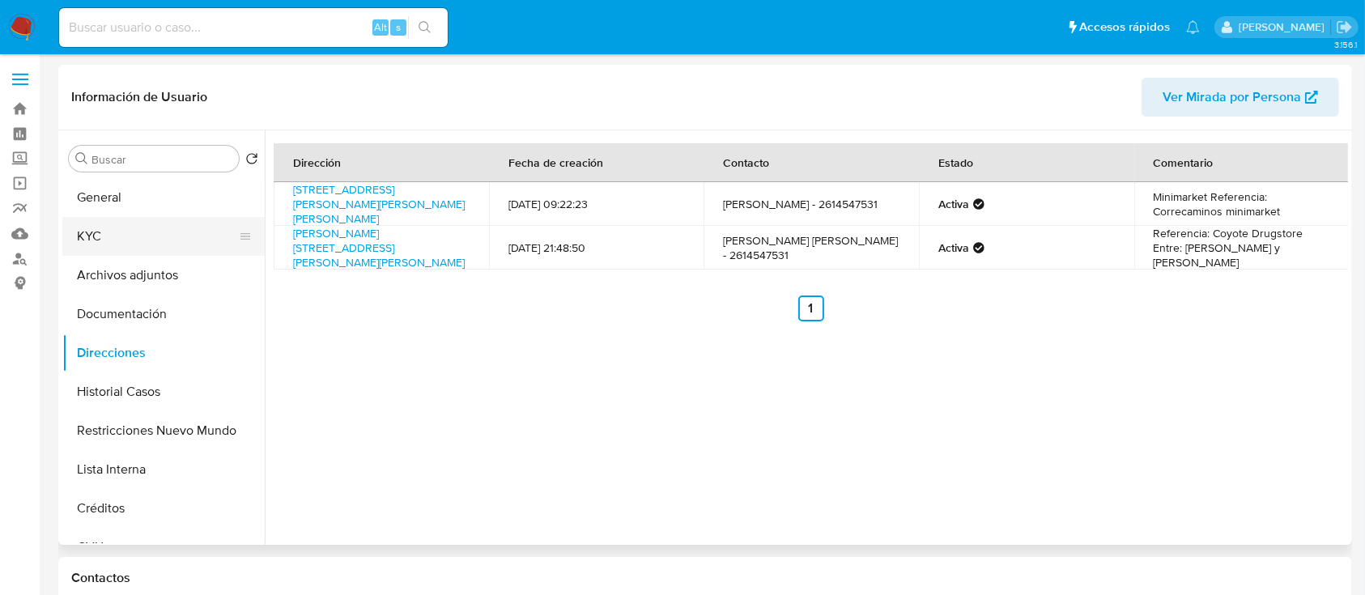
click at [168, 244] on button "KYC" at bounding box center [156, 236] width 189 height 39
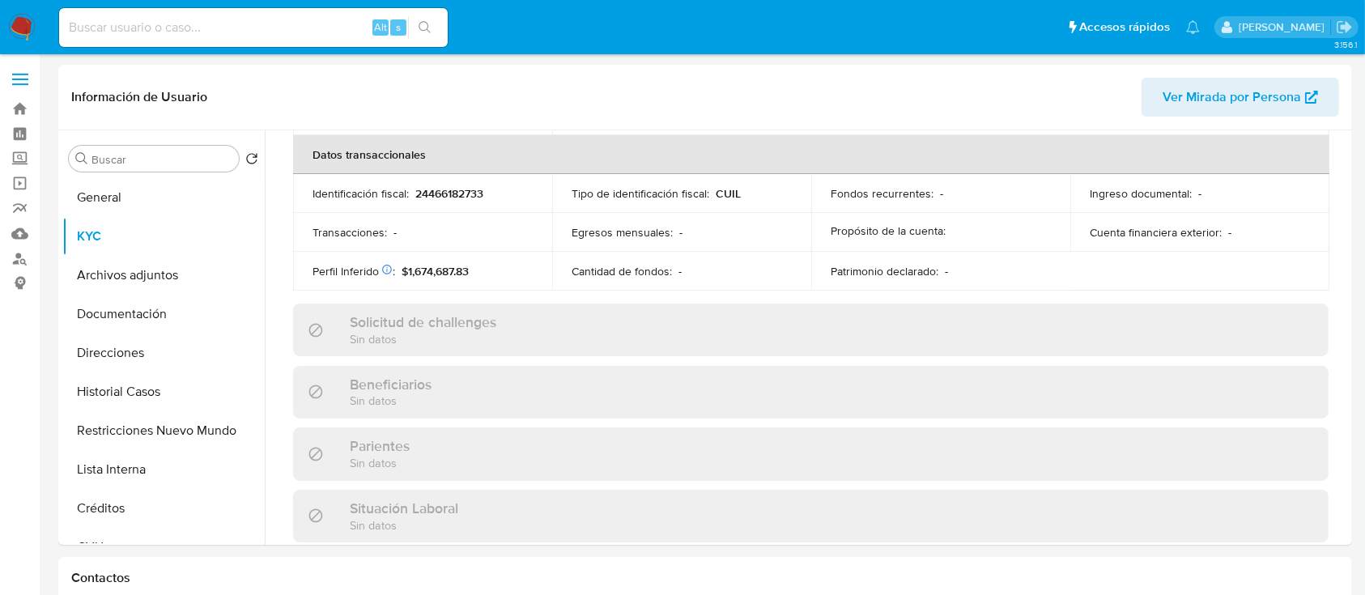
scroll to position [868, 0]
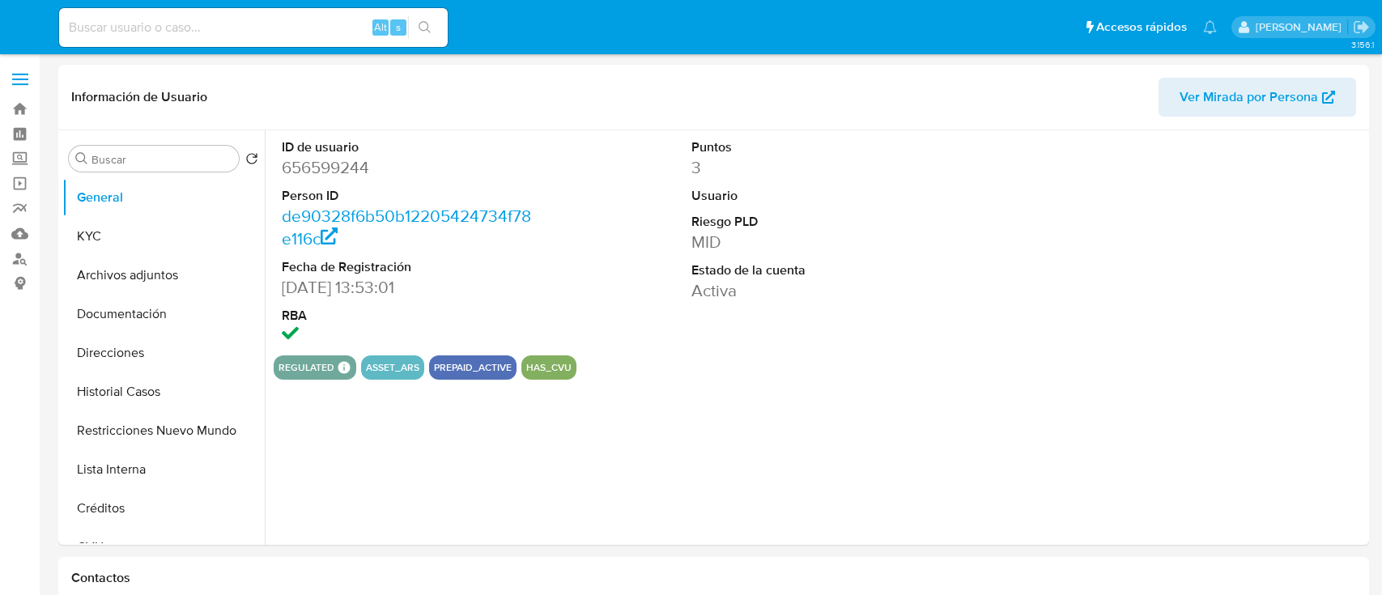
select select "10"
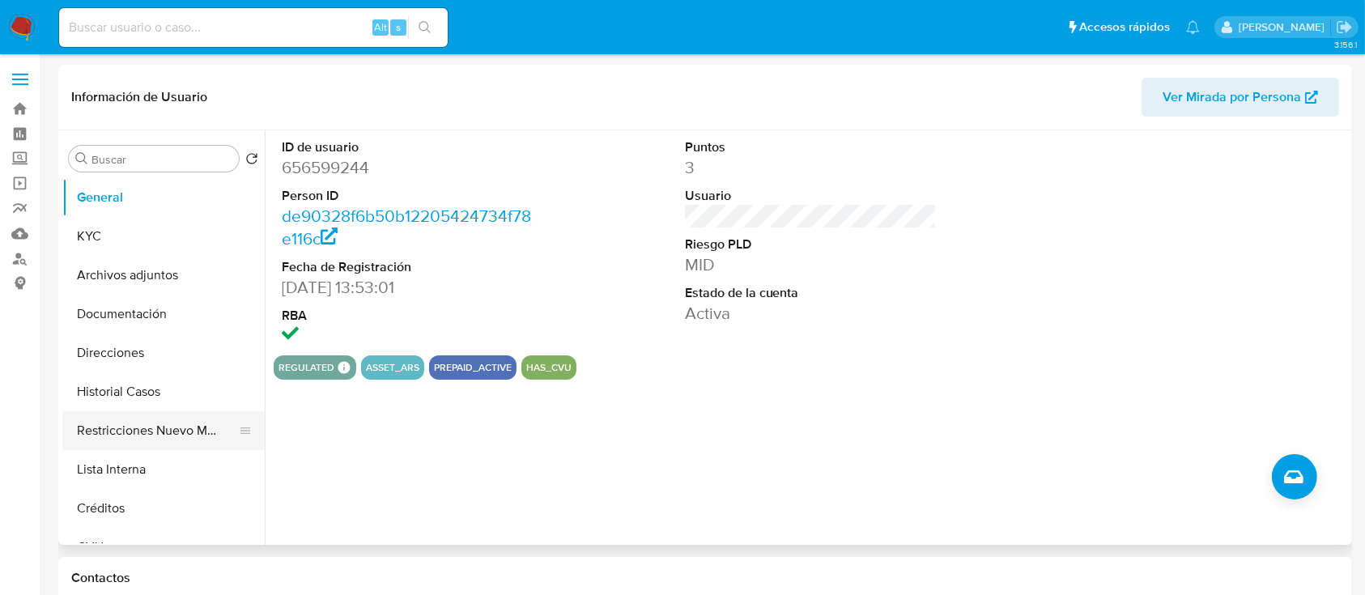
click at [186, 416] on button "Restricciones Nuevo Mundo" at bounding box center [156, 430] width 189 height 39
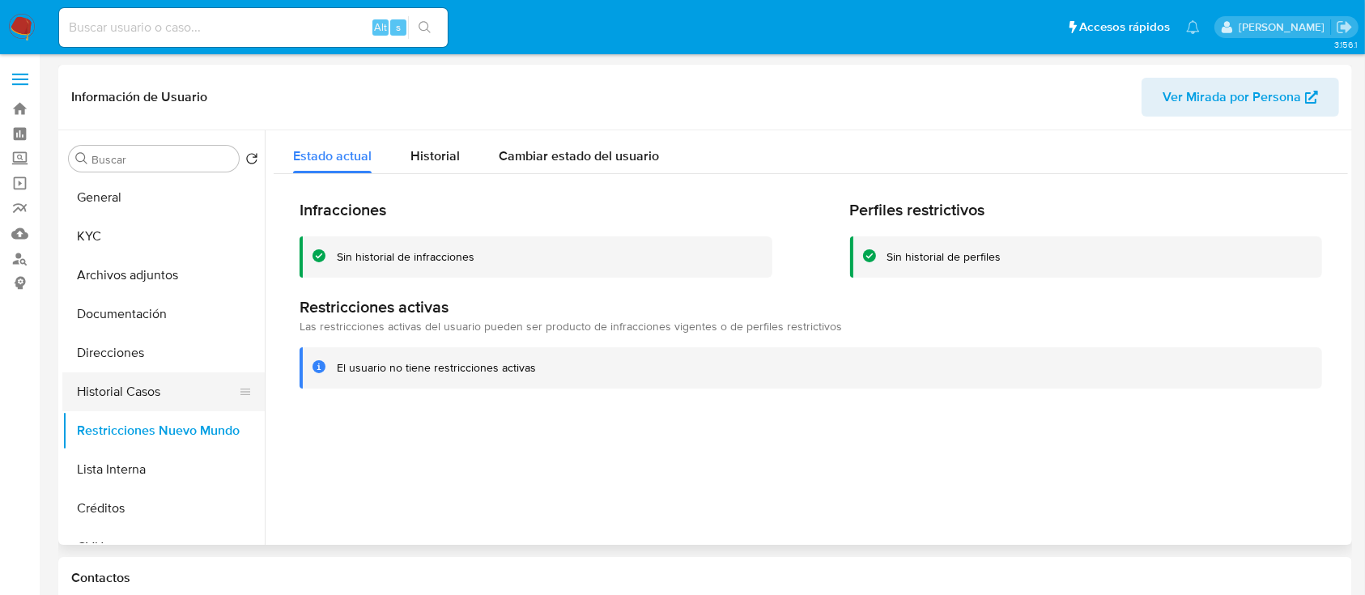
click at [186, 391] on button "Historial Casos" at bounding box center [156, 391] width 189 height 39
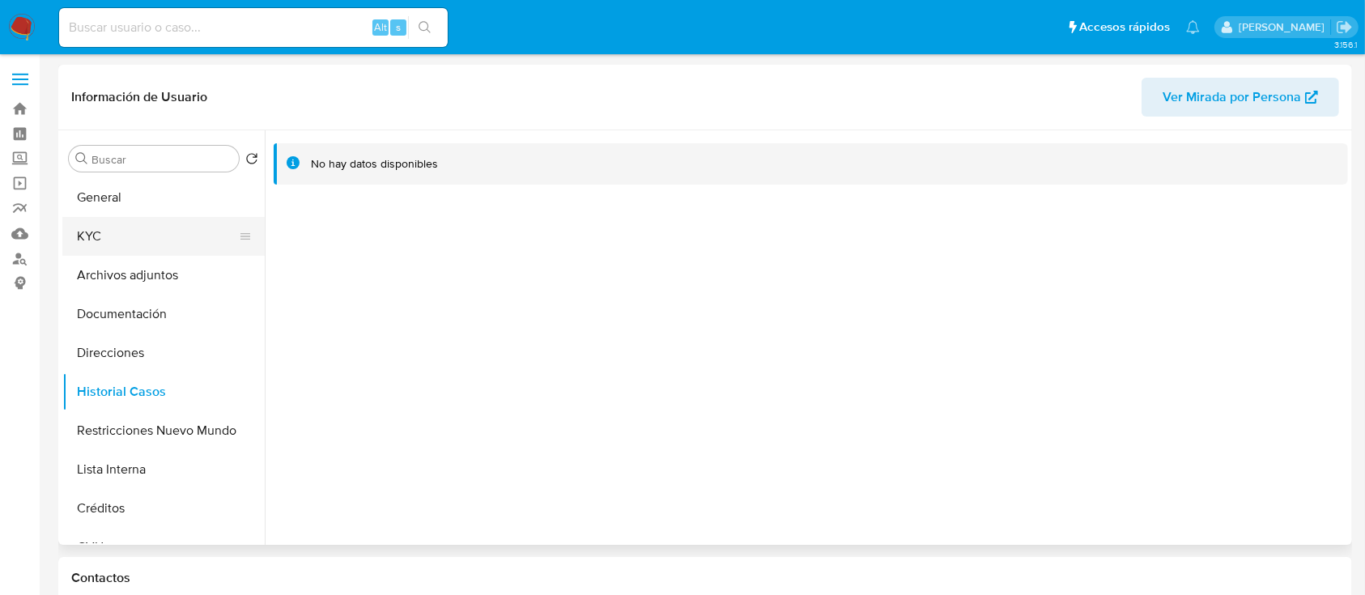
drag, startPoint x: 164, startPoint y: 233, endPoint x: 244, endPoint y: 244, distance: 80.9
click at [164, 232] on button "KYC" at bounding box center [156, 236] width 189 height 39
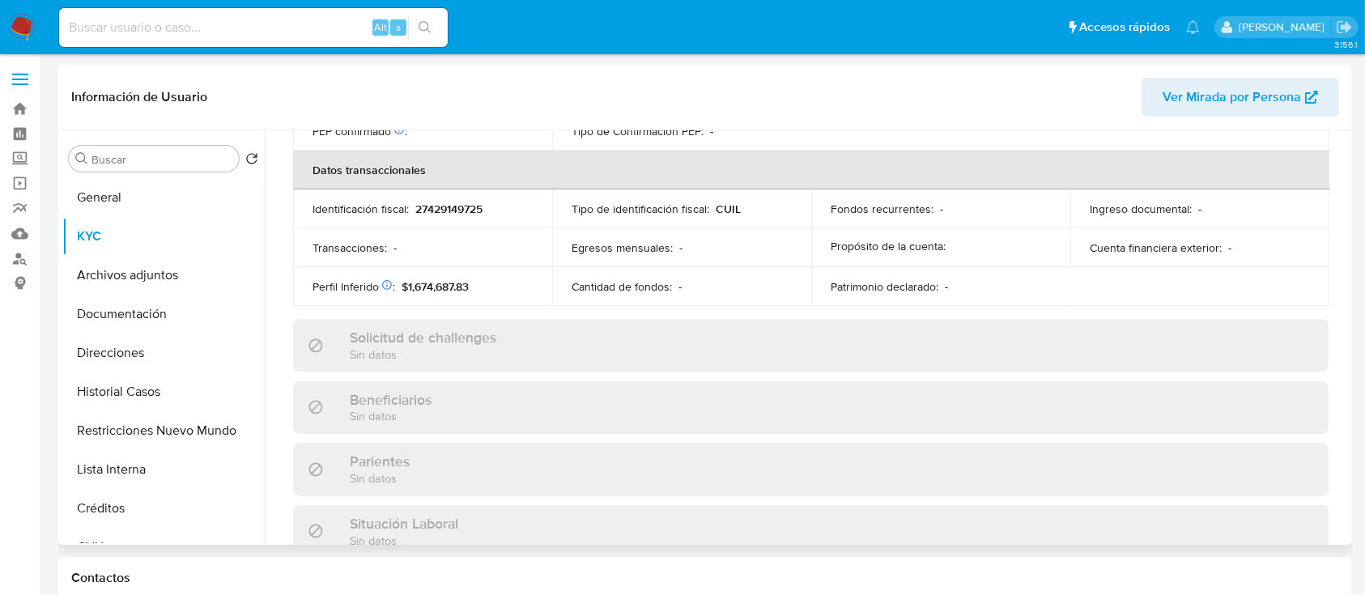
scroll to position [852, 0]
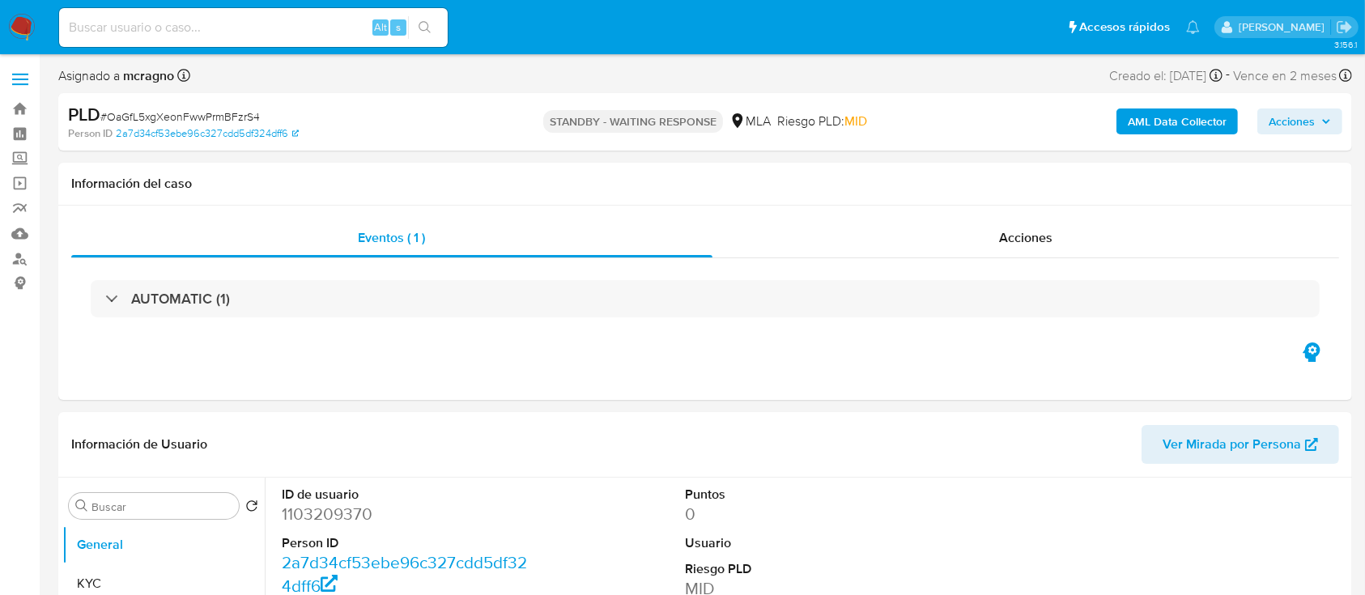
select select "10"
